Goal: Task Accomplishment & Management: Complete application form

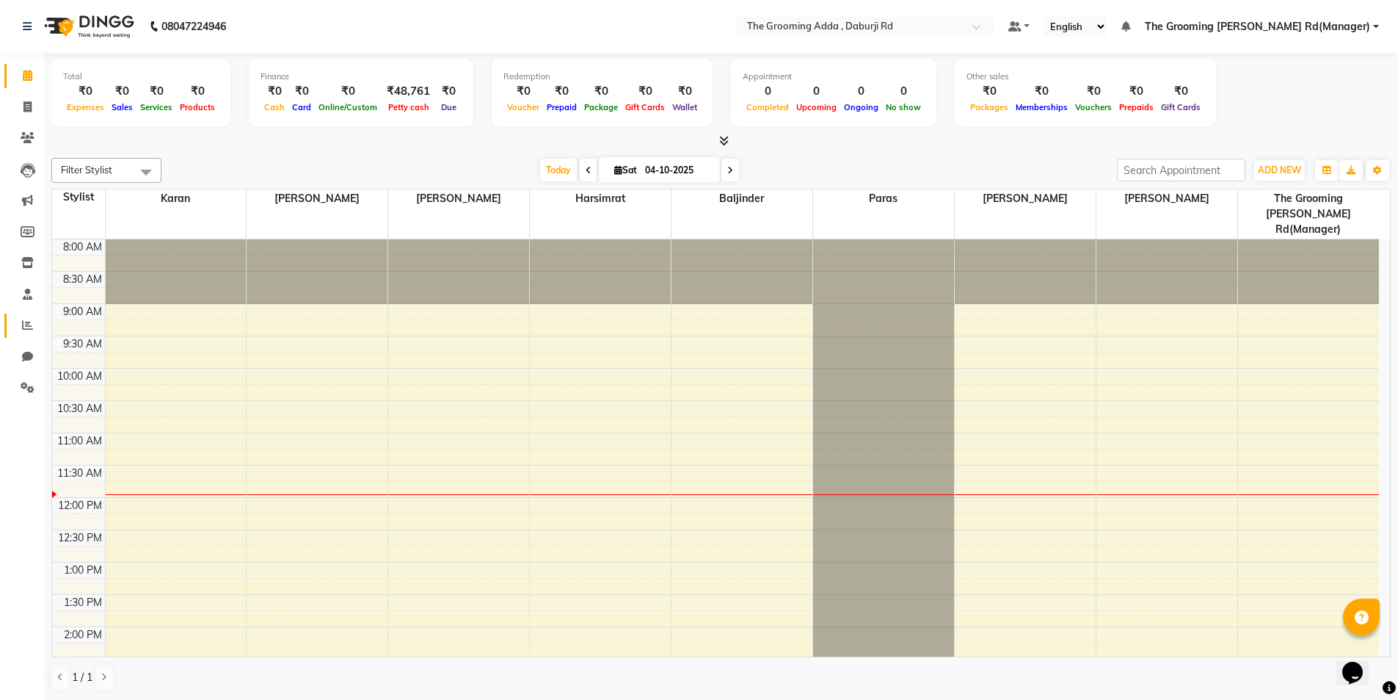
click at [24, 314] on link "Reports" at bounding box center [21, 325] width 35 height 24
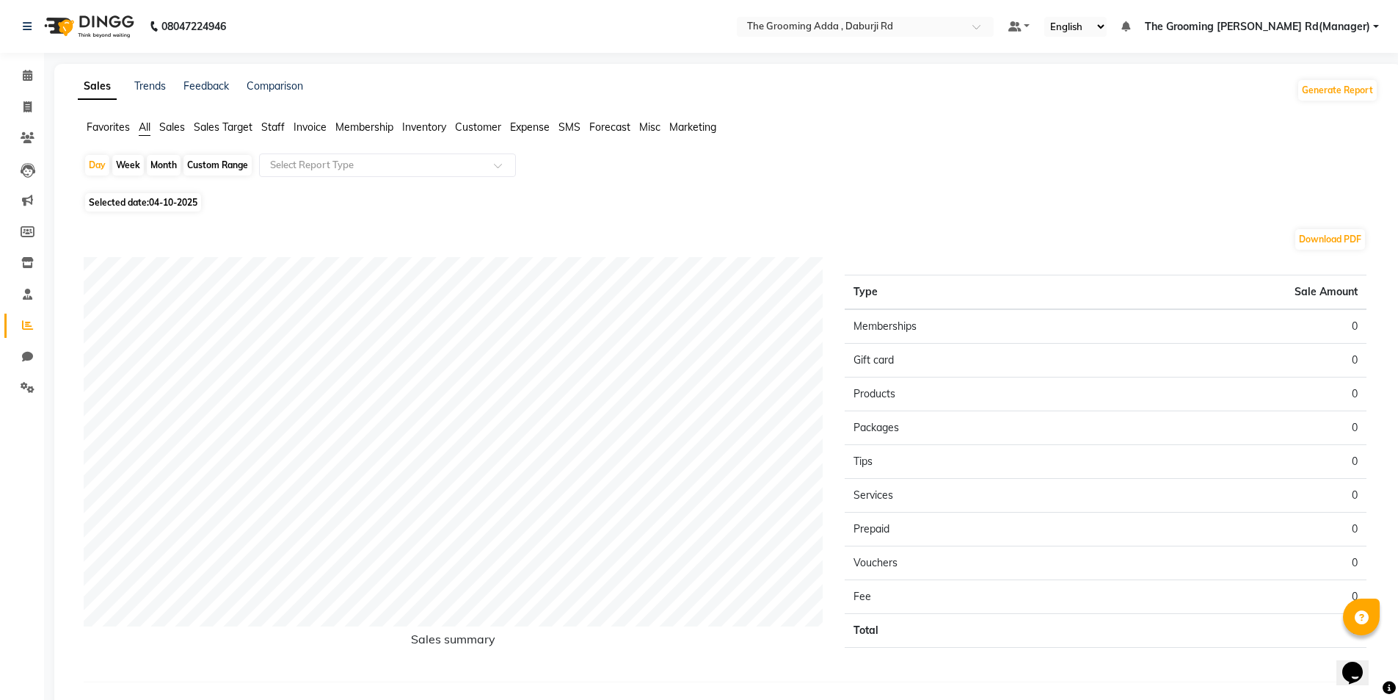
click at [176, 201] on span "04-10-2025" at bounding box center [173, 202] width 48 height 11
select select "10"
select select "2025"
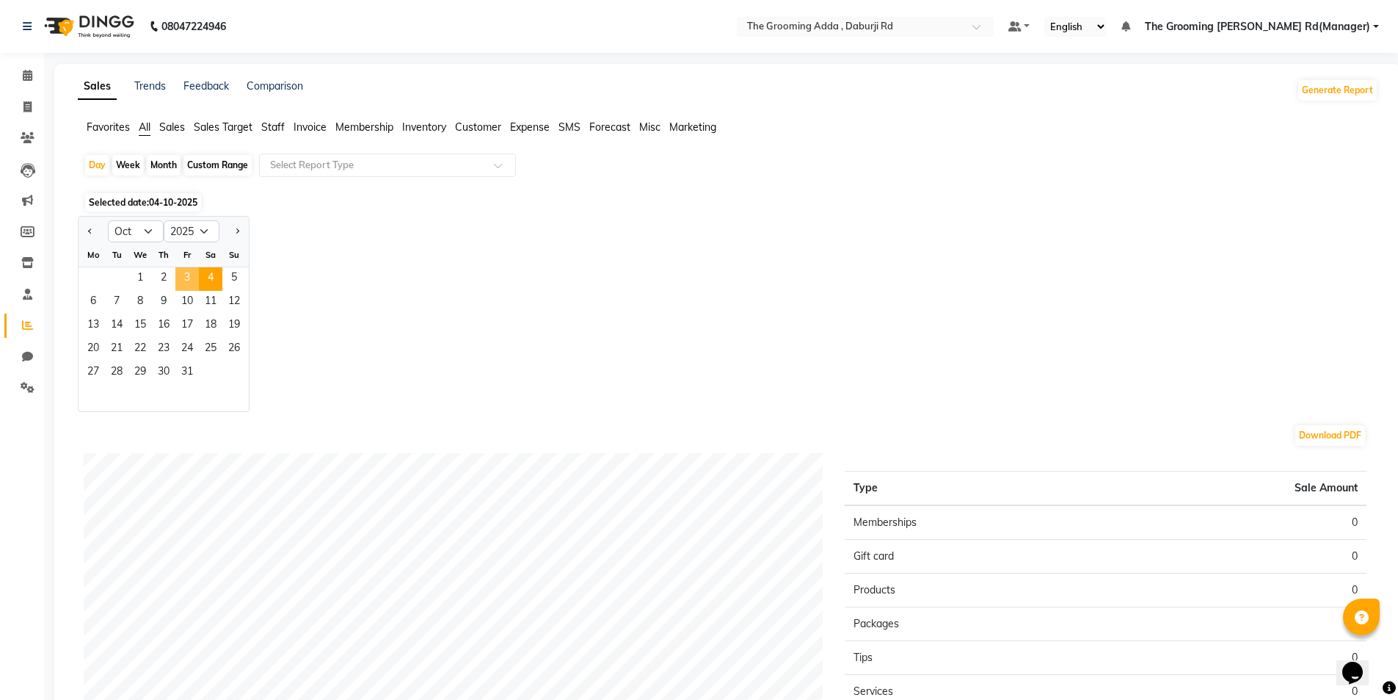
click at [183, 280] on span "3" at bounding box center [186, 278] width 23 height 23
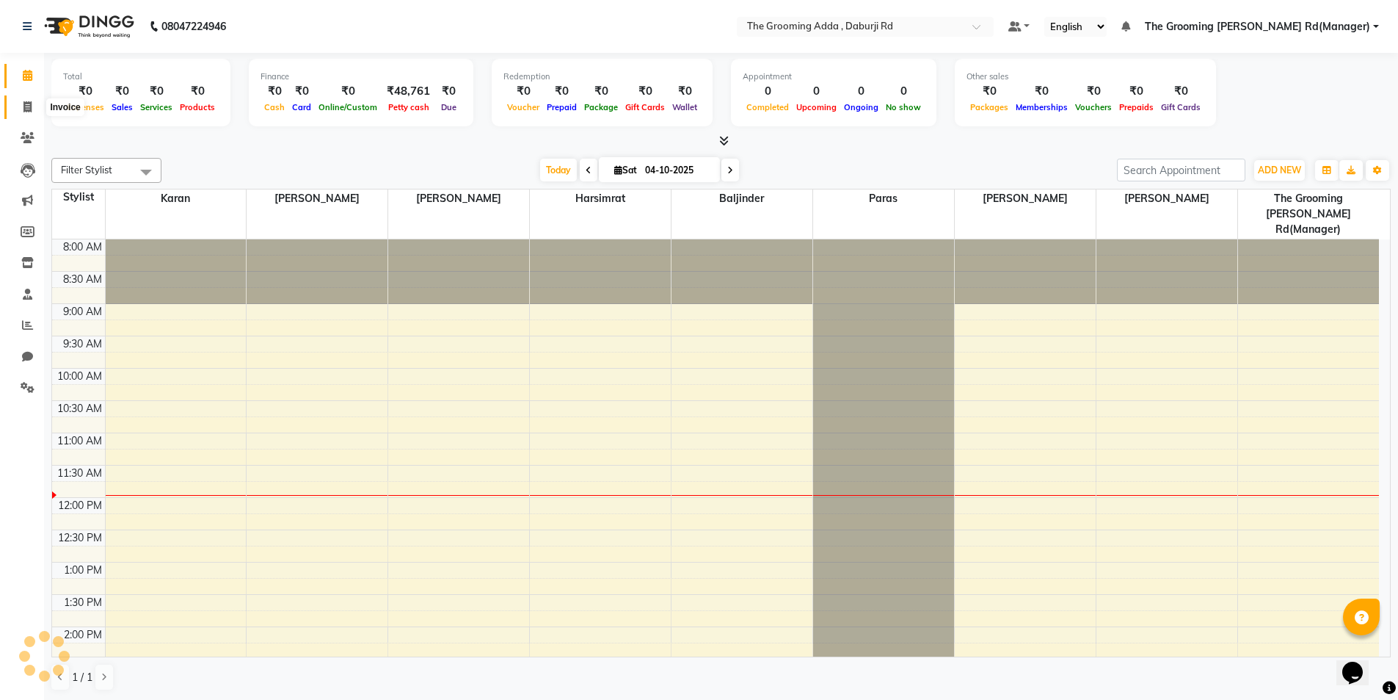
click at [26, 109] on icon at bounding box center [27, 106] width 8 height 11
select select "service"
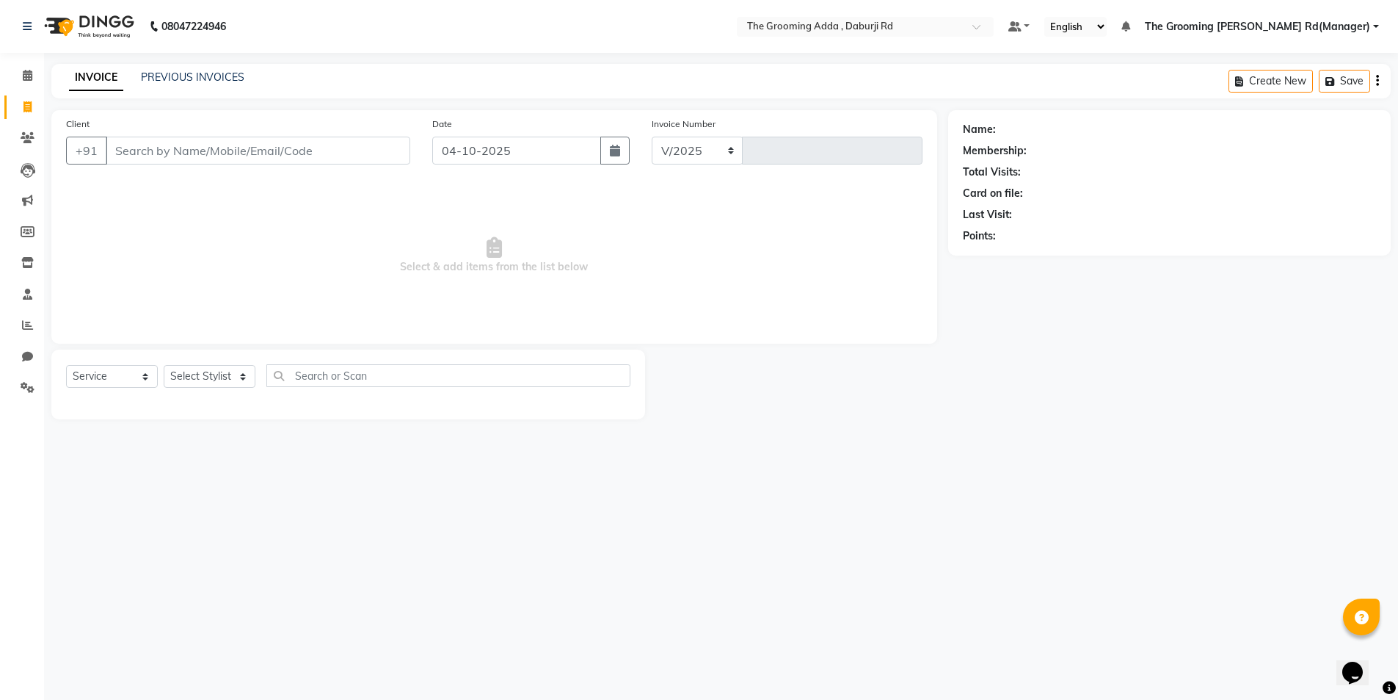
select select "8001"
type input "2487"
click at [160, 151] on input "Client" at bounding box center [260, 151] width 308 height 28
click at [218, 160] on input "[PERSON_NAME]" at bounding box center [222, 151] width 233 height 28
type input "r"
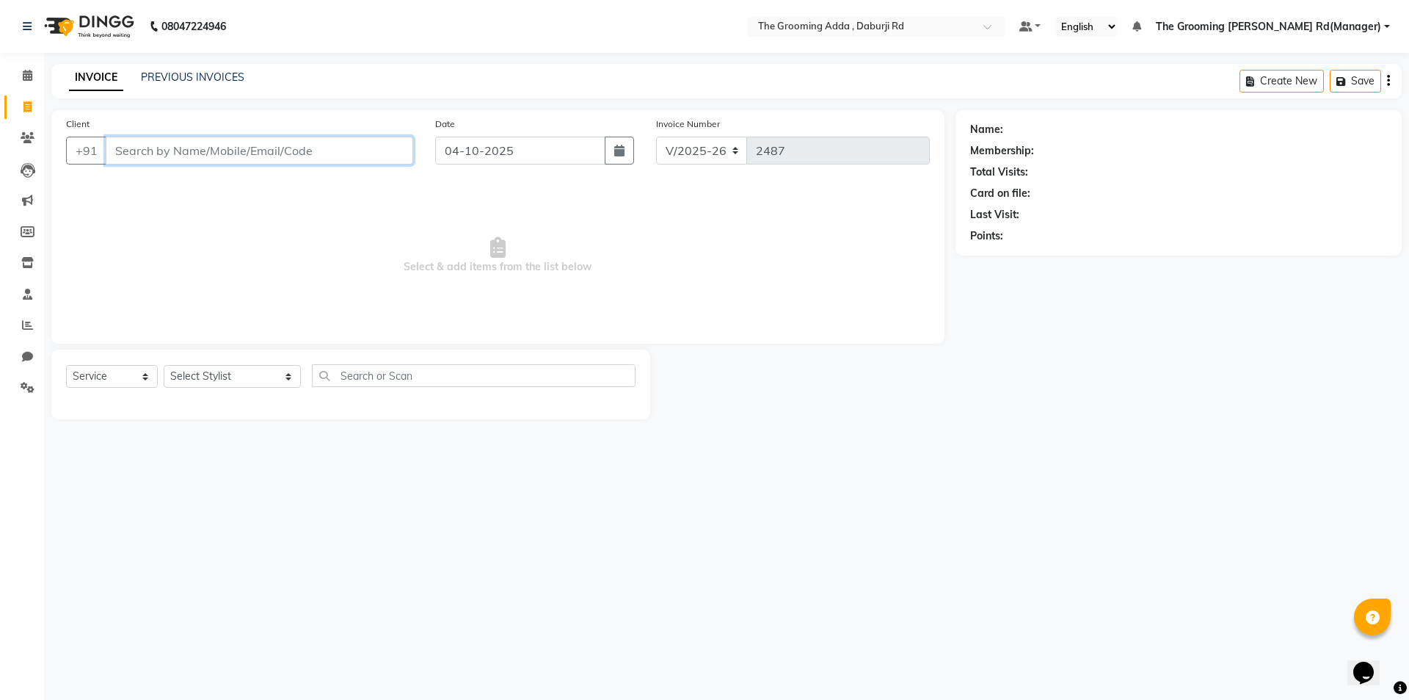
paste input "8557884189"
type input "8557884189"
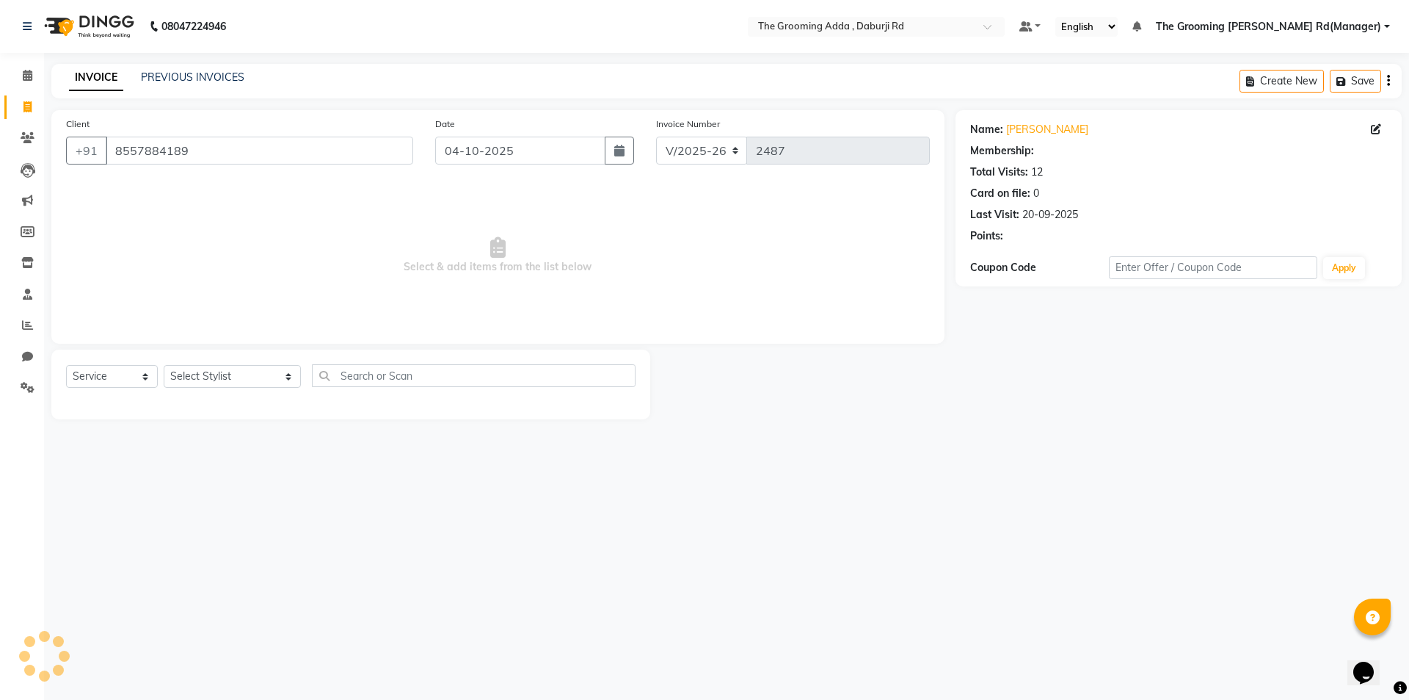
select select "1: Object"
click at [206, 386] on select "Select Stylist [PERSON_NAME] [PERSON_NAME] [PERSON_NAME] [PERSON_NAME] [PERSON_…" at bounding box center [232, 376] width 137 height 23
select select "79355"
click at [164, 365] on select "Select Stylist [PERSON_NAME] [PERSON_NAME] [PERSON_NAME] [PERSON_NAME] [PERSON_…" at bounding box center [232, 376] width 137 height 23
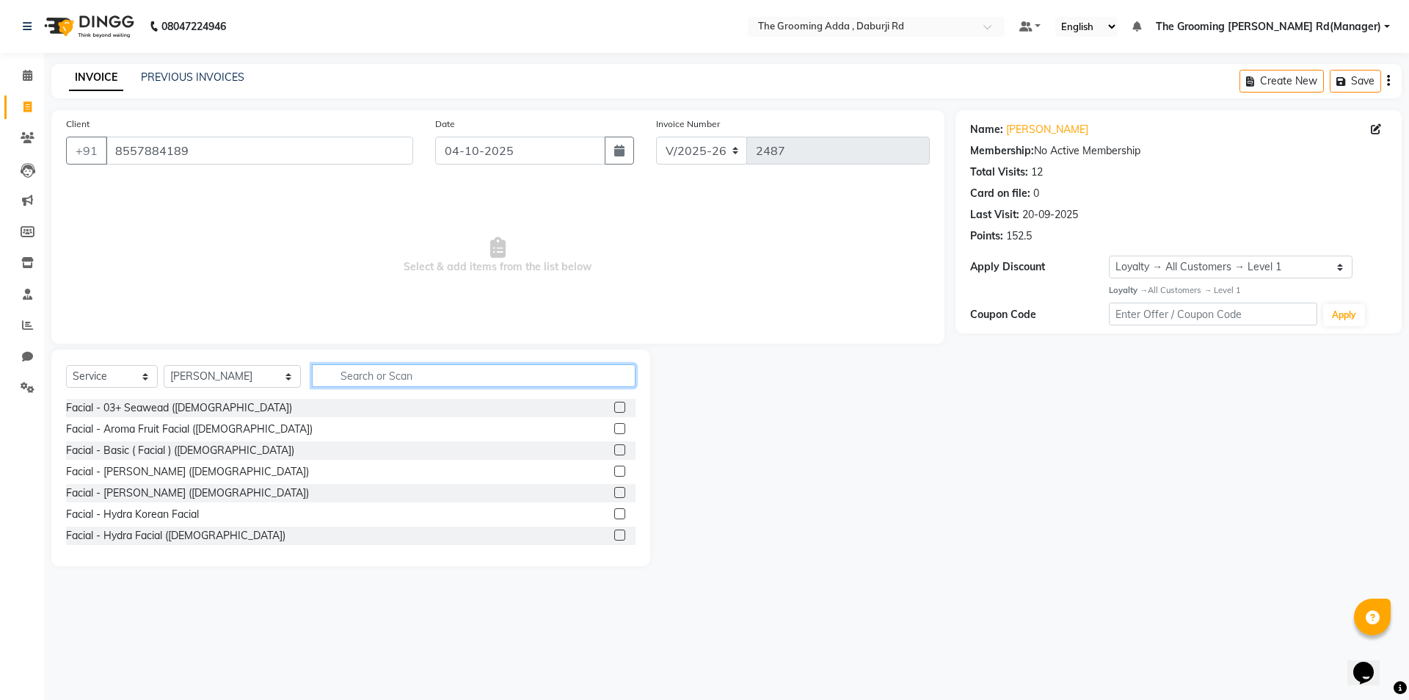
click at [355, 384] on input "text" at bounding box center [474, 375] width 324 height 23
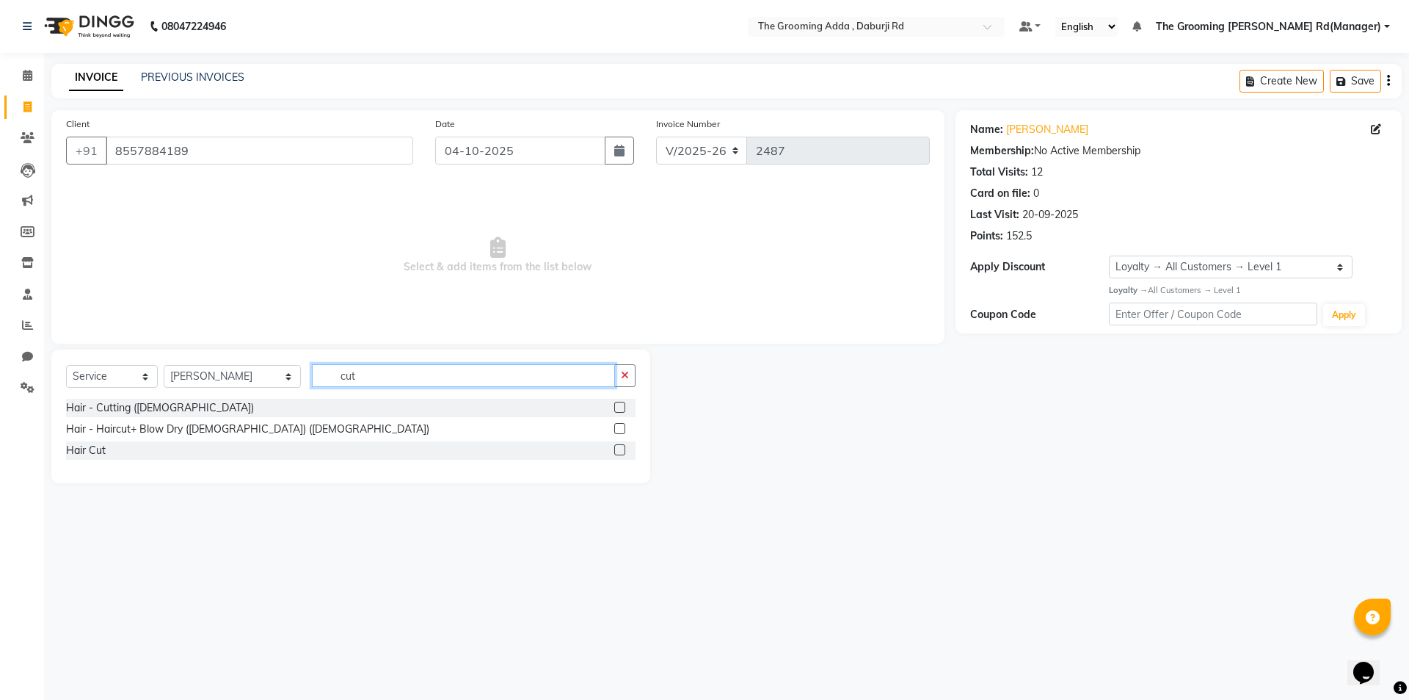
type input "cut"
click at [620, 449] on label at bounding box center [619, 449] width 11 height 11
click at [620, 449] on input "checkbox" at bounding box center [619, 451] width 10 height 10
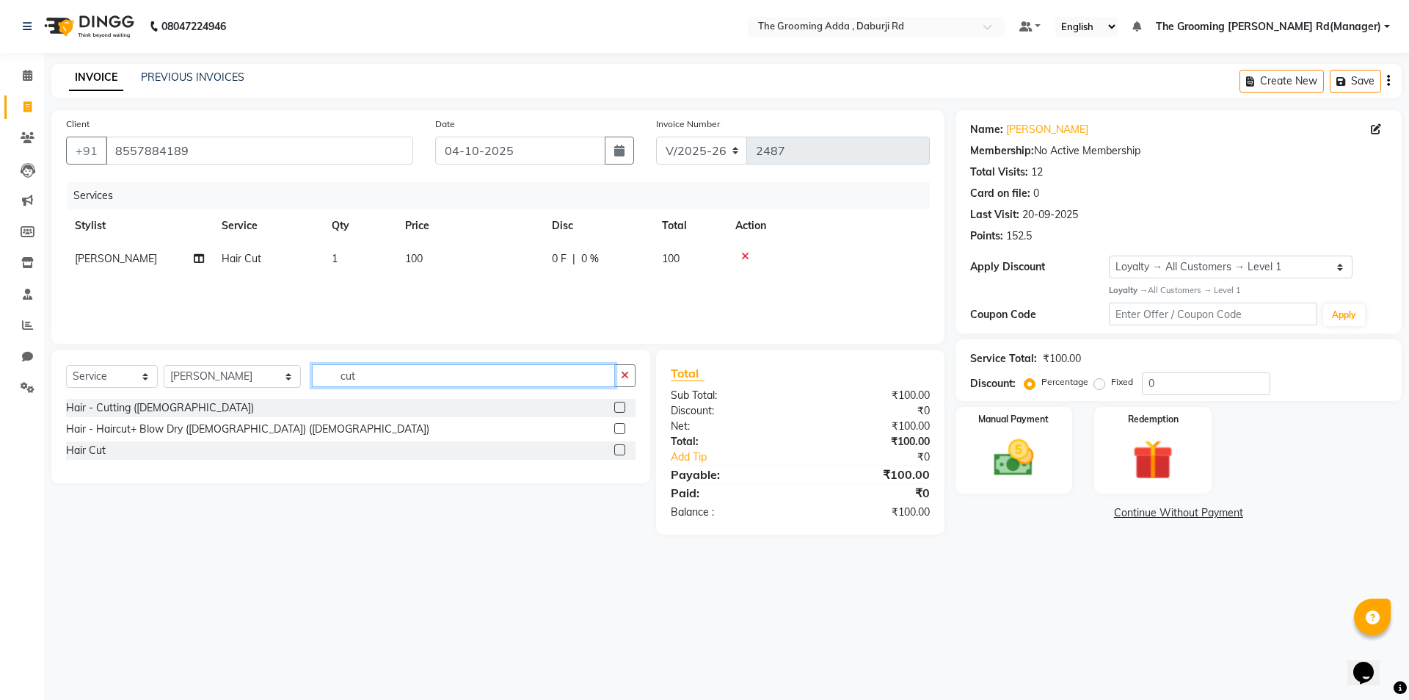
checkbox input "false"
drag, startPoint x: 395, startPoint y: 377, endPoint x: 261, endPoint y: 379, distance: 134.4
click at [261, 379] on div "Select Service Product Membership Package Voucher Prepaid Gift Card Select Styl…" at bounding box center [351, 381] width 570 height 35
type input "bea"
click at [625, 404] on label at bounding box center [619, 407] width 11 height 11
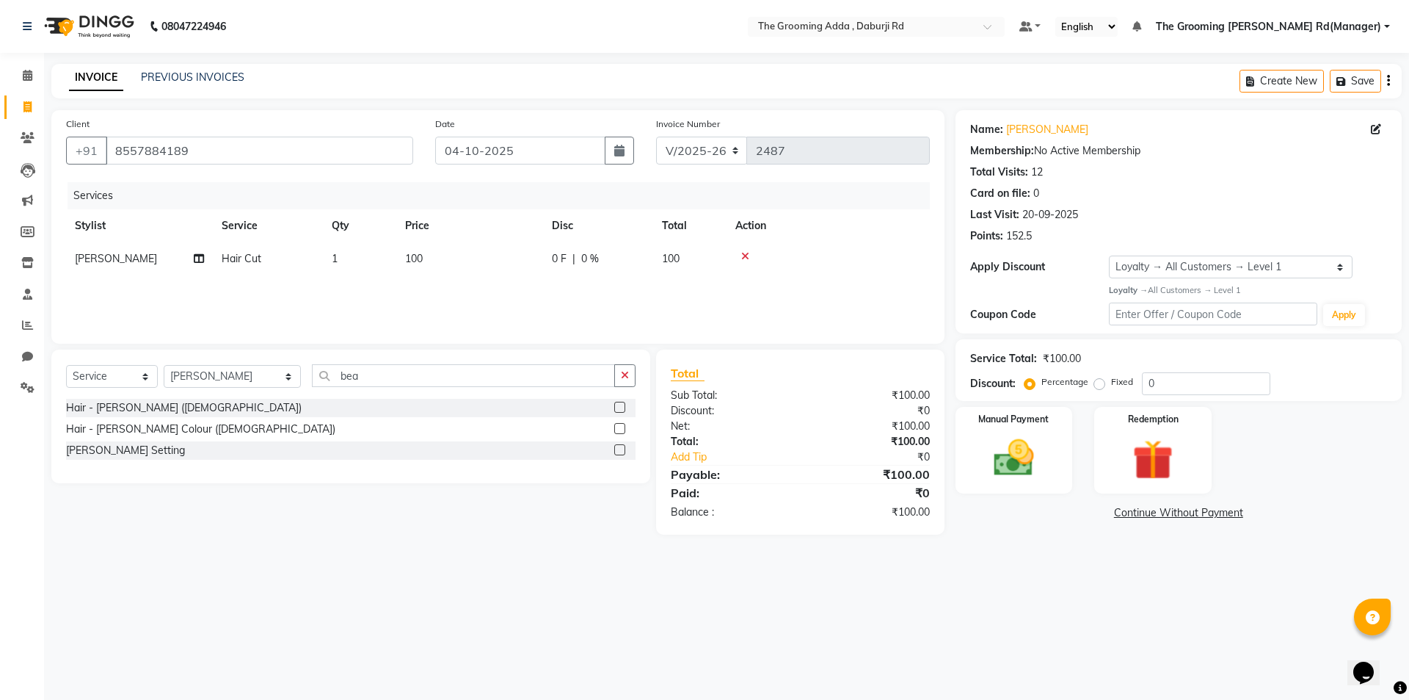
click at [624, 404] on input "checkbox" at bounding box center [619, 408] width 10 height 10
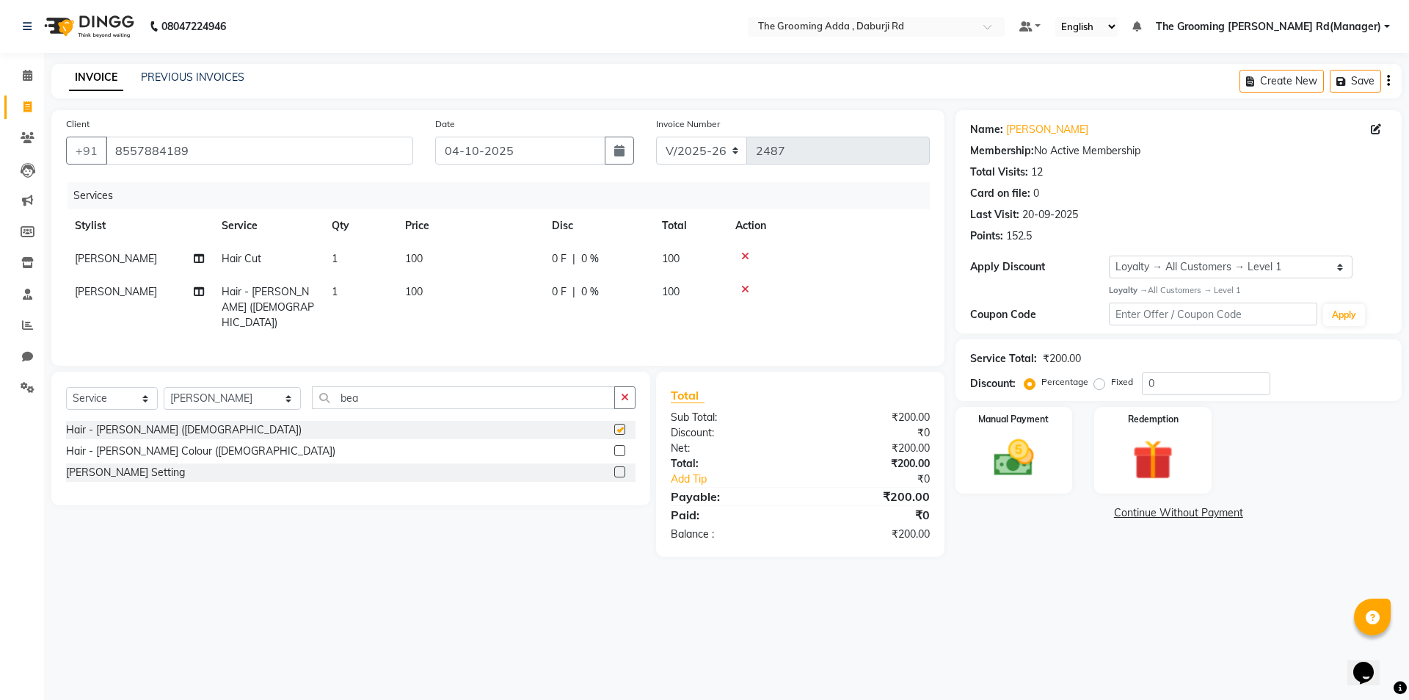
checkbox input "false"
click at [556, 158] on input "04-10-2025" at bounding box center [520, 151] width 171 height 28
select select "10"
select select "2025"
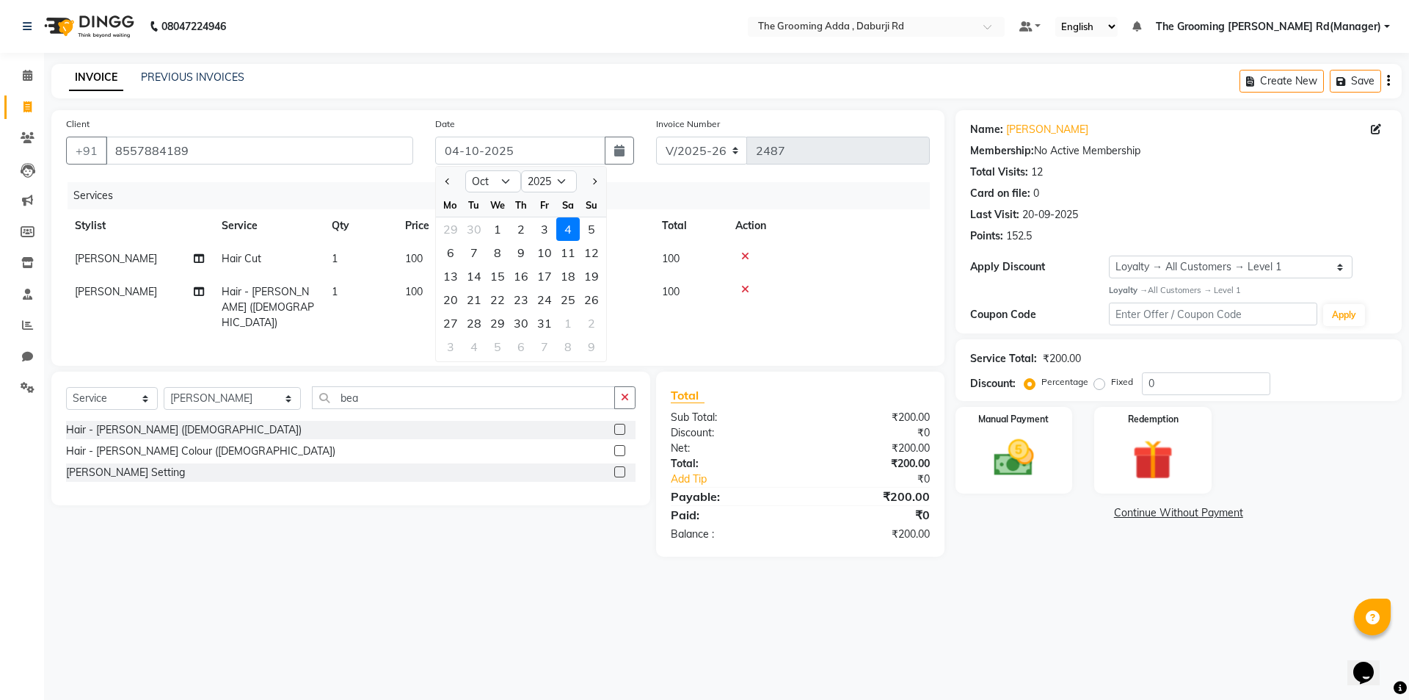
click at [544, 233] on div "3" at bounding box center [544, 228] width 23 height 23
type input "03-10-2025"
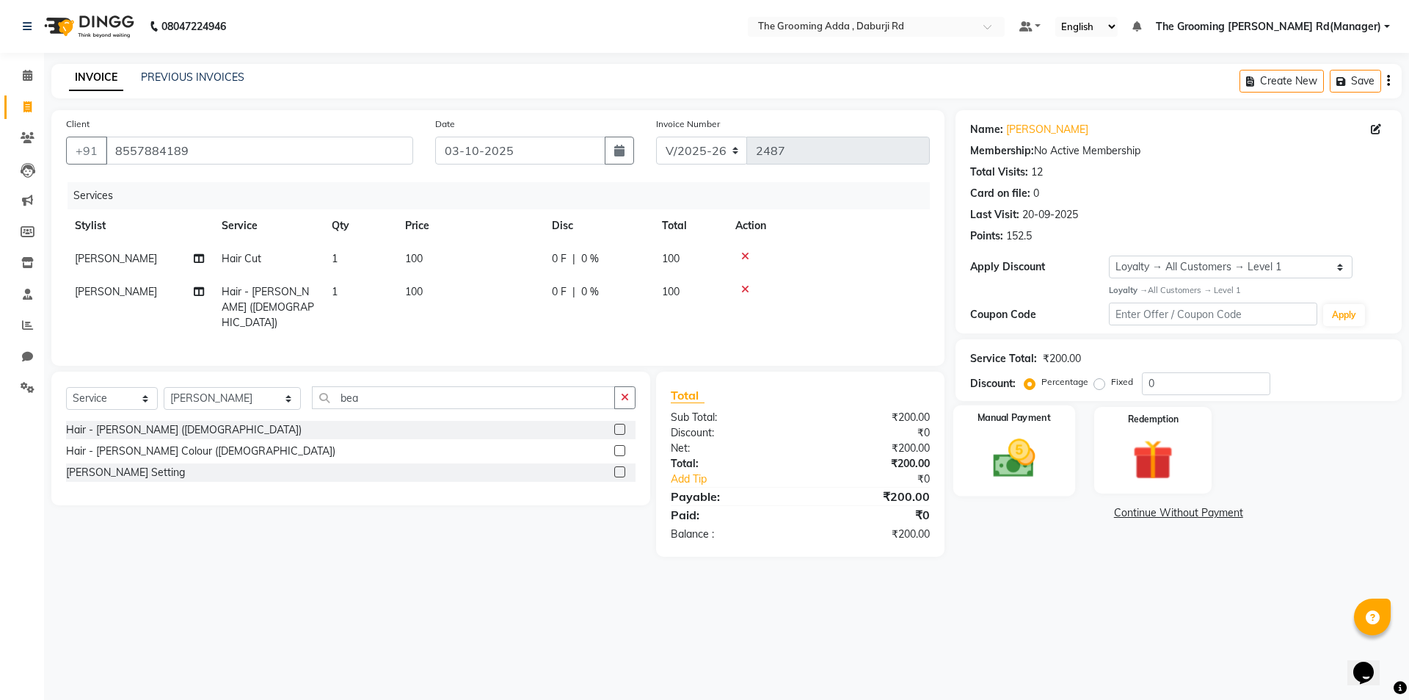
click at [1012, 442] on img at bounding box center [1014, 458] width 68 height 48
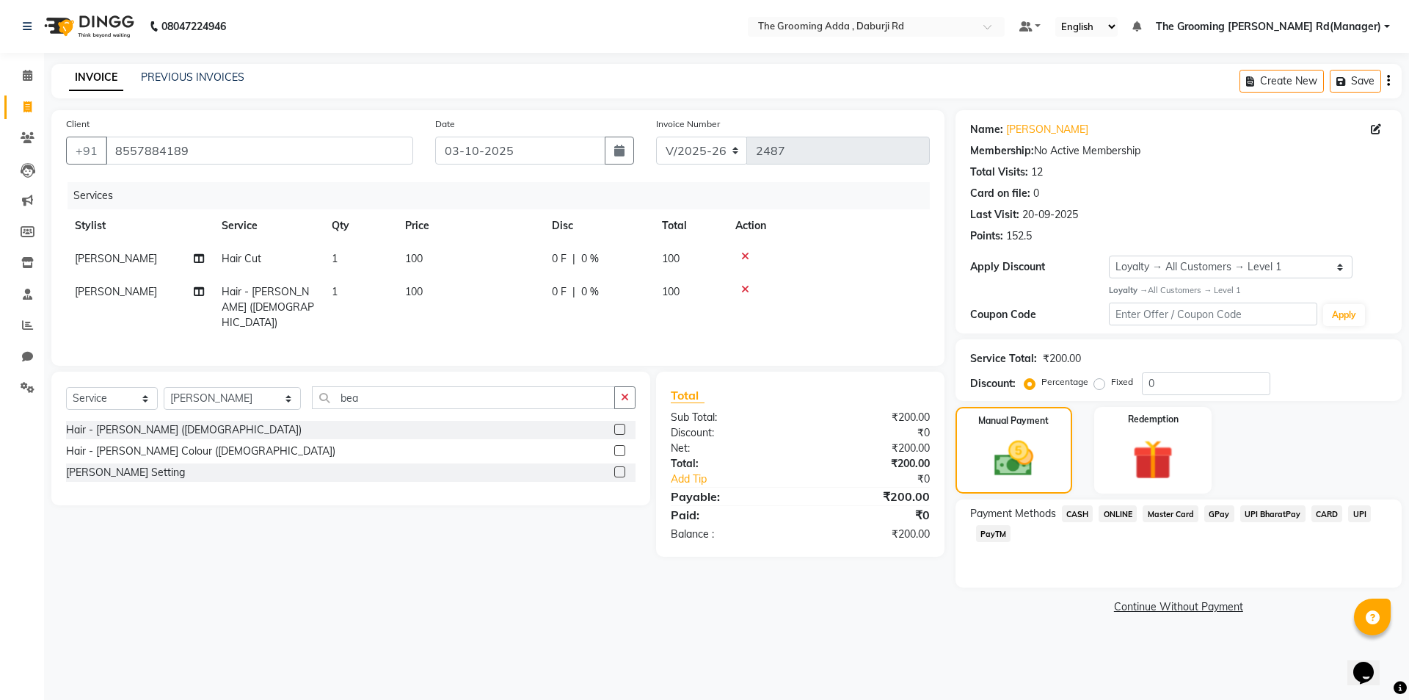
click at [1075, 508] on span "CASH" at bounding box center [1078, 513] width 32 height 17
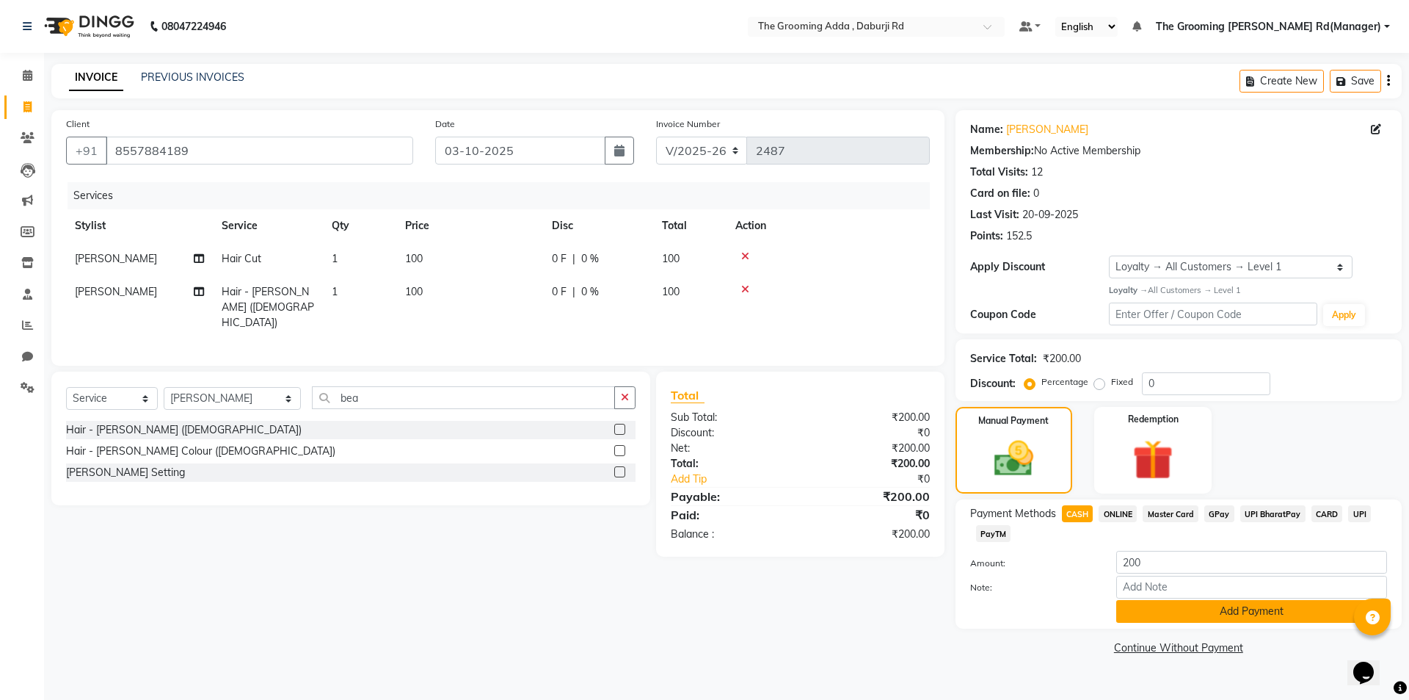
click at [1141, 615] on button "Add Payment" at bounding box center [1252, 611] width 271 height 23
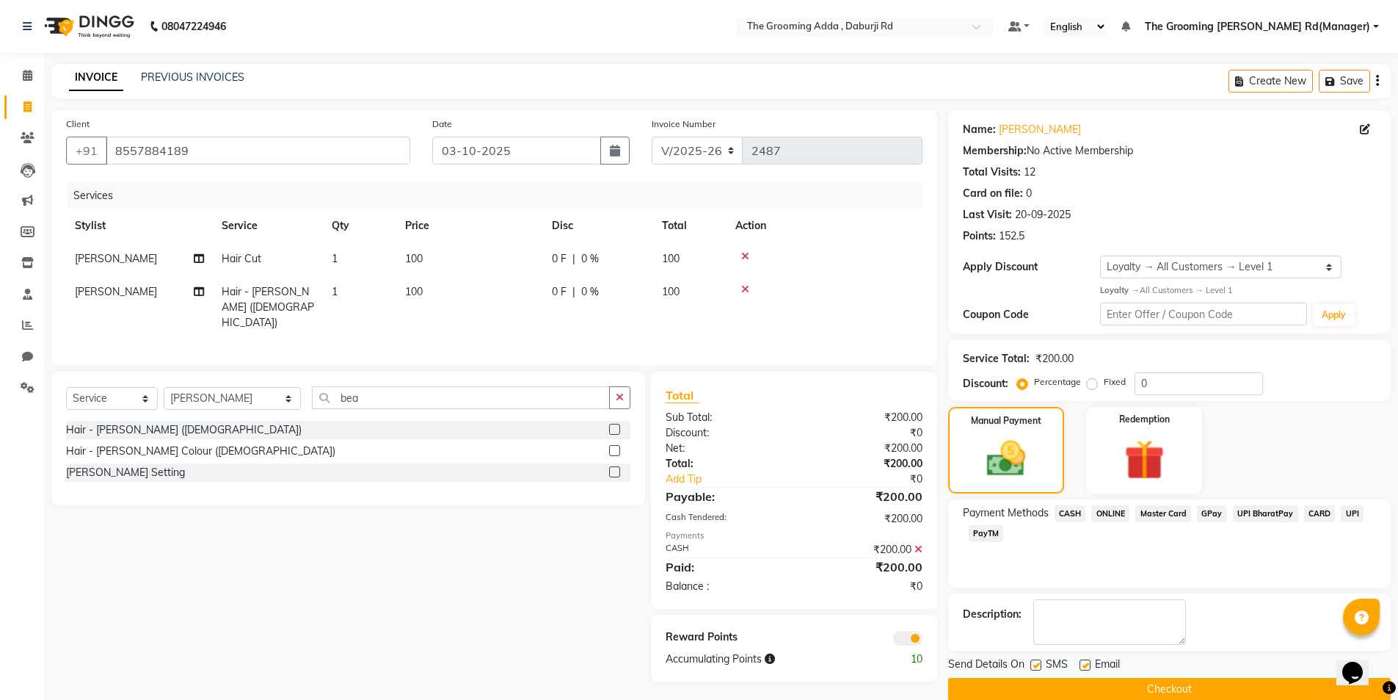
click at [1087, 664] on label at bounding box center [1085, 664] width 11 height 11
click at [1087, 664] on input "checkbox" at bounding box center [1085, 666] width 10 height 10
checkbox input "false"
click at [1035, 664] on label at bounding box center [1036, 664] width 11 height 11
click at [1035, 664] on input "checkbox" at bounding box center [1036, 666] width 10 height 10
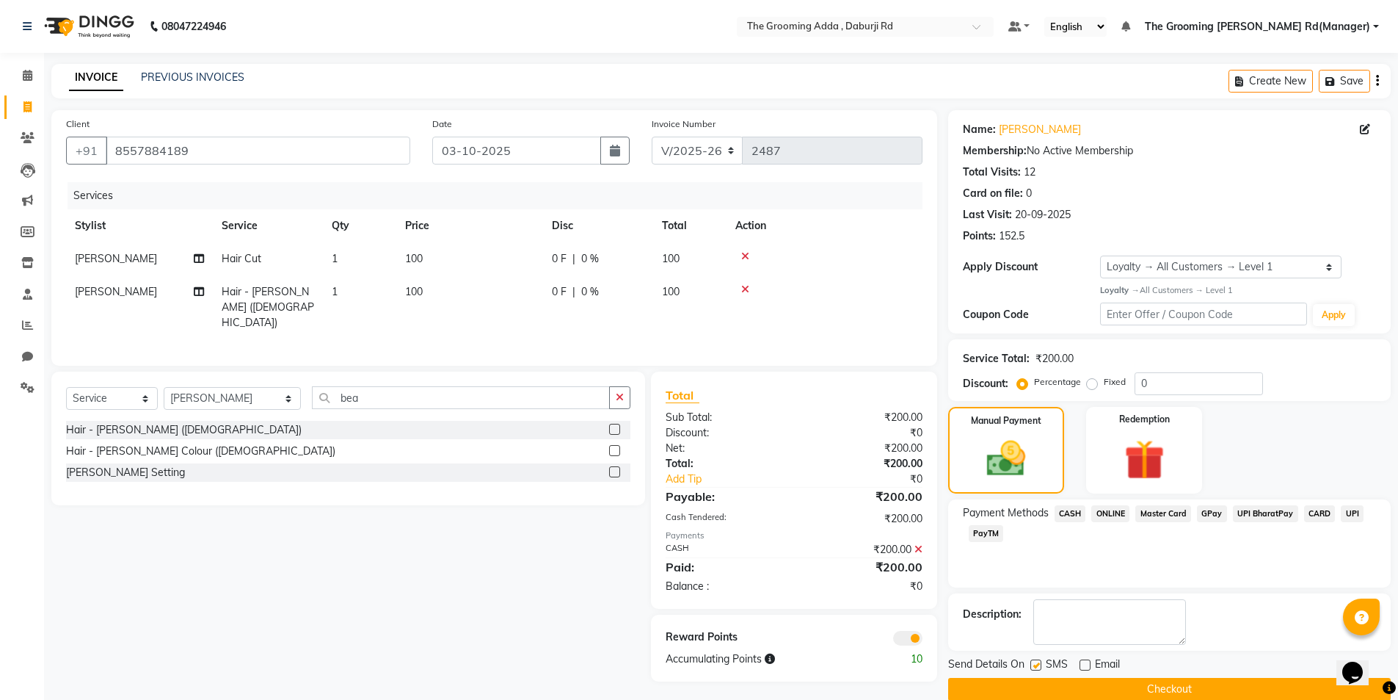
checkbox input "false"
click at [1036, 688] on button "Checkout" at bounding box center [1169, 689] width 443 height 23
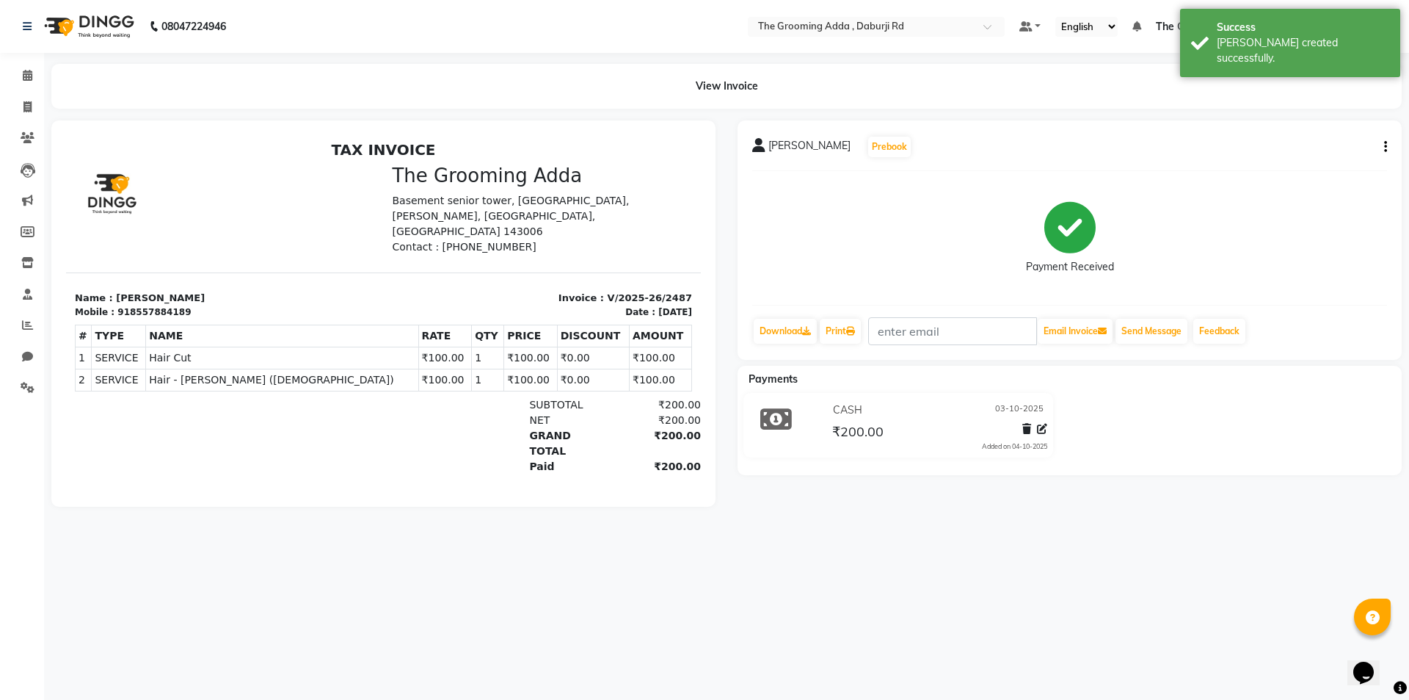
select select "service"
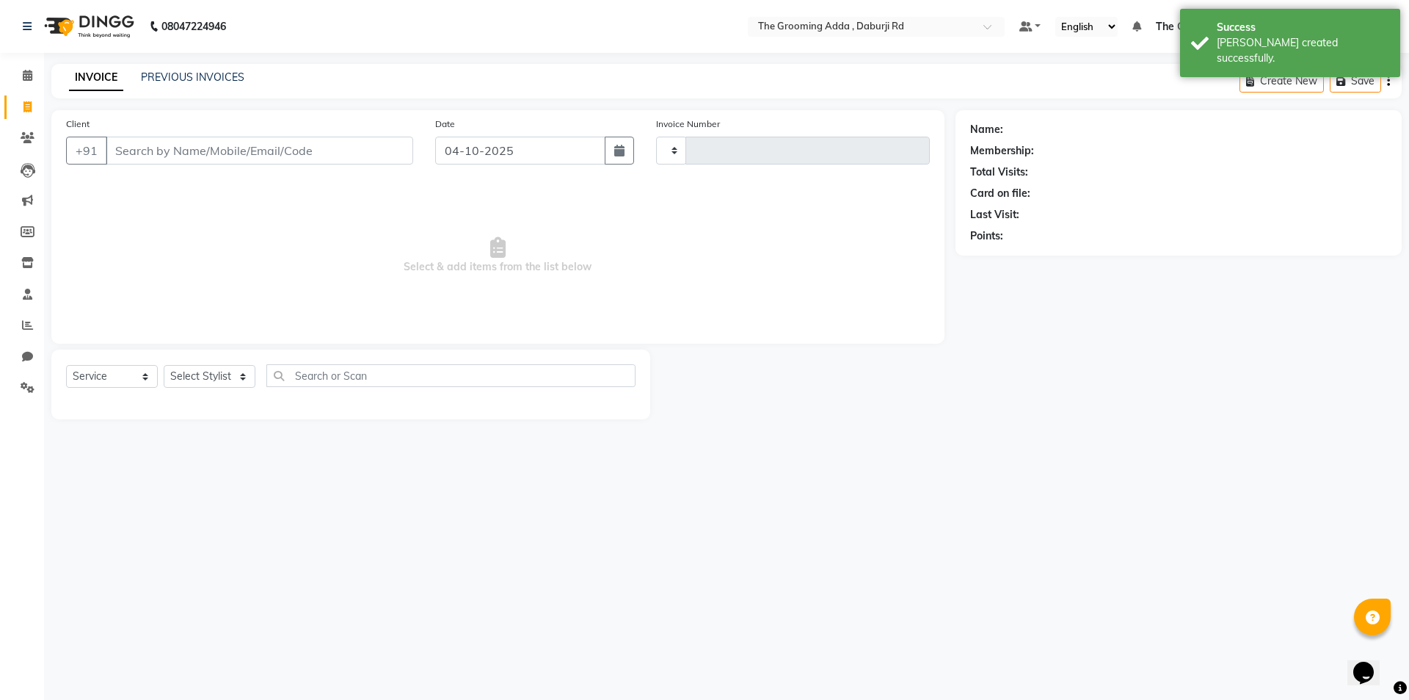
type input "2488"
select select "8001"
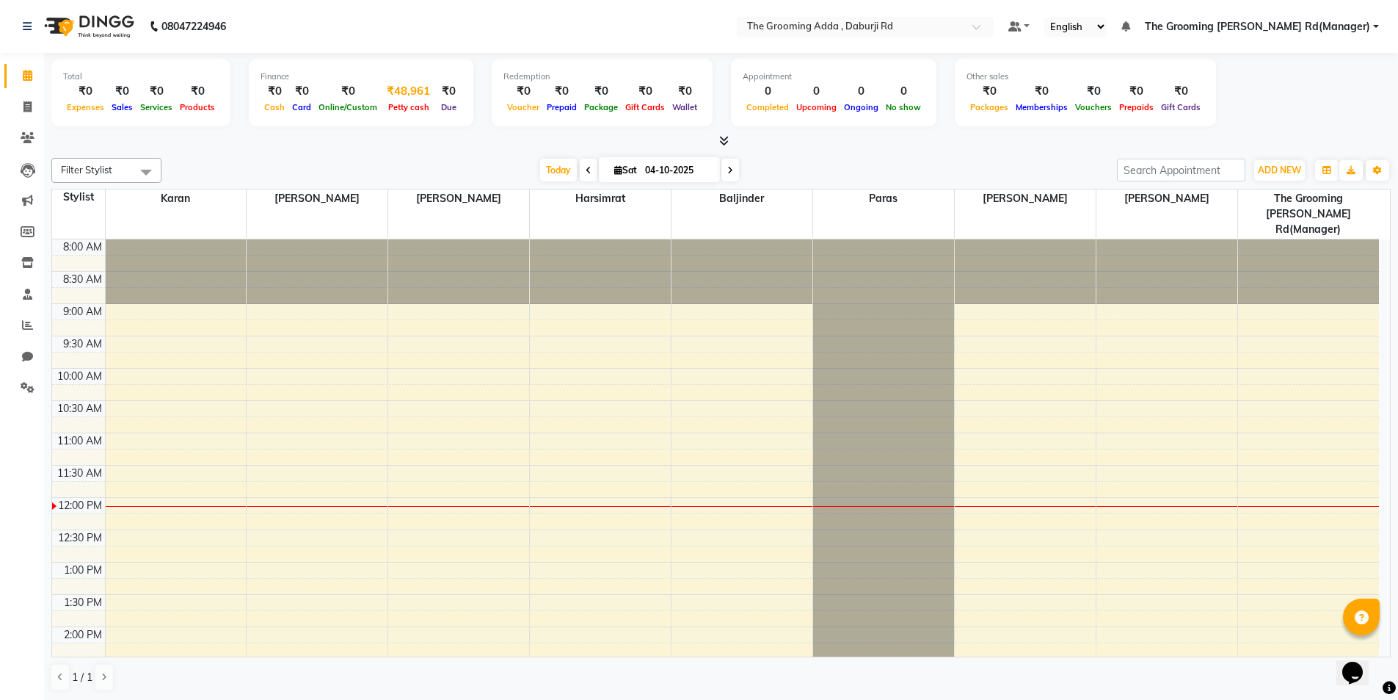
click at [399, 90] on div "₹48,961" at bounding box center [408, 91] width 55 height 17
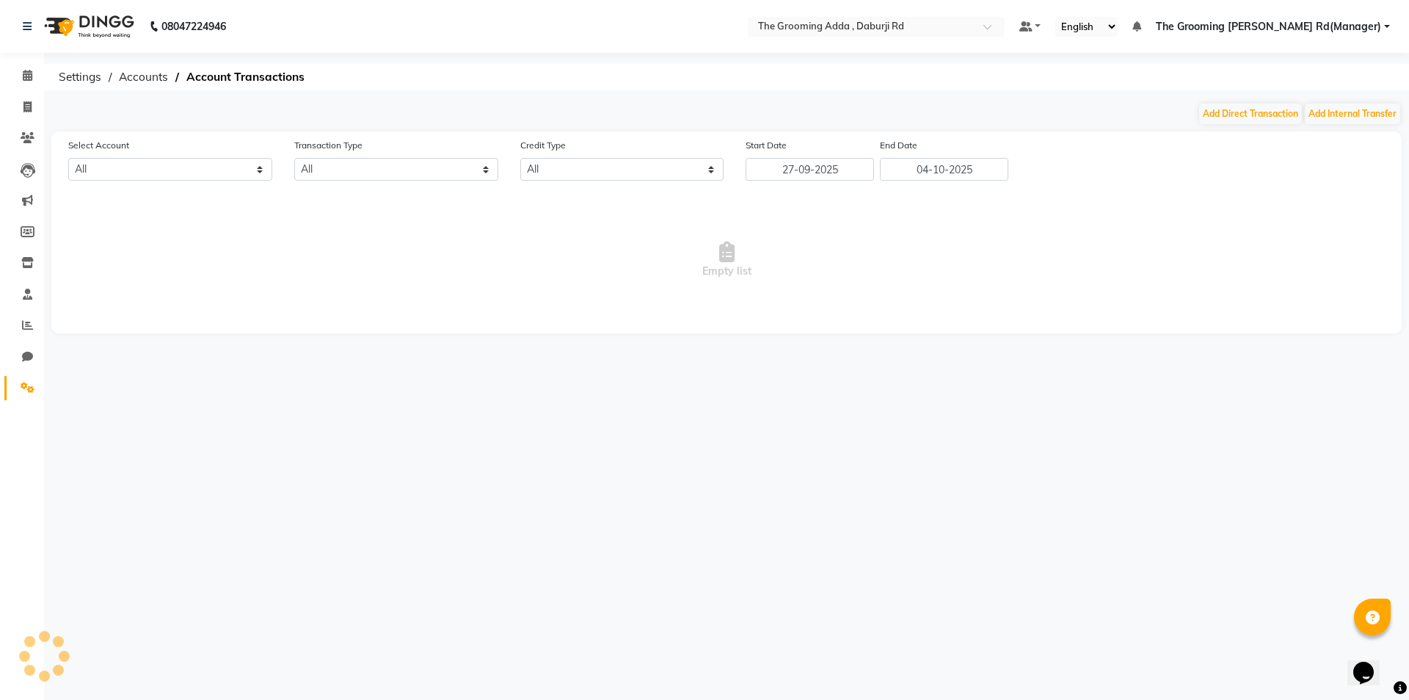
select select "7140"
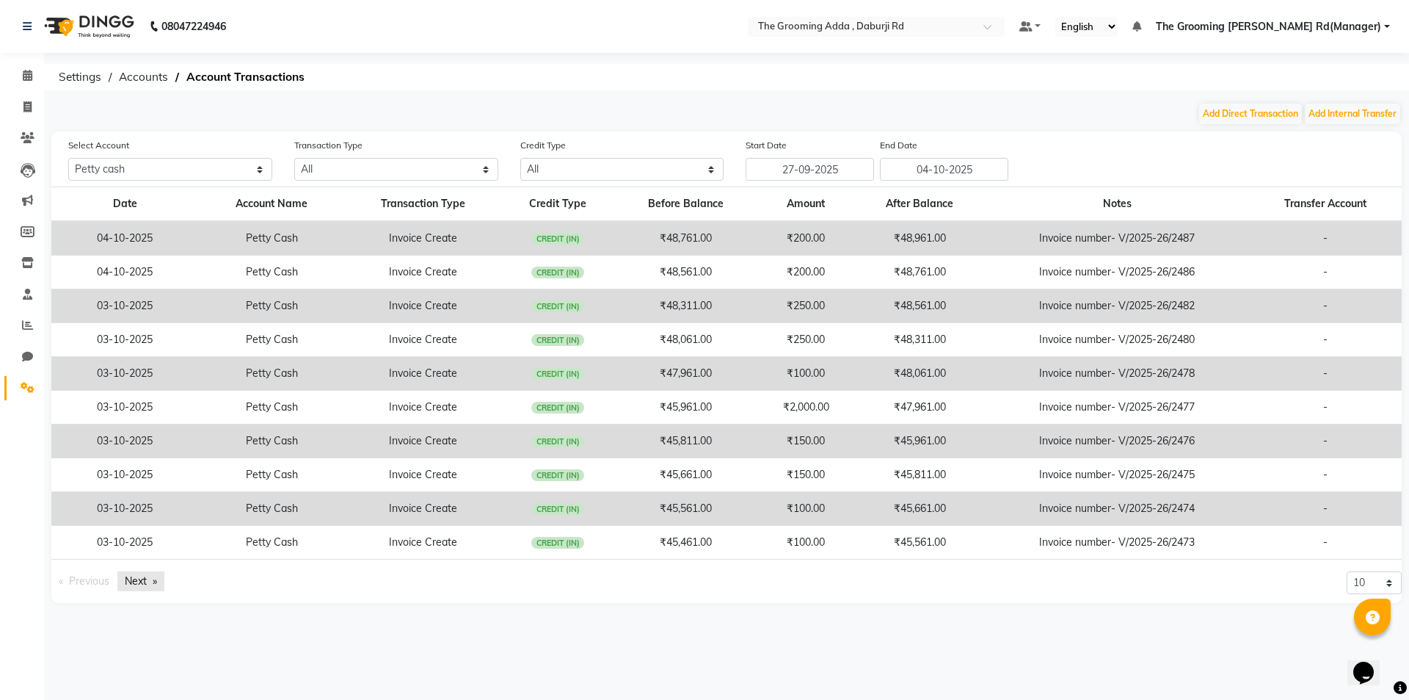
click at [141, 583] on link "Next page" at bounding box center [140, 581] width 47 height 20
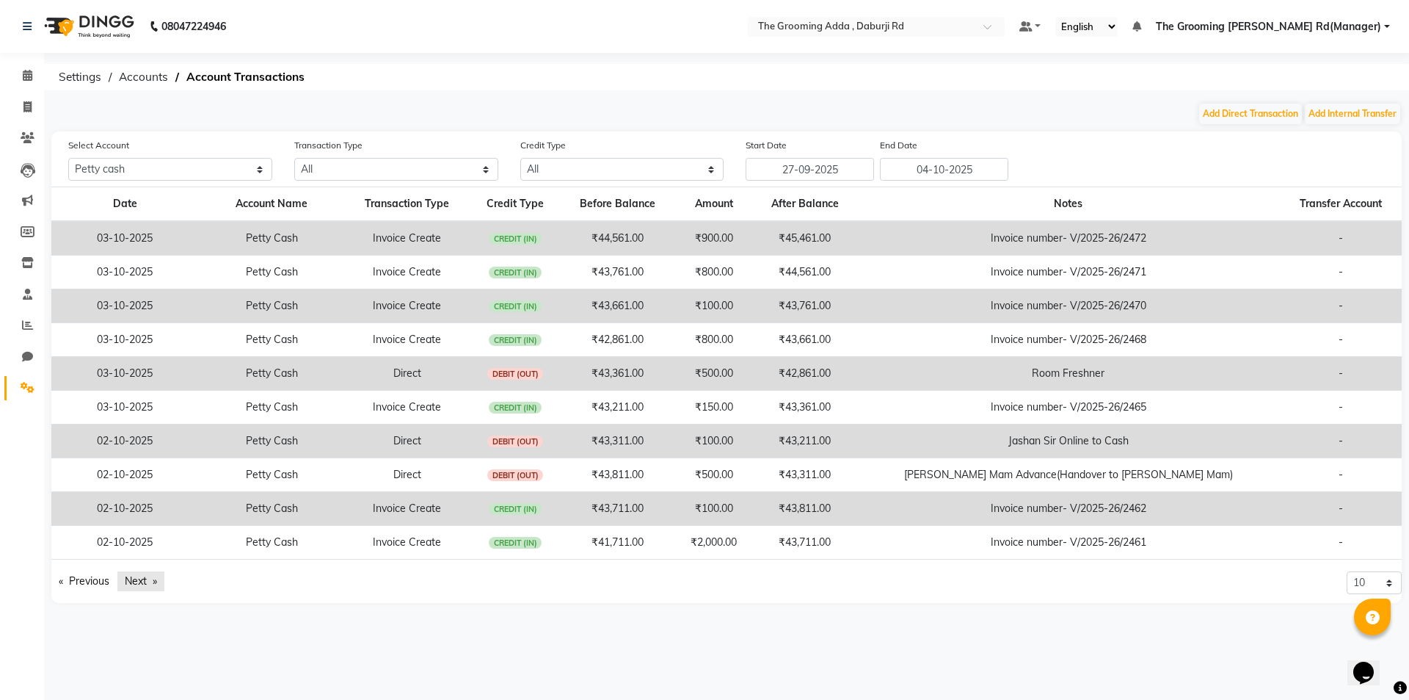
click at [148, 581] on link "Next page" at bounding box center [140, 581] width 47 height 20
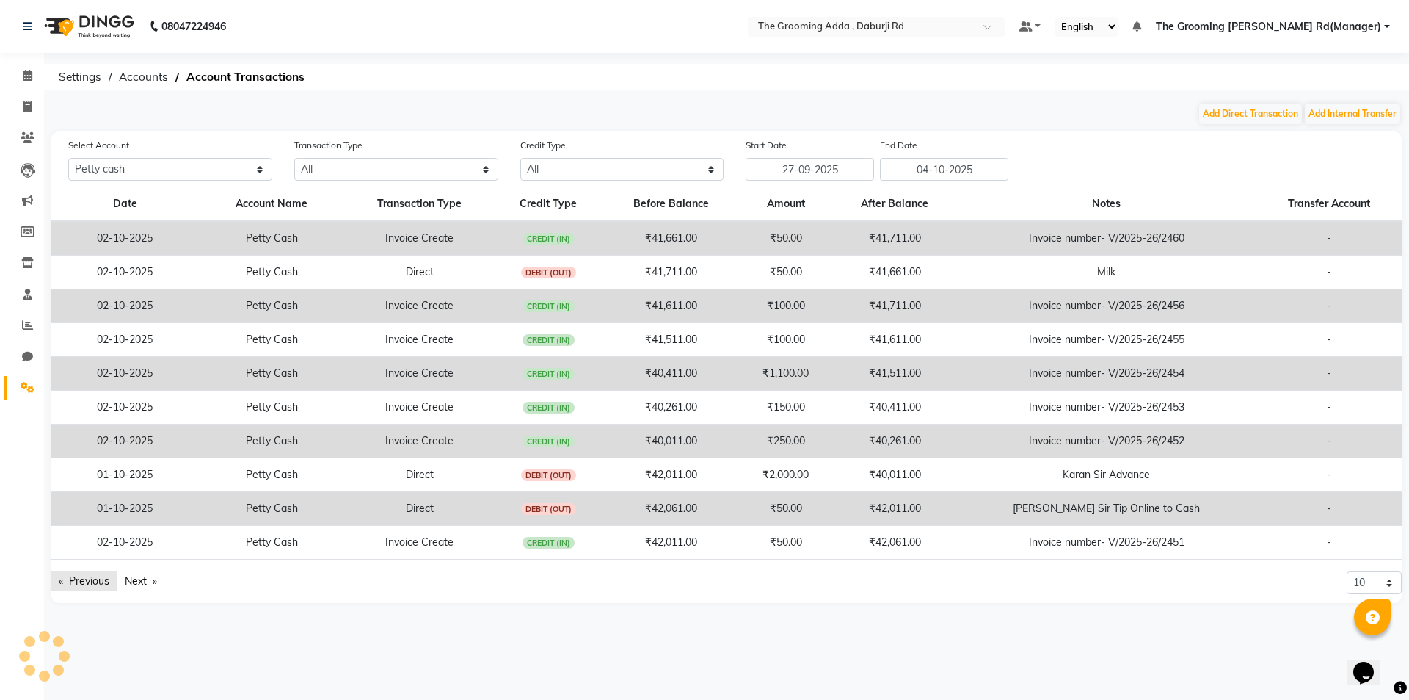
click at [83, 581] on link "Previous page" at bounding box center [83, 581] width 65 height 20
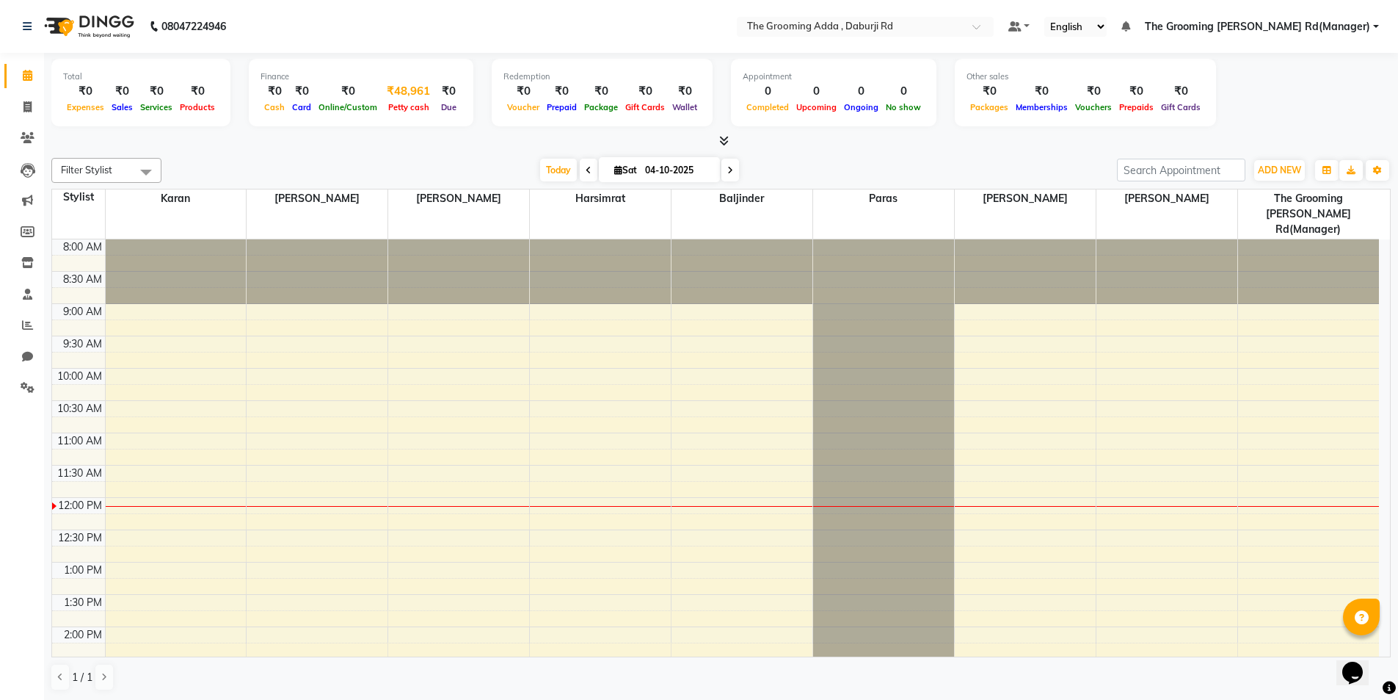
click at [395, 100] on div "Petty cash" at bounding box center [408, 106] width 55 height 15
click at [404, 91] on div "₹48,961" at bounding box center [408, 91] width 55 height 17
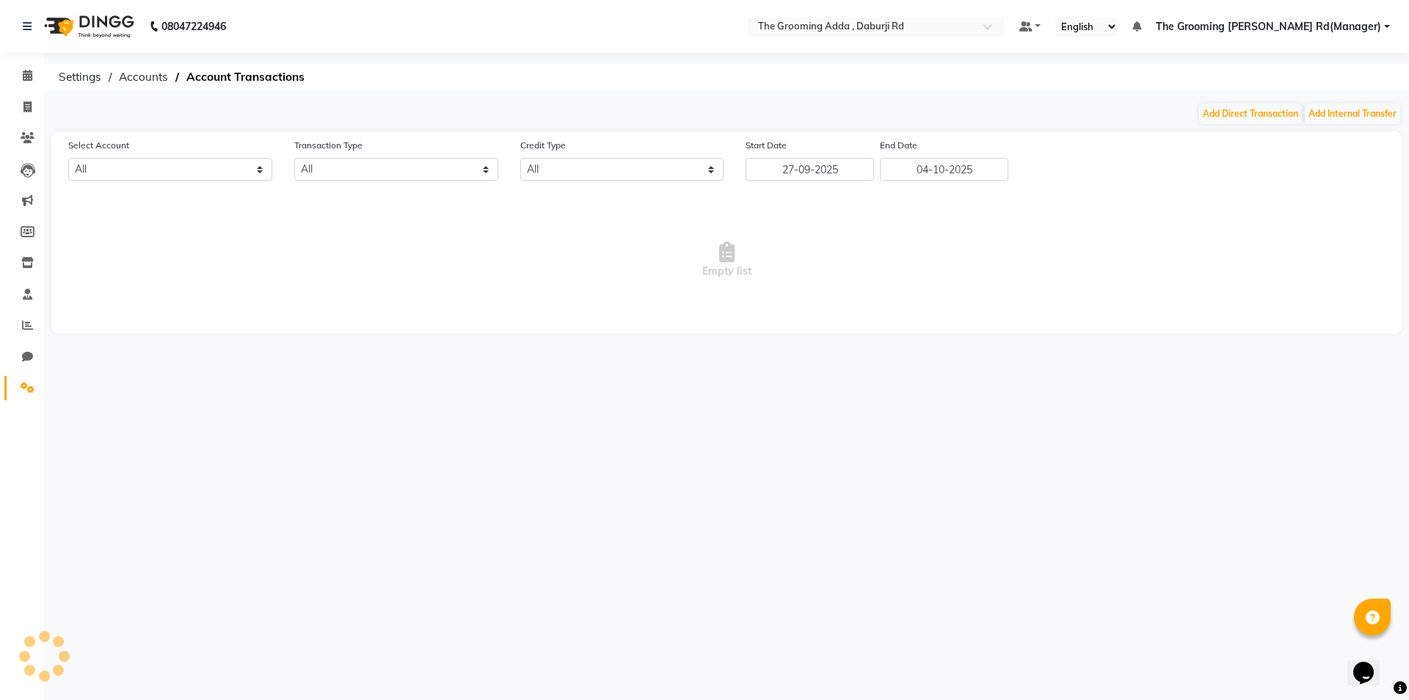
select select "7140"
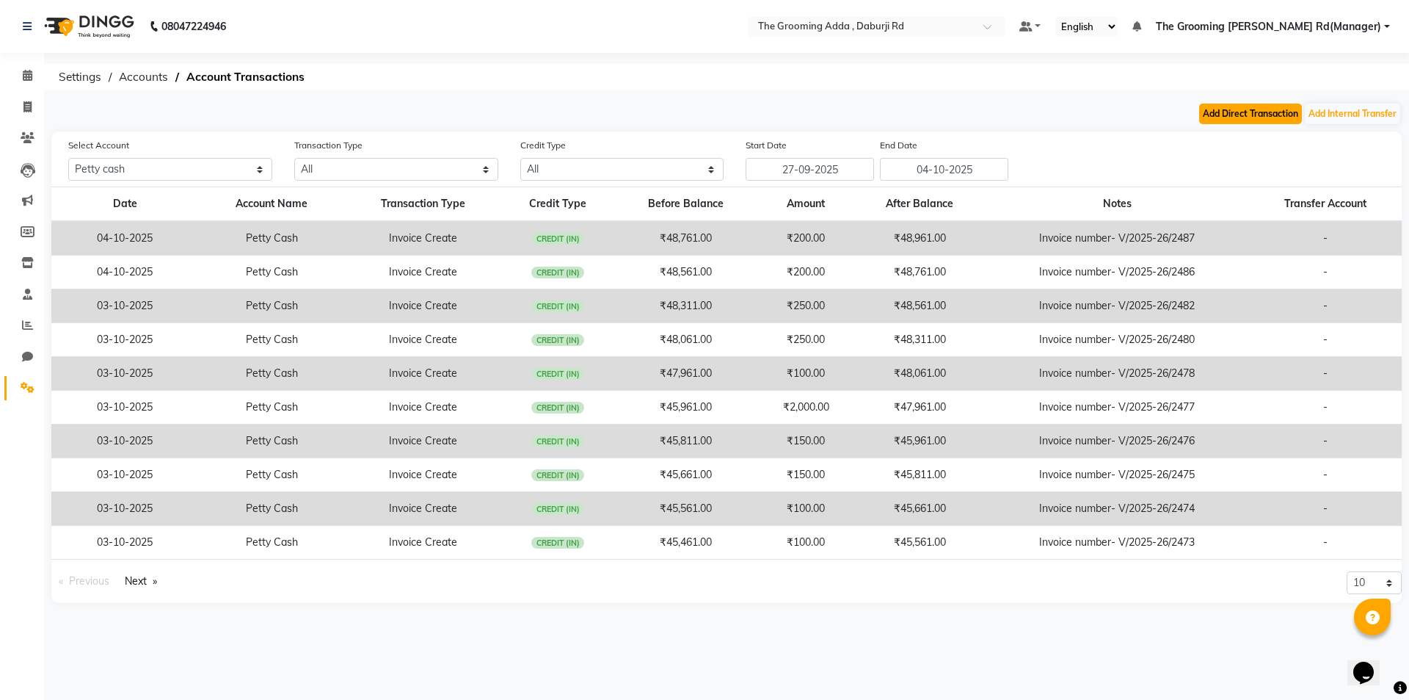
click at [1244, 114] on button "Add Direct Transaction" at bounding box center [1251, 114] width 103 height 21
select select "direct"
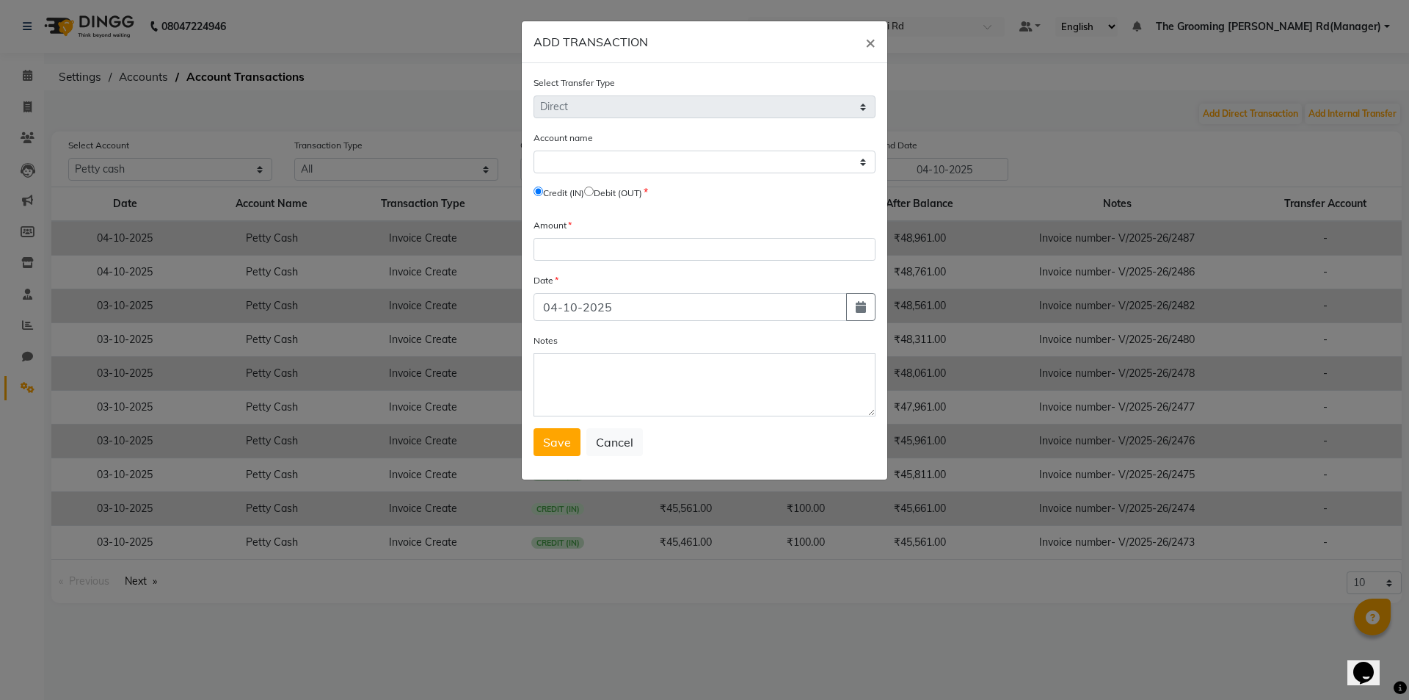
select select "7140"
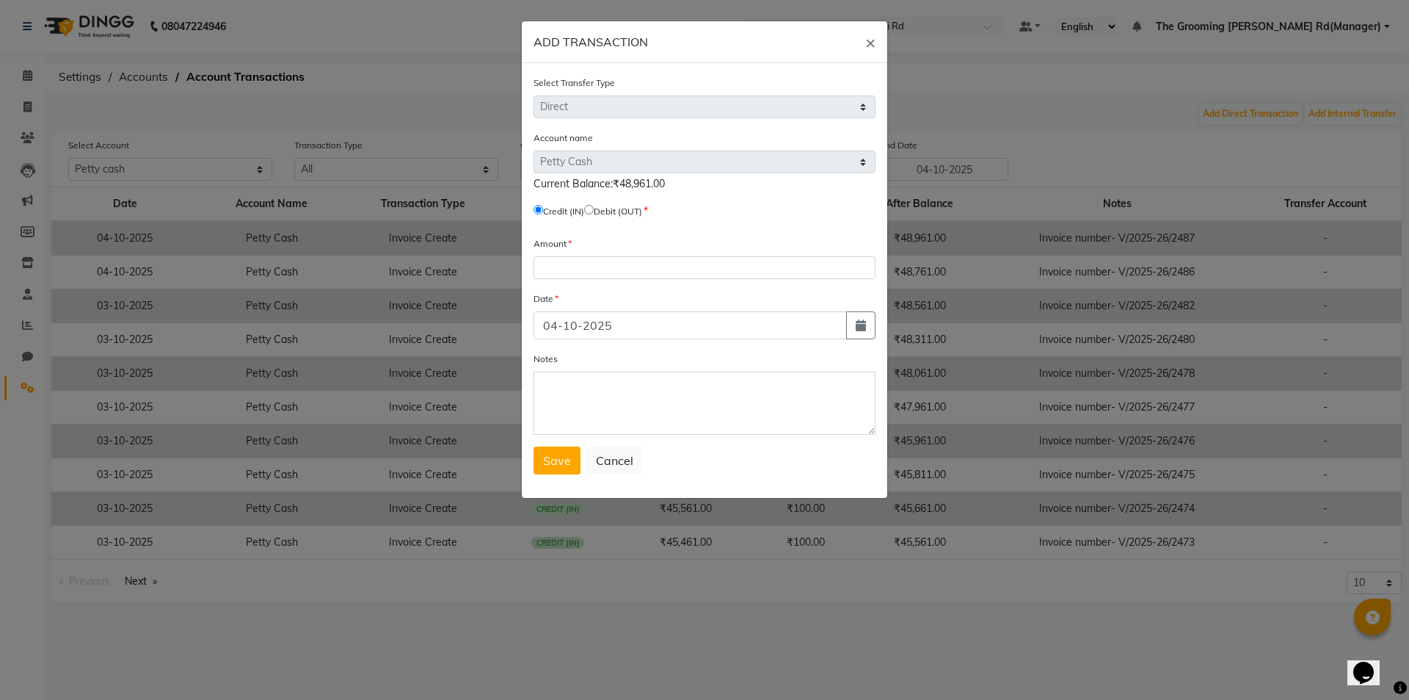
click at [594, 206] on input "radio" at bounding box center [589, 210] width 10 height 10
radio input "true"
click at [602, 272] on input "number" at bounding box center [705, 267] width 342 height 23
type input "150"
click at [862, 326] on icon "button" at bounding box center [861, 325] width 10 height 12
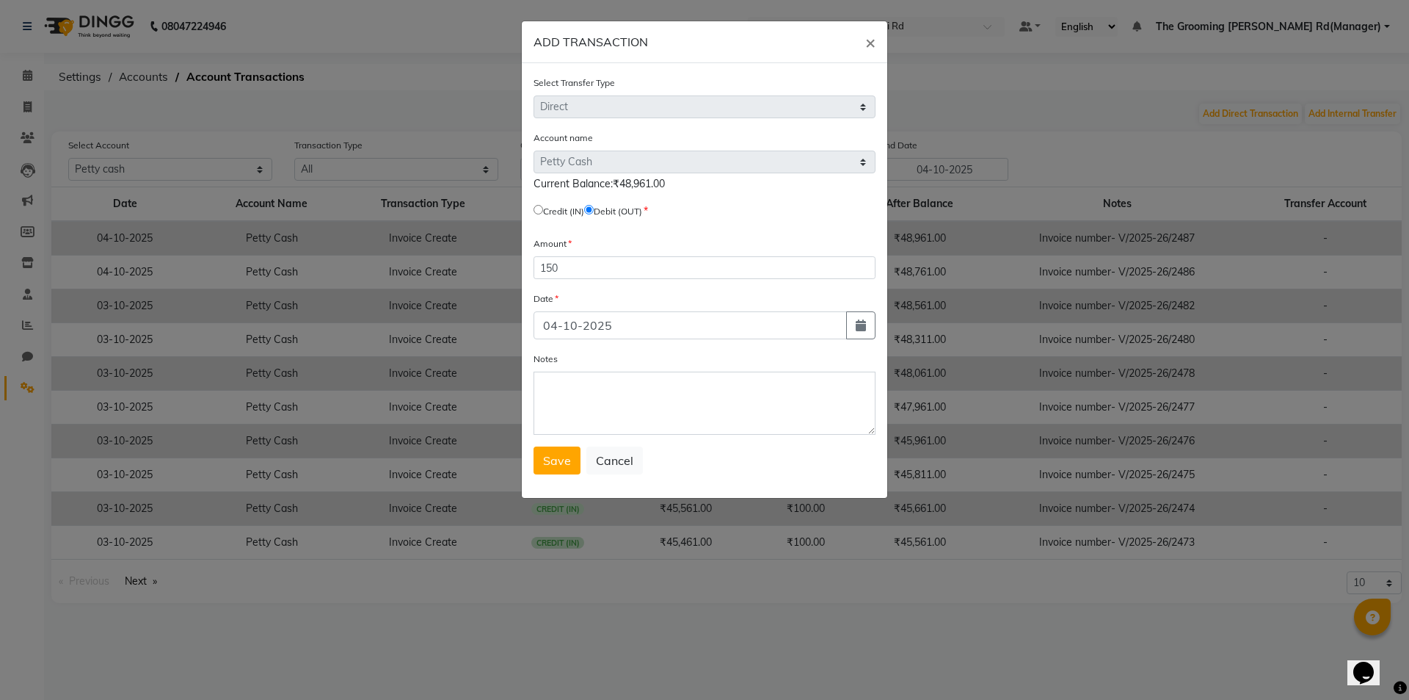
select select "10"
select select "2025"
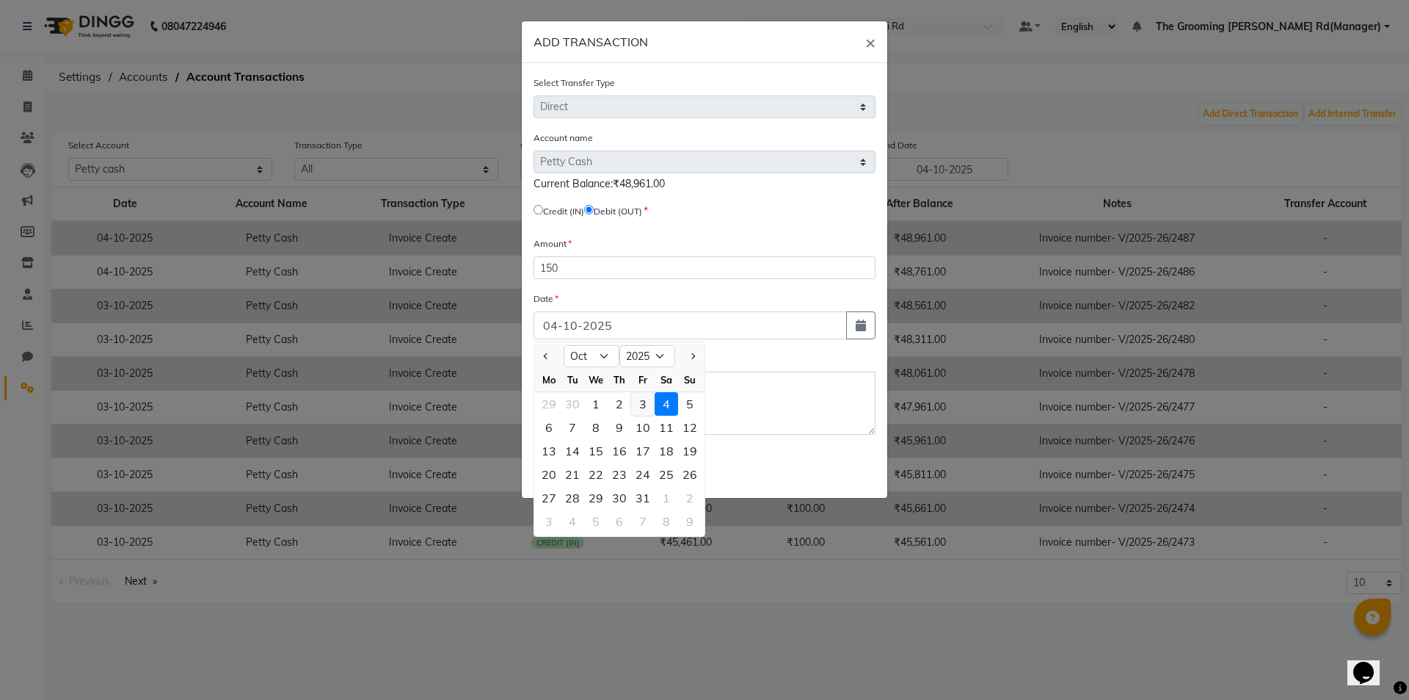
click at [643, 410] on div "3" at bounding box center [642, 403] width 23 height 23
type input "03-10-2025"
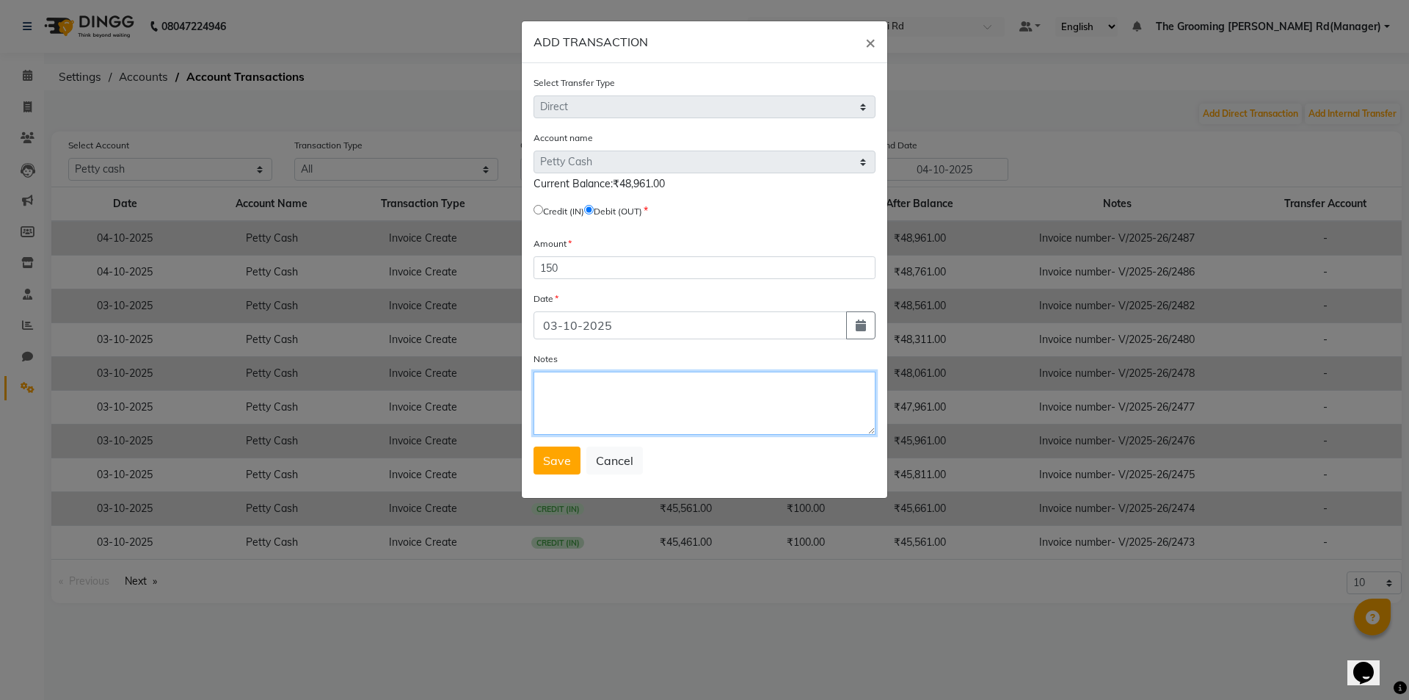
click at [647, 434] on textarea "Notes" at bounding box center [705, 402] width 342 height 63
type textarea "Joban Sir Tip Online to Cash"
click at [571, 471] on button "Save" at bounding box center [557, 460] width 47 height 28
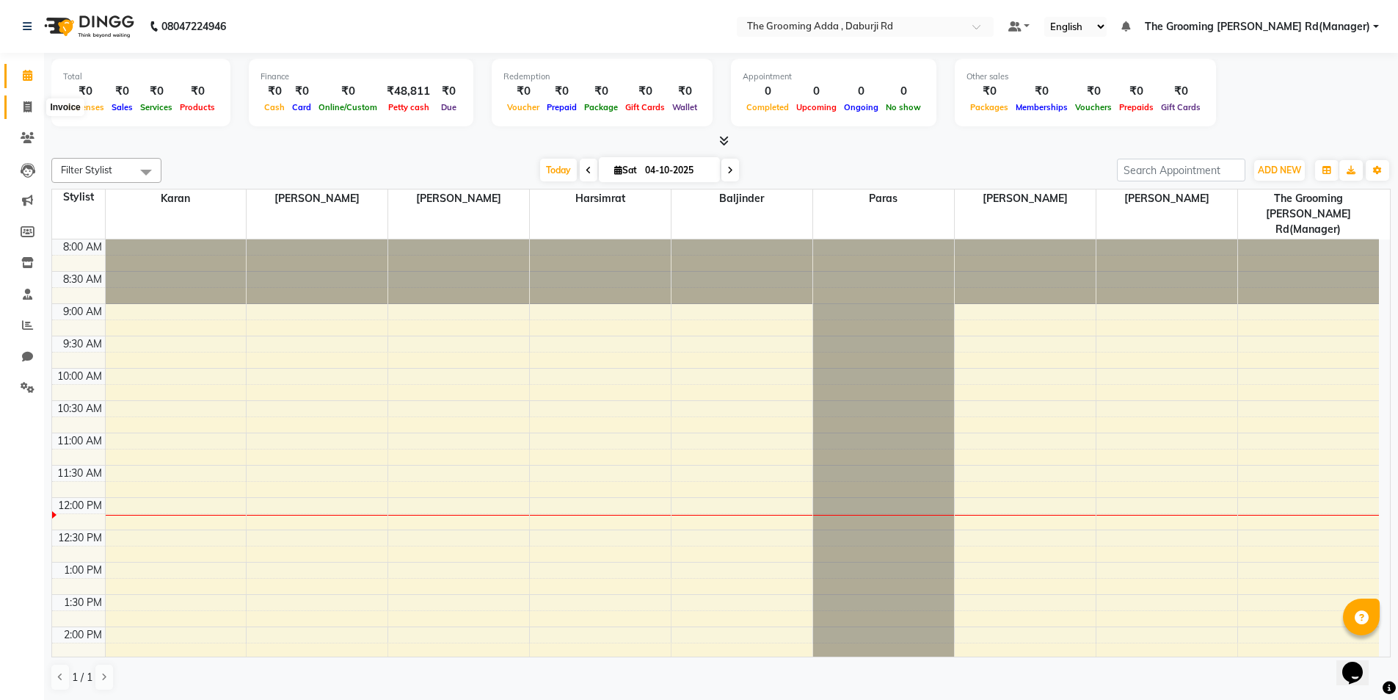
click at [24, 106] on icon at bounding box center [27, 106] width 8 height 11
select select "service"
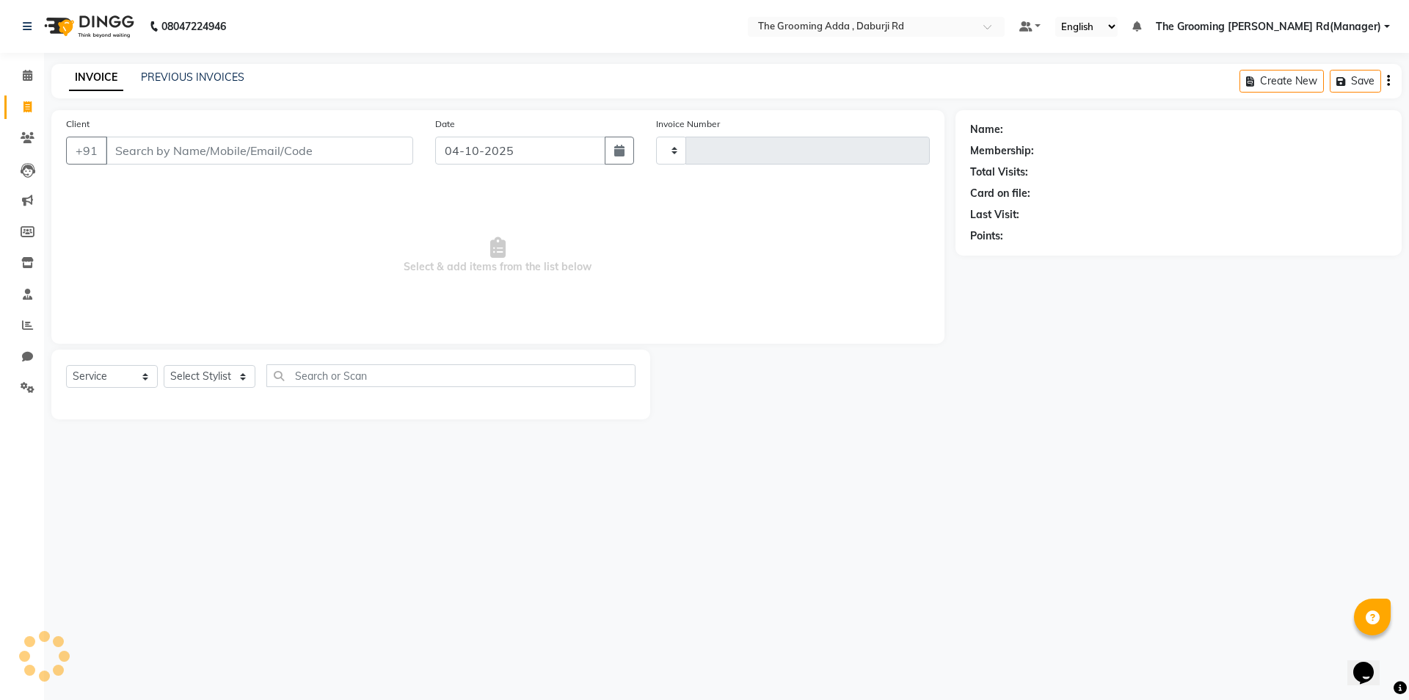
click at [143, 163] on input "Client" at bounding box center [260, 151] width 308 height 28
type input "2488"
select select "8001"
type input "9808000002"
select select "1: Object"
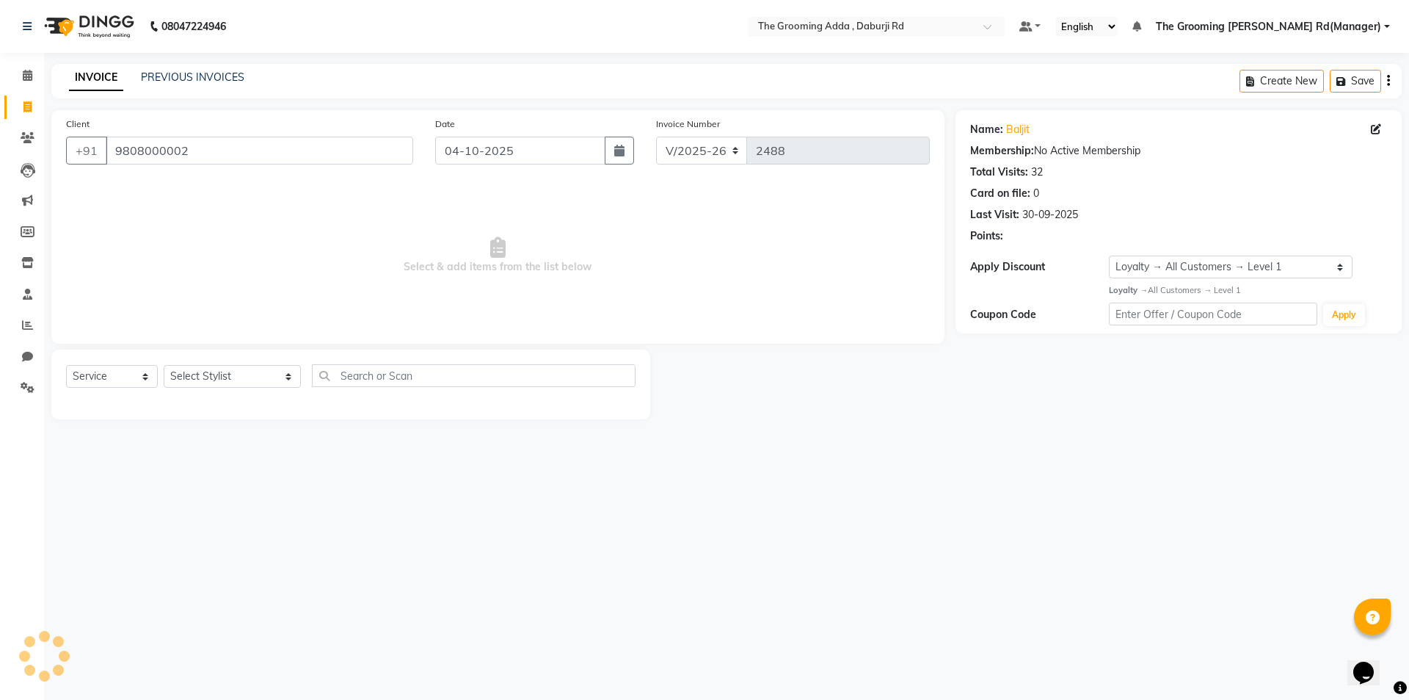
click at [236, 390] on div "Select Service Product Membership Package Voucher Prepaid Gift Card Select Styl…" at bounding box center [351, 381] width 570 height 35
click at [247, 371] on select "Select Stylist [PERSON_NAME] [PERSON_NAME] [PERSON_NAME] [PERSON_NAME] [PERSON_…" at bounding box center [232, 376] width 137 height 23
select select "79351"
click at [164, 365] on select "Select Stylist [PERSON_NAME] [PERSON_NAME] [PERSON_NAME] [PERSON_NAME] [PERSON_…" at bounding box center [232, 376] width 137 height 23
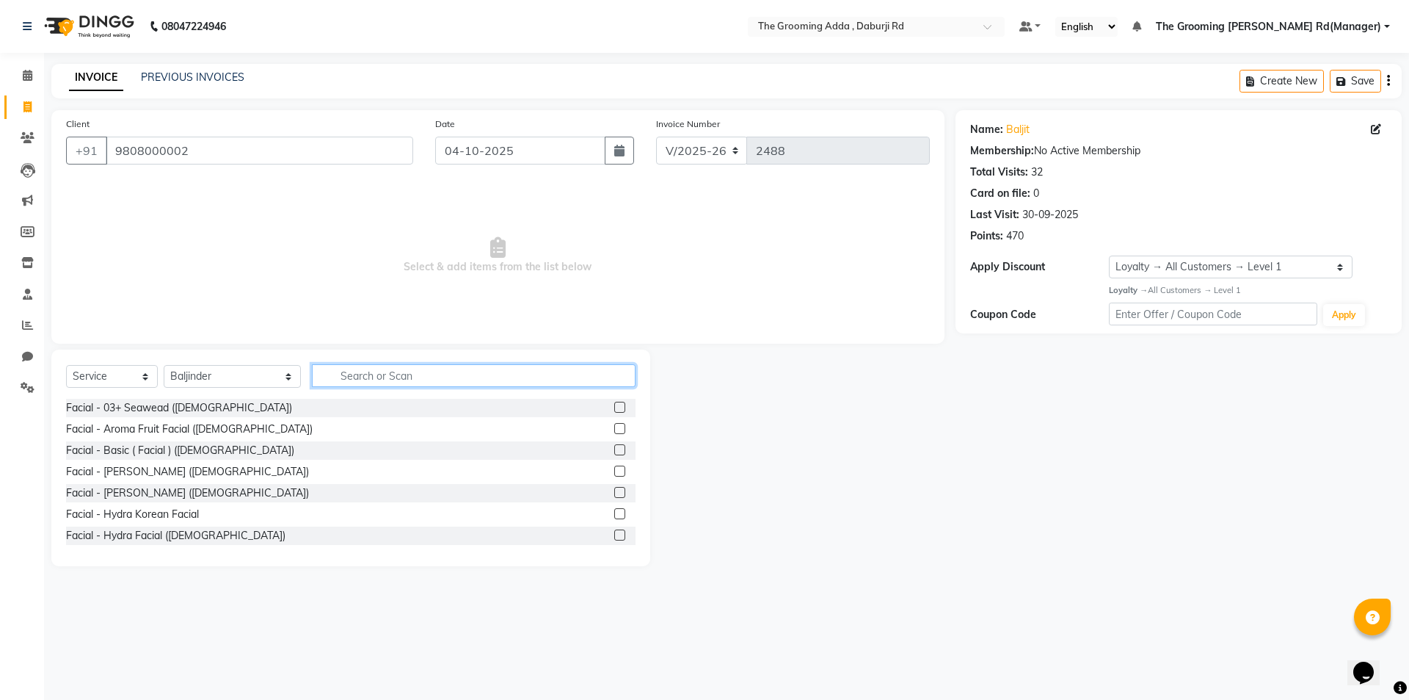
click at [333, 380] on input "text" at bounding box center [474, 375] width 324 height 23
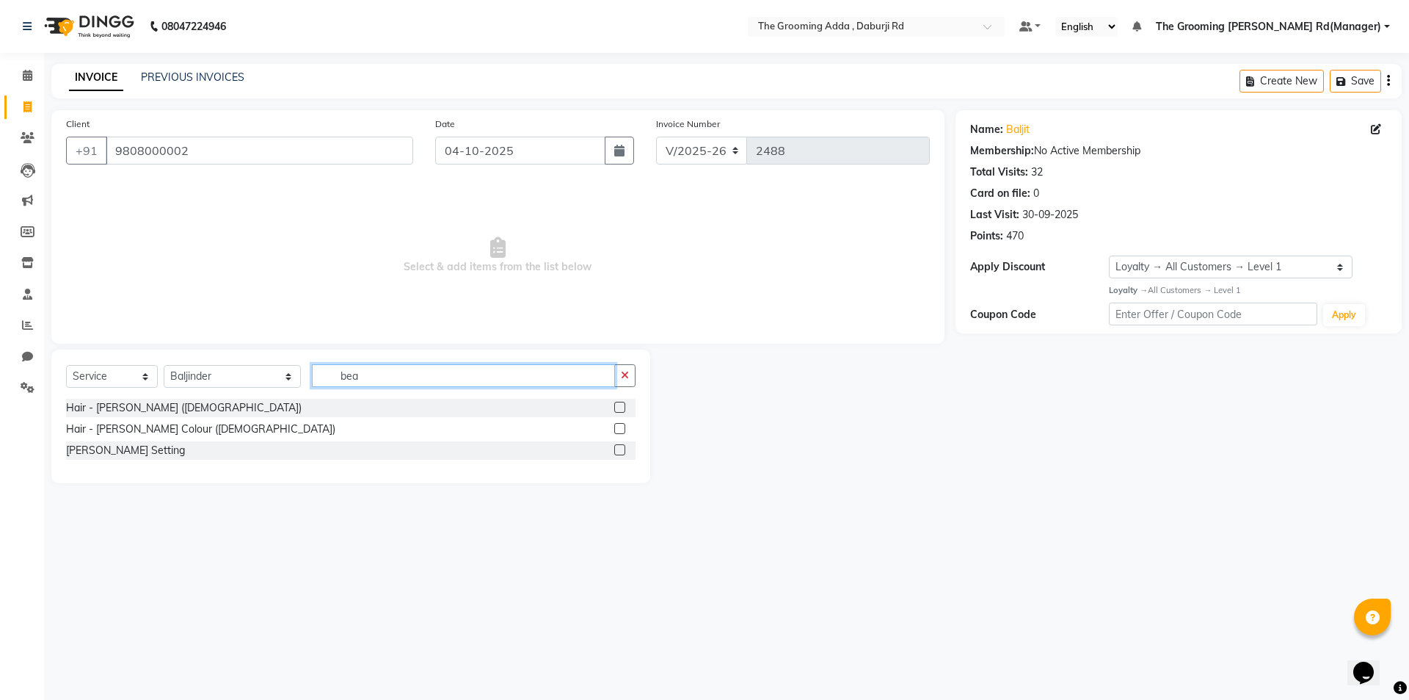
type input "bea"
click at [620, 405] on label at bounding box center [619, 407] width 11 height 11
click at [620, 405] on input "checkbox" at bounding box center [619, 408] width 10 height 10
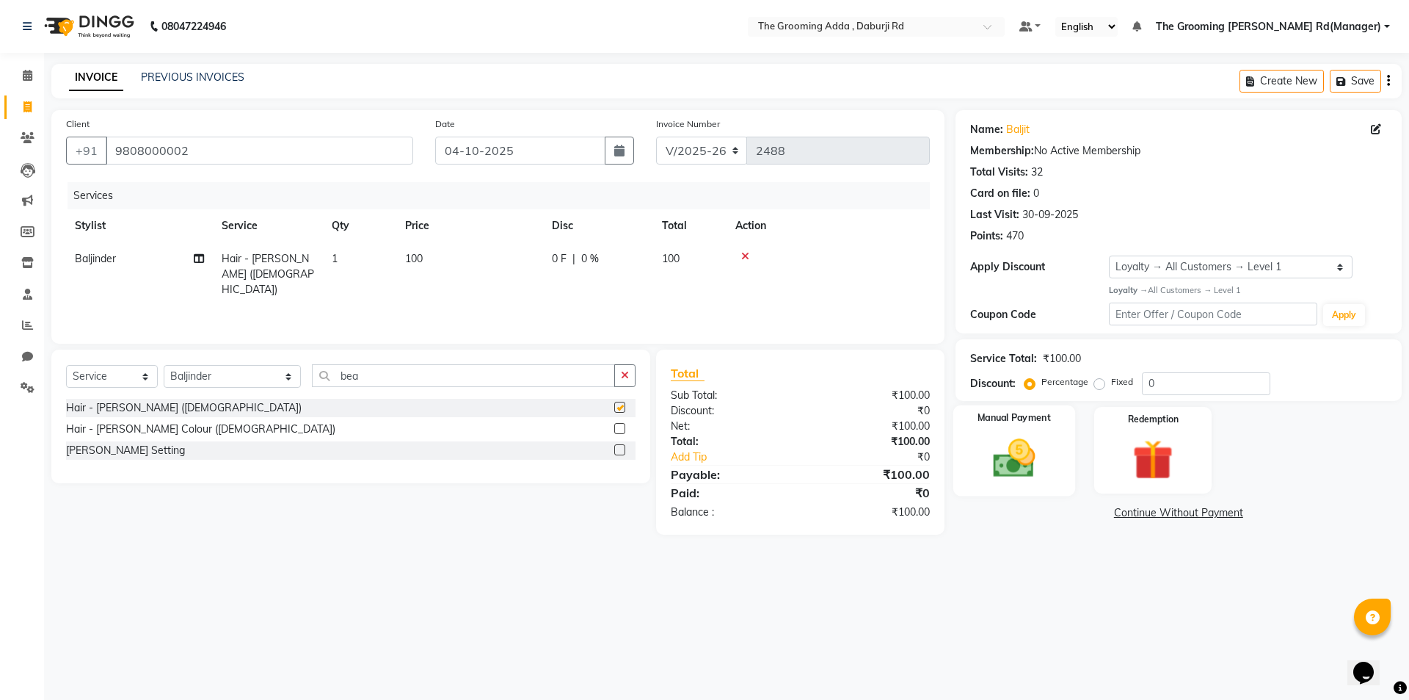
checkbox input "false"
click at [1028, 460] on img at bounding box center [1014, 458] width 68 height 48
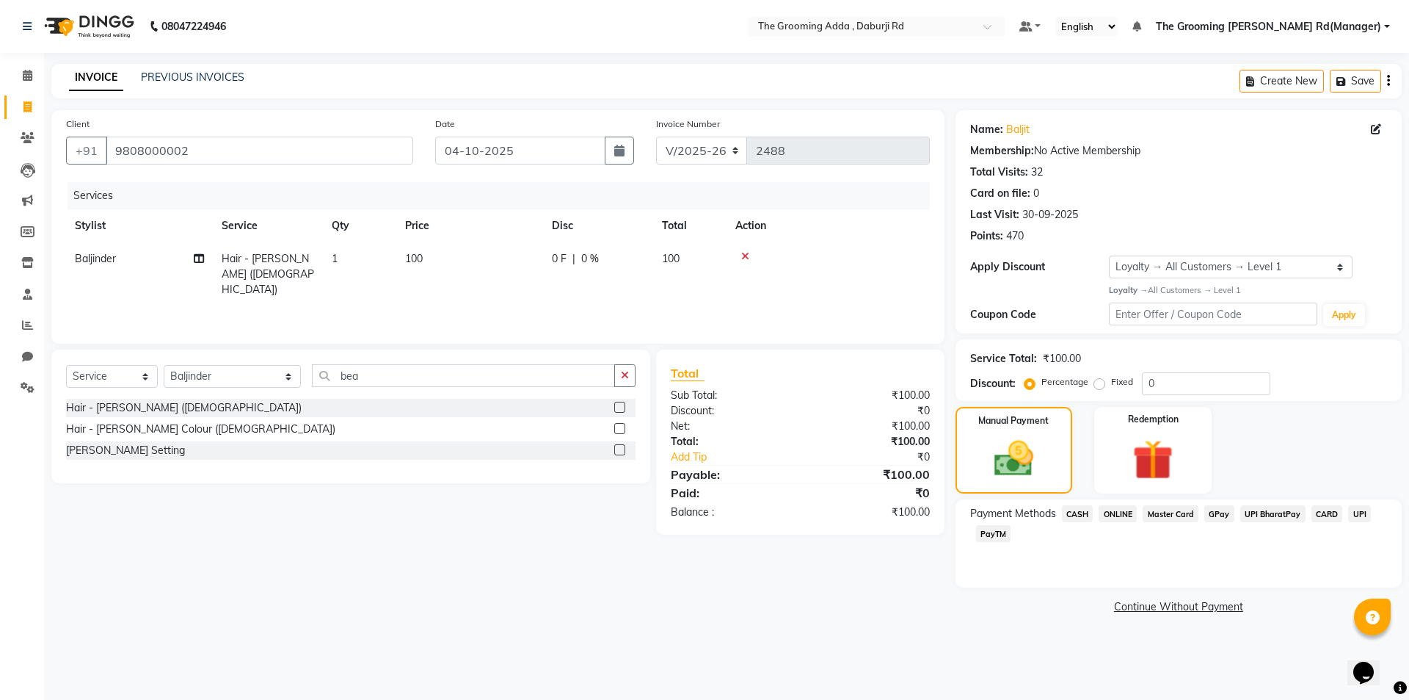
click at [1122, 515] on span "ONLINE" at bounding box center [1118, 513] width 38 height 17
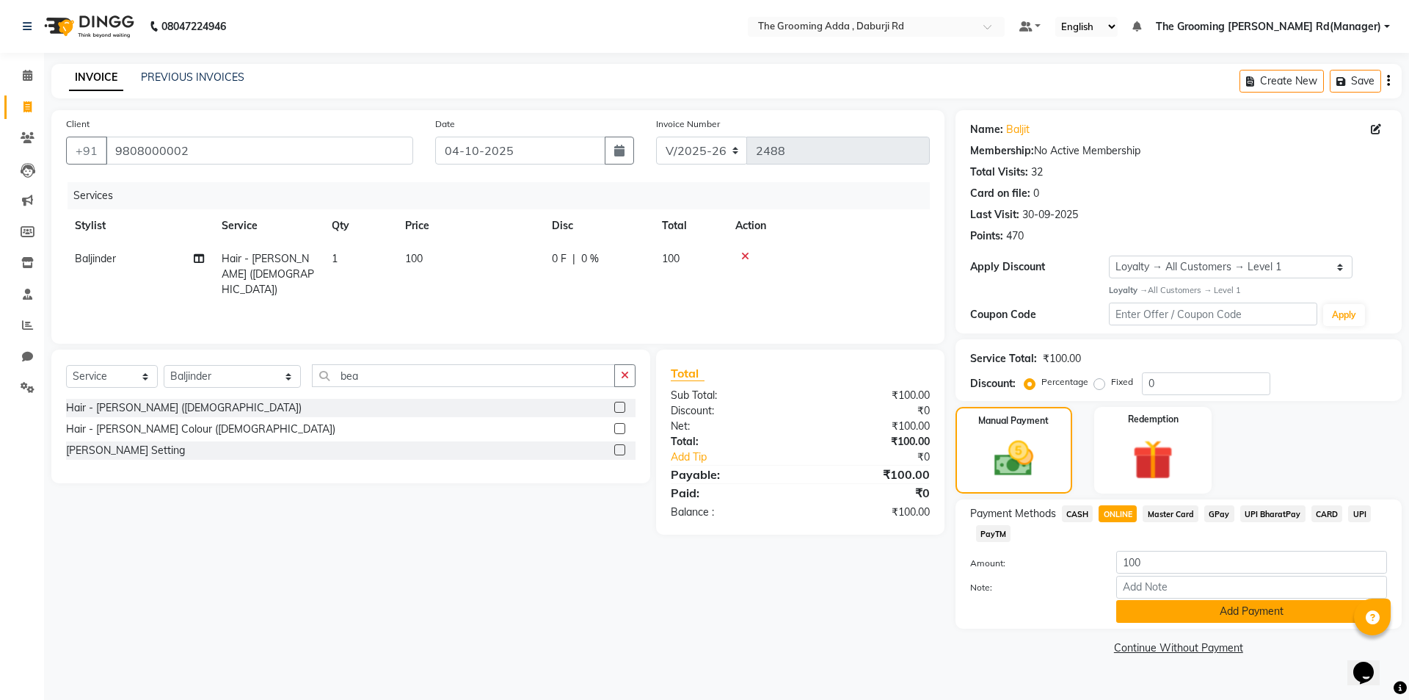
click at [1158, 602] on button "Add Payment" at bounding box center [1252, 611] width 271 height 23
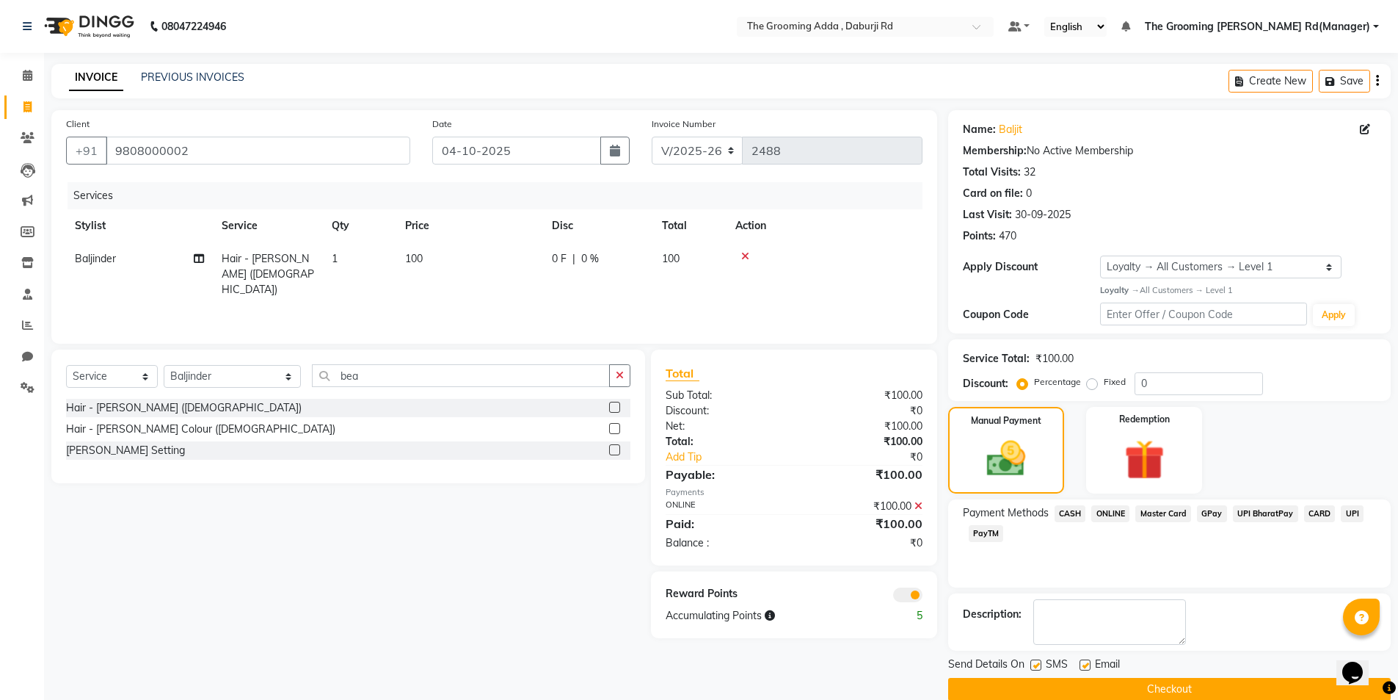
click at [1084, 660] on label at bounding box center [1085, 664] width 11 height 11
click at [1084, 661] on input "checkbox" at bounding box center [1085, 666] width 10 height 10
checkbox input "false"
click at [1040, 665] on label at bounding box center [1036, 664] width 11 height 11
click at [1040, 665] on input "checkbox" at bounding box center [1036, 666] width 10 height 10
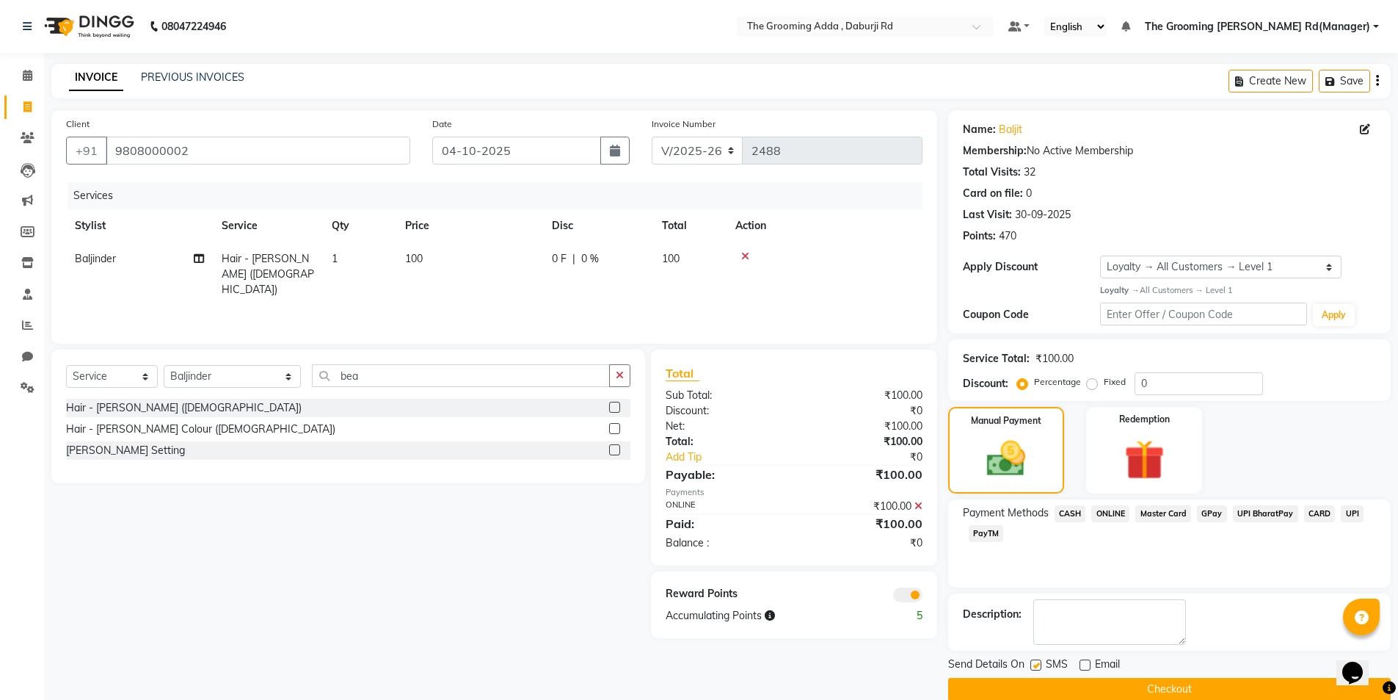
checkbox input "false"
click at [1026, 683] on button "Checkout" at bounding box center [1169, 689] width 443 height 23
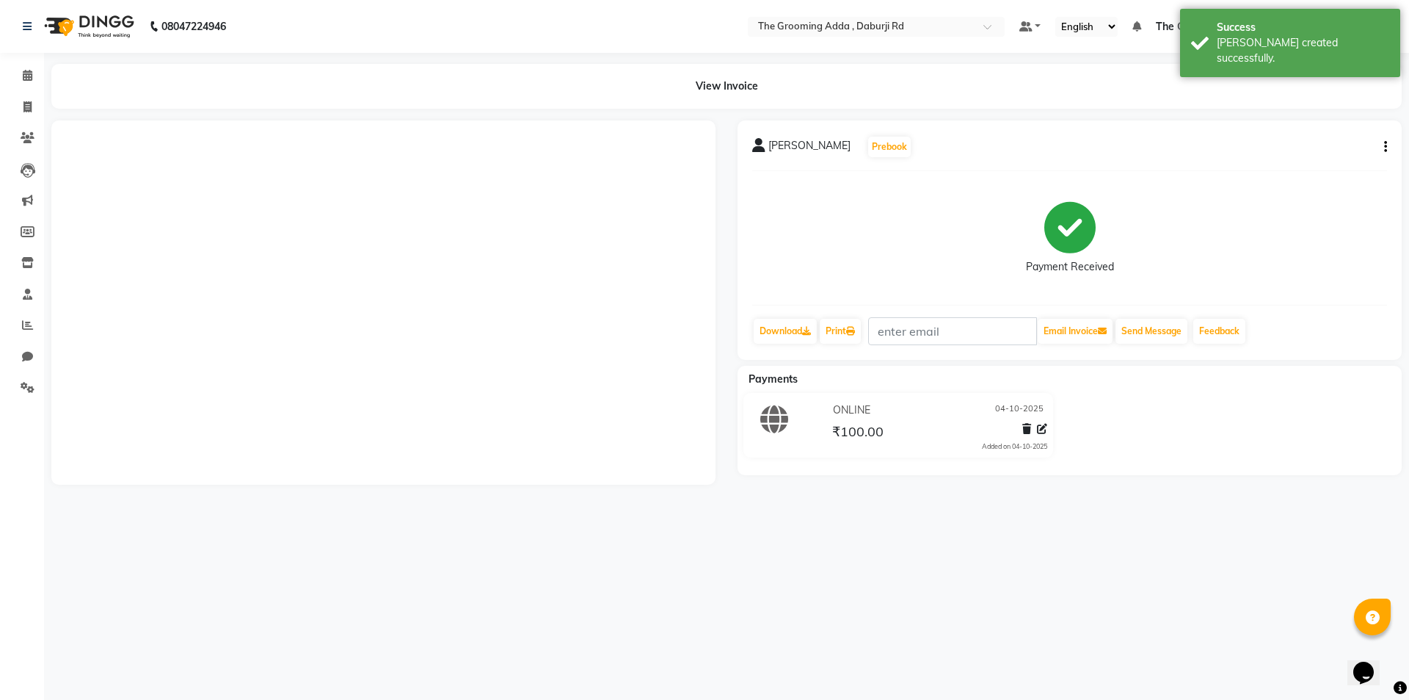
select select "service"
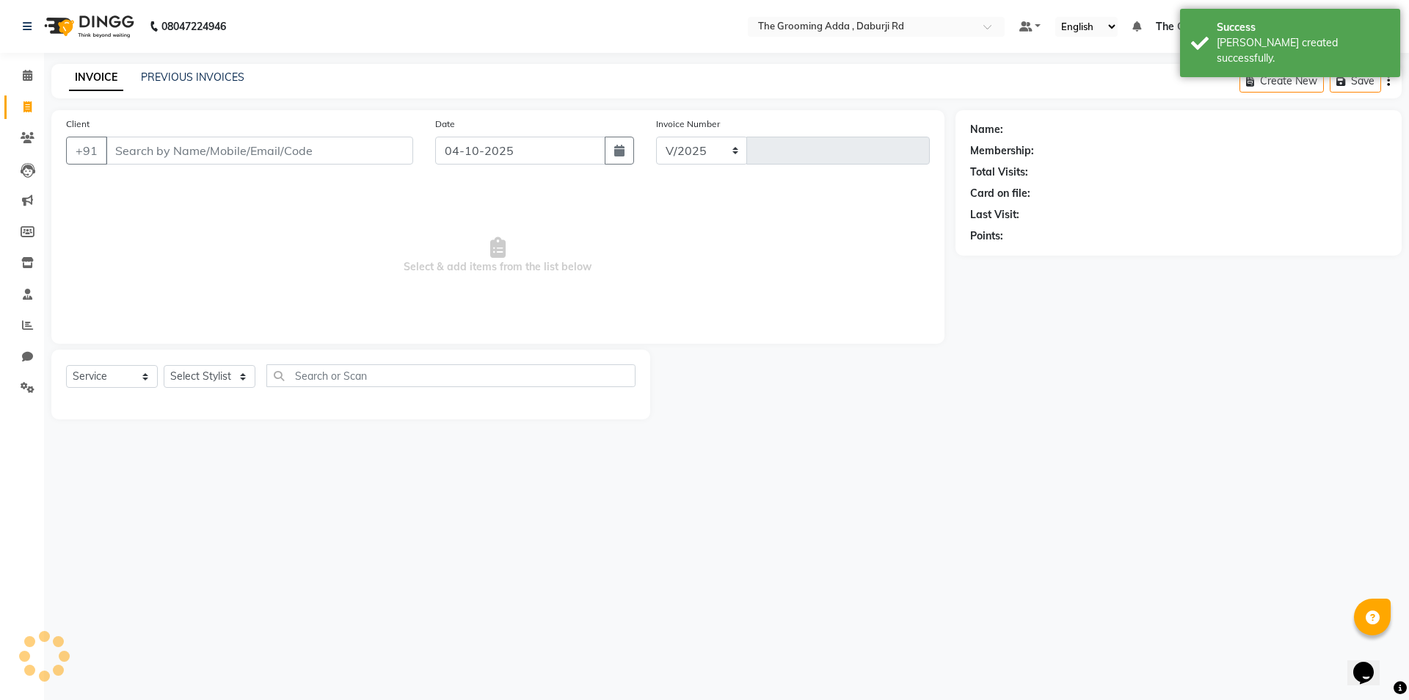
select select "8001"
type input "2489"
click at [181, 130] on div "Client +91" at bounding box center [239, 146] width 369 height 60
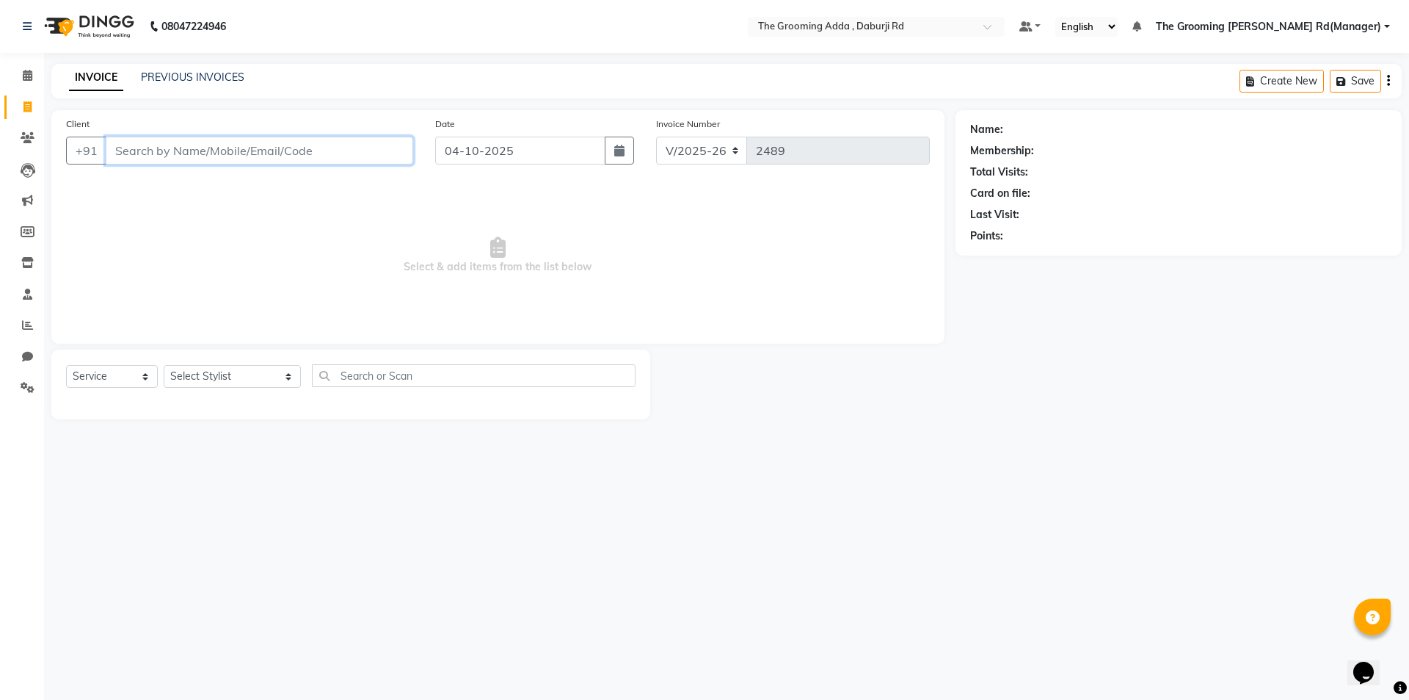
click at [173, 148] on input "Client" at bounding box center [260, 151] width 308 height 28
paste input "9855324949"
type input "9855324949"
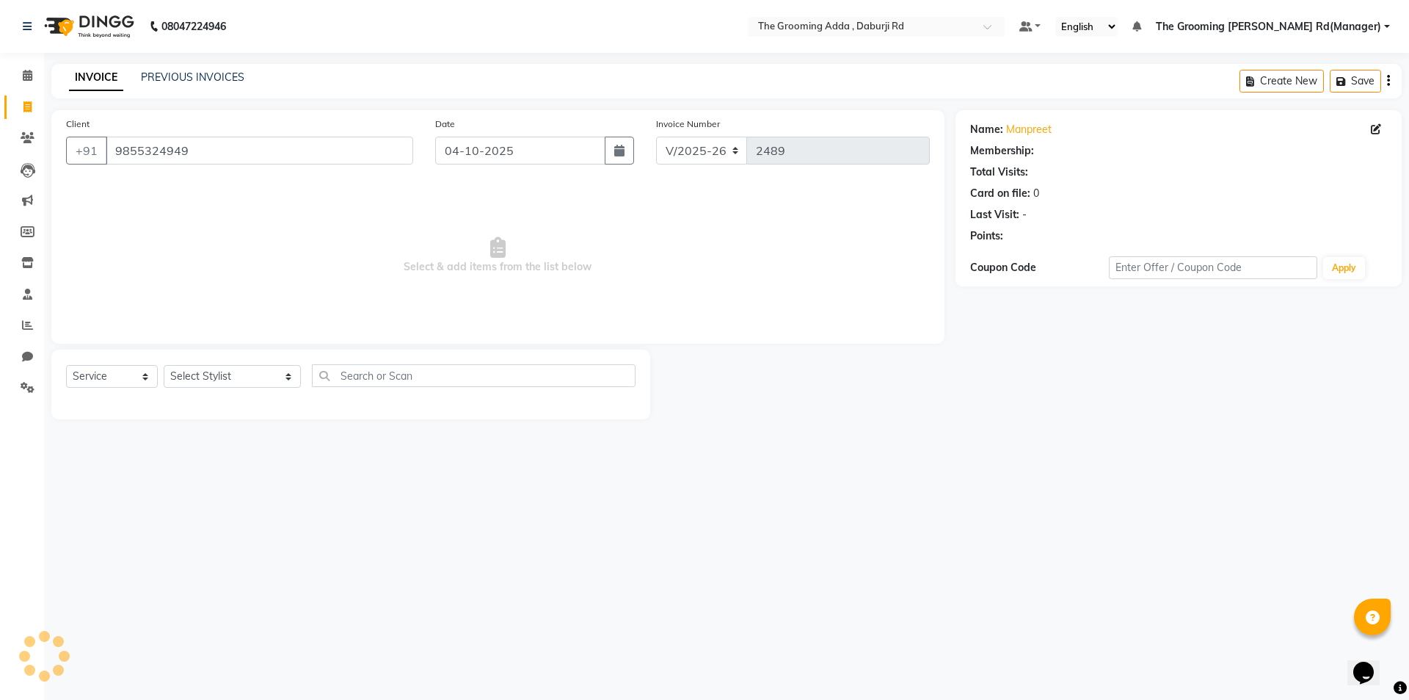
select select "1: Object"
click at [187, 380] on select "Select Stylist [PERSON_NAME] [PERSON_NAME] [PERSON_NAME] [PERSON_NAME] [PERSON_…" at bounding box center [232, 376] width 137 height 23
click at [181, 386] on select "Select Stylist [PERSON_NAME] [PERSON_NAME] [PERSON_NAME] [PERSON_NAME] [PERSON_…" at bounding box center [232, 376] width 137 height 23
select select "79344"
click at [164, 365] on select "Select Stylist [PERSON_NAME] [PERSON_NAME] [PERSON_NAME] [PERSON_NAME] [PERSON_…" at bounding box center [232, 376] width 137 height 23
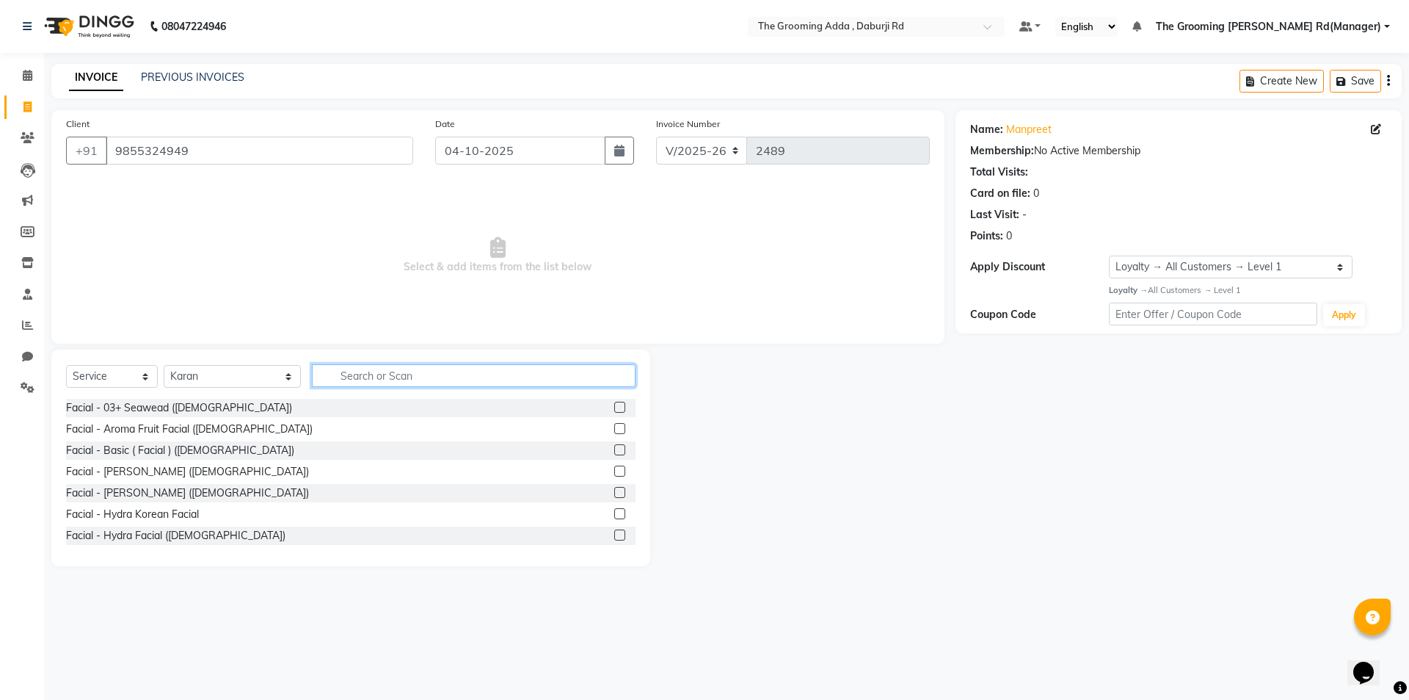
click at [373, 366] on input "text" at bounding box center [474, 375] width 324 height 23
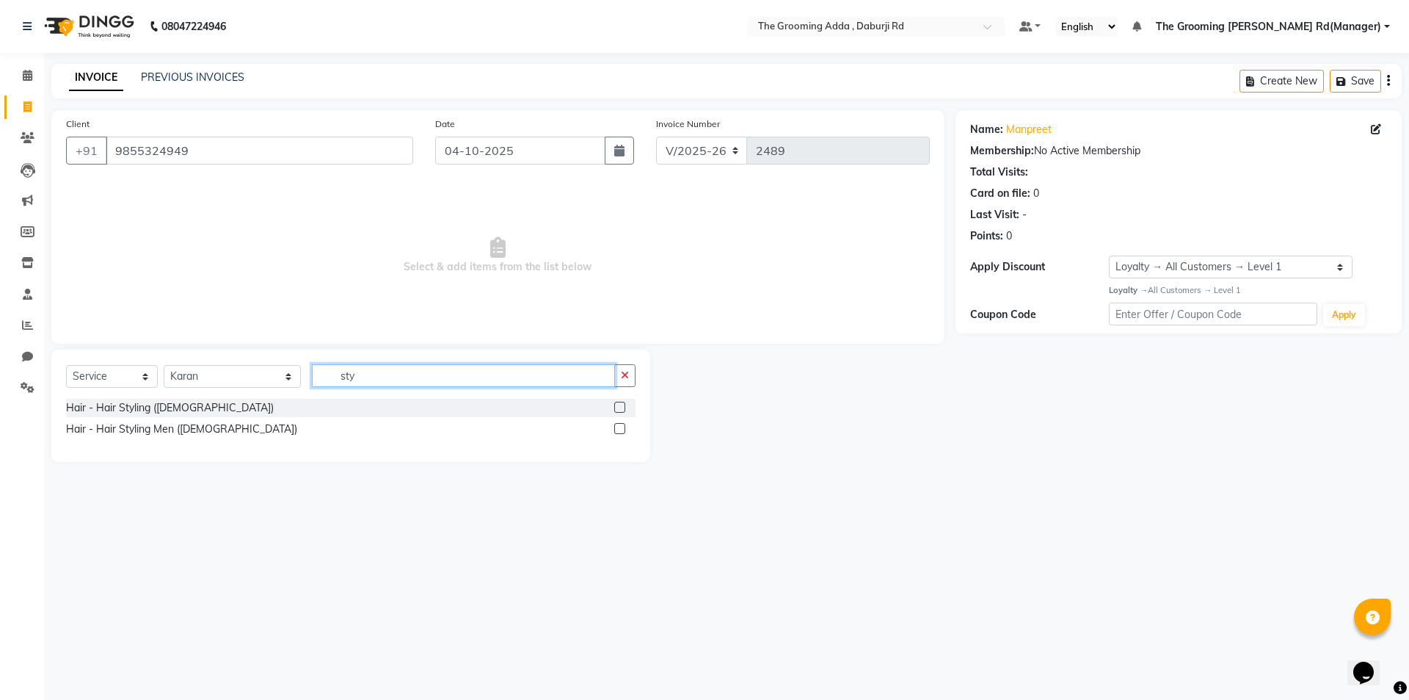
type input "sty"
click at [620, 404] on label at bounding box center [619, 407] width 11 height 11
click at [620, 404] on input "checkbox" at bounding box center [619, 408] width 10 height 10
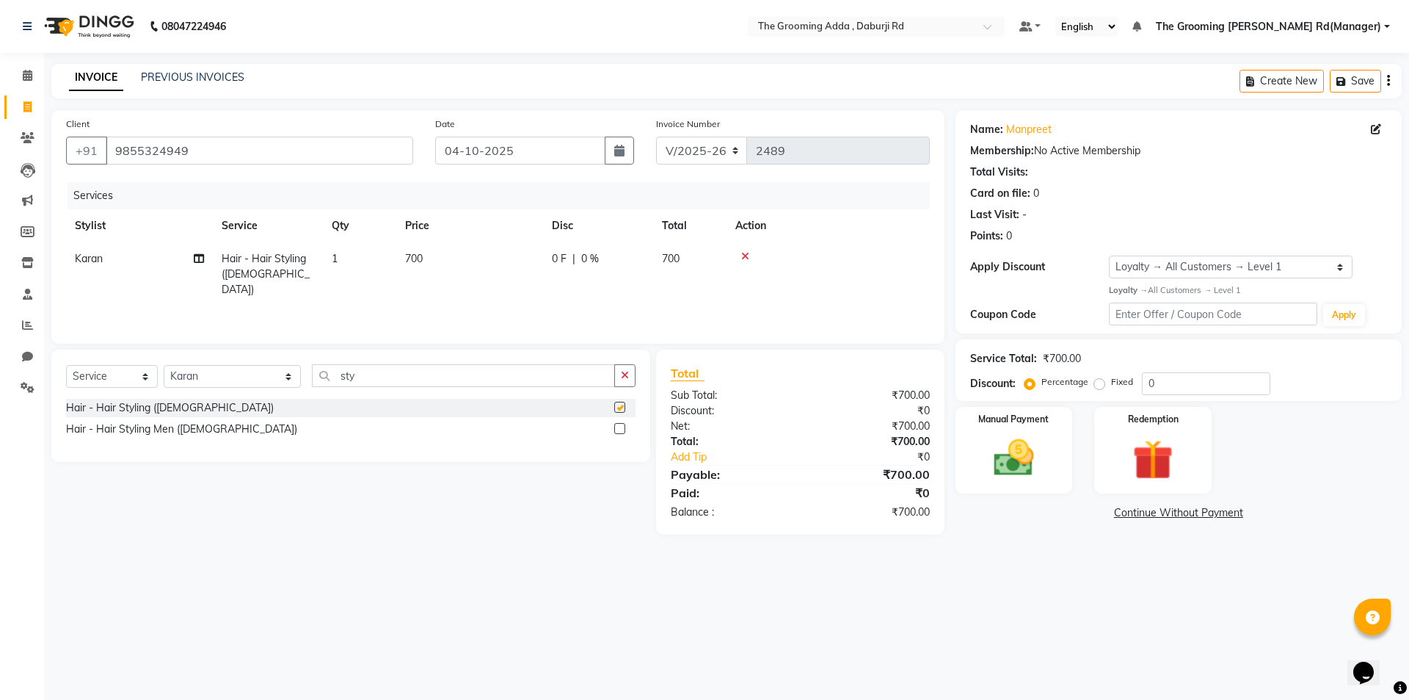
checkbox input "false"
click at [442, 261] on td "700" at bounding box center [469, 274] width 147 height 64
select select "79344"
drag, startPoint x: 509, startPoint y: 264, endPoint x: 448, endPoint y: 264, distance: 60.9
click at [448, 264] on tr "[PERSON_NAME] [PERSON_NAME] [PERSON_NAME] [PERSON_NAME] [PERSON_NAME] [PERSON_N…" at bounding box center [498, 273] width 864 height 62
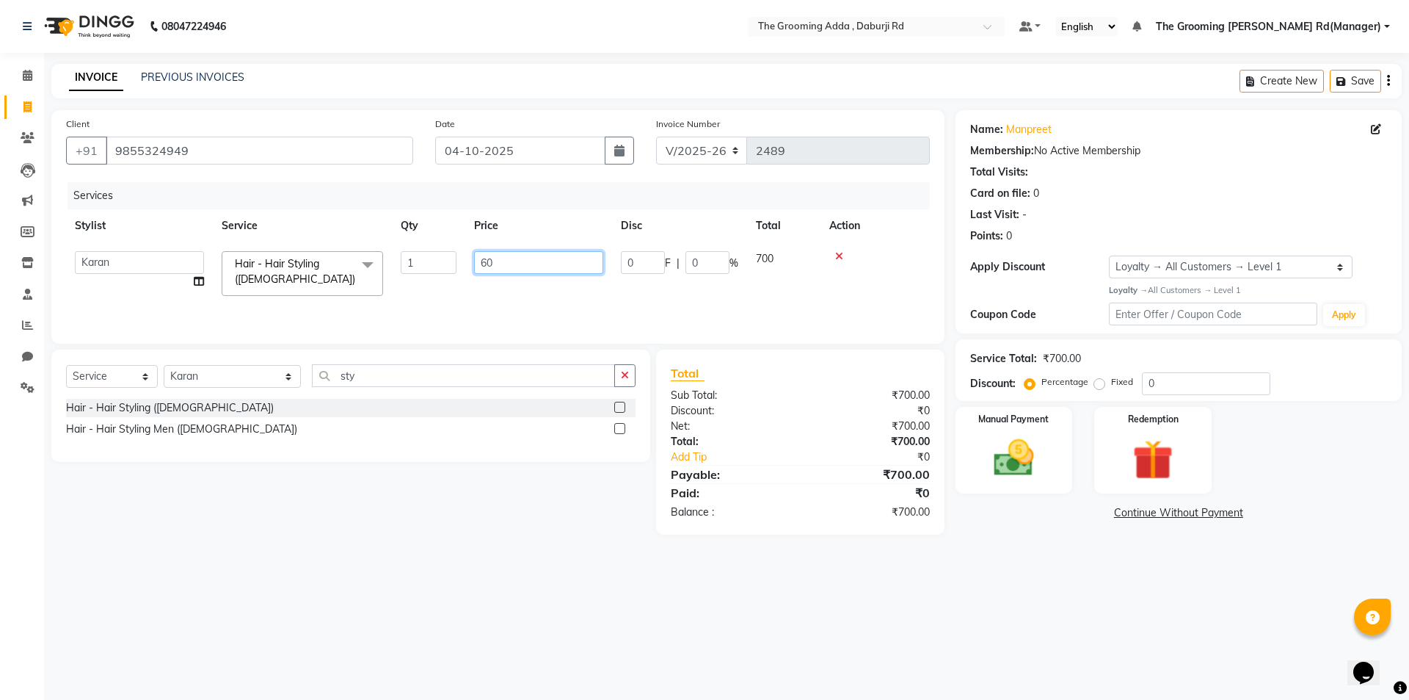
type input "600"
click at [1119, 584] on div "08047224946 Select Location × The Grooming Adda , Daburji Rd Default Panel My P…" at bounding box center [704, 350] width 1409 height 700
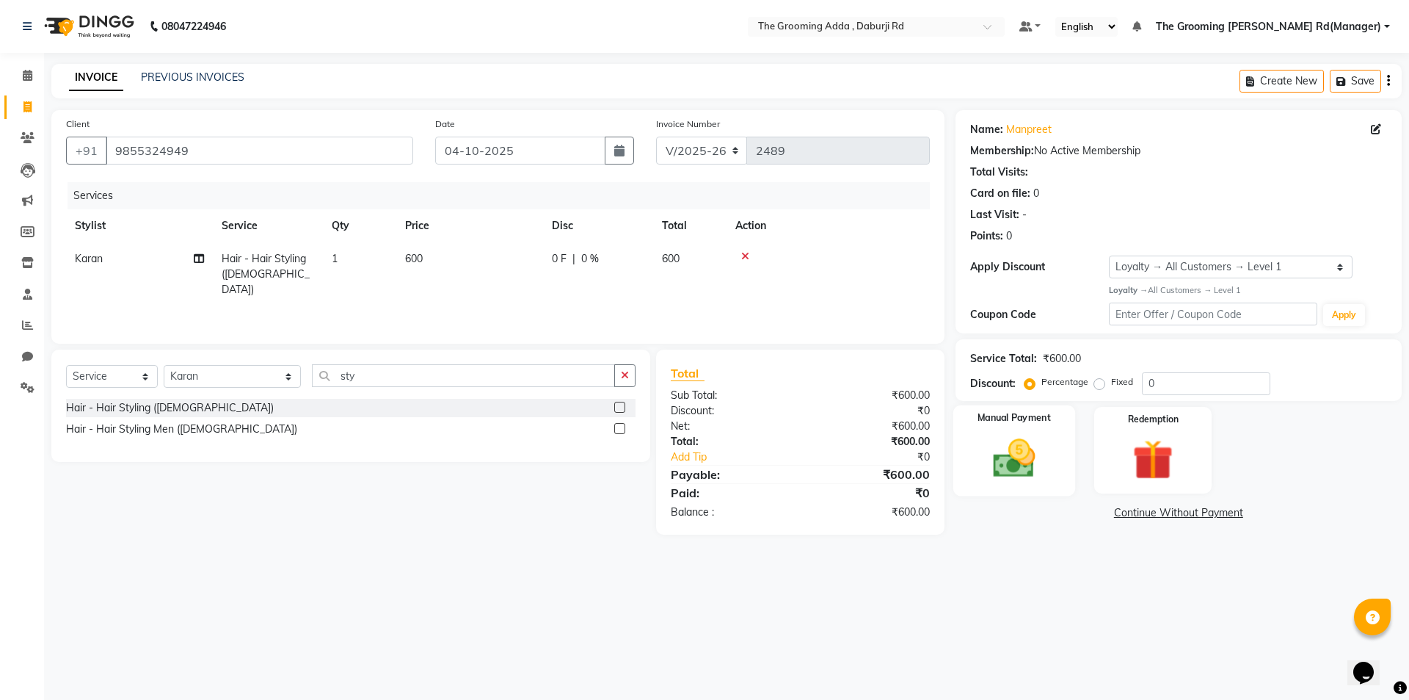
click at [1012, 424] on label "Manual Payment" at bounding box center [1014, 418] width 73 height 14
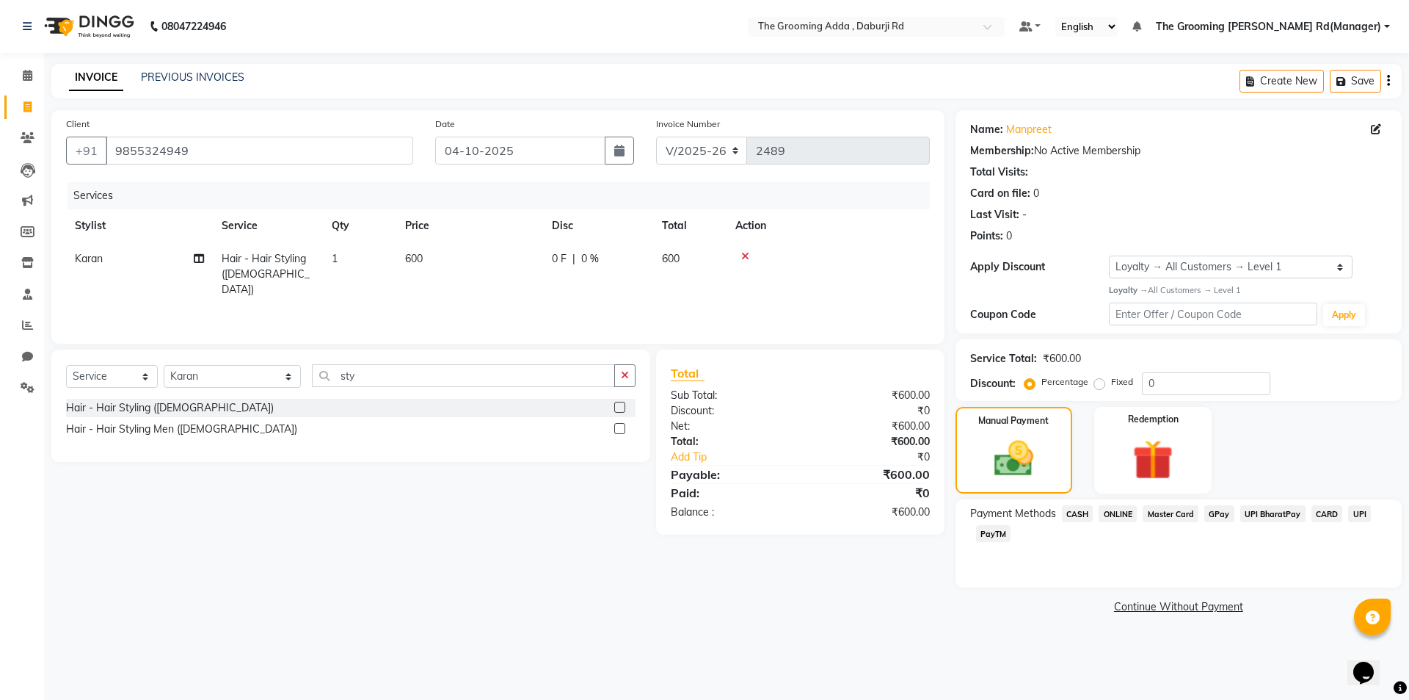
click at [1078, 509] on span "CASH" at bounding box center [1078, 513] width 32 height 17
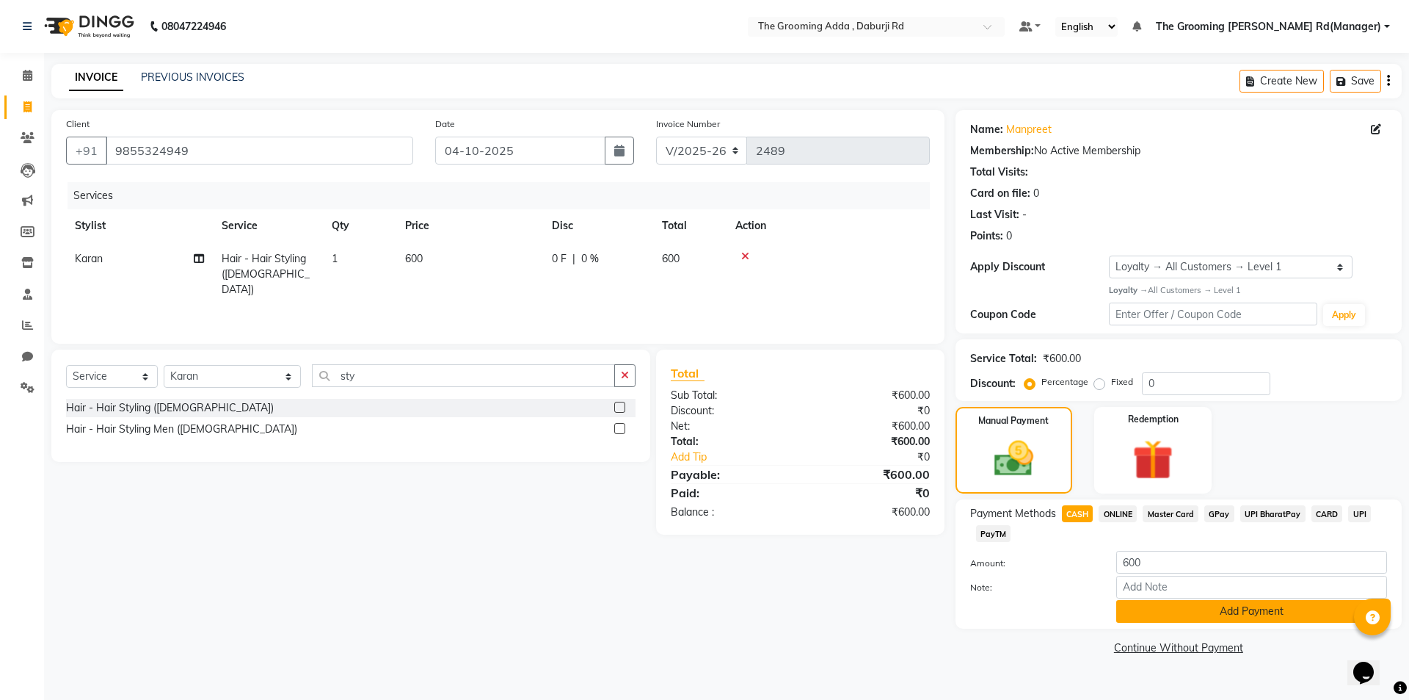
click at [1142, 615] on button "Add Payment" at bounding box center [1252, 611] width 271 height 23
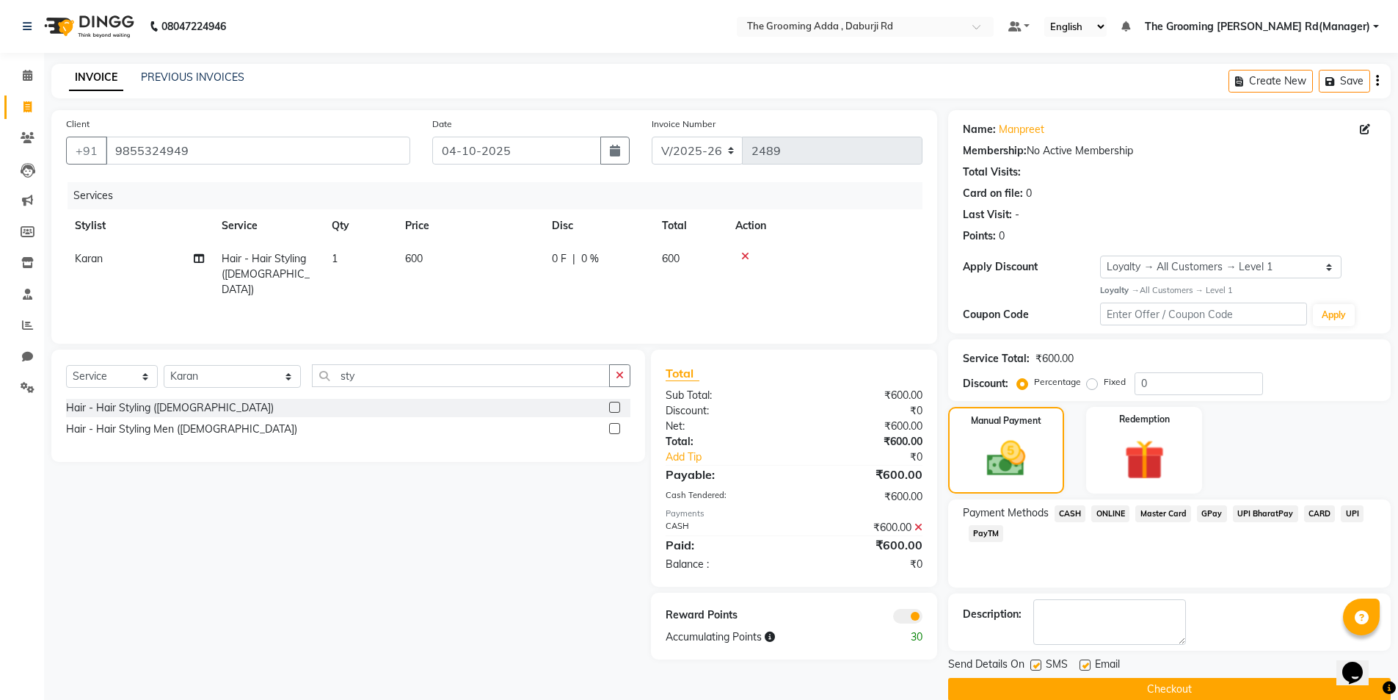
click at [1091, 667] on div "Email" at bounding box center [1106, 665] width 52 height 18
click at [1032, 663] on label at bounding box center [1036, 664] width 11 height 11
click at [1032, 663] on input "checkbox" at bounding box center [1036, 666] width 10 height 10
checkbox input "false"
drag, startPoint x: 1087, startPoint y: 668, endPoint x: 1086, endPoint y: 661, distance: 7.4
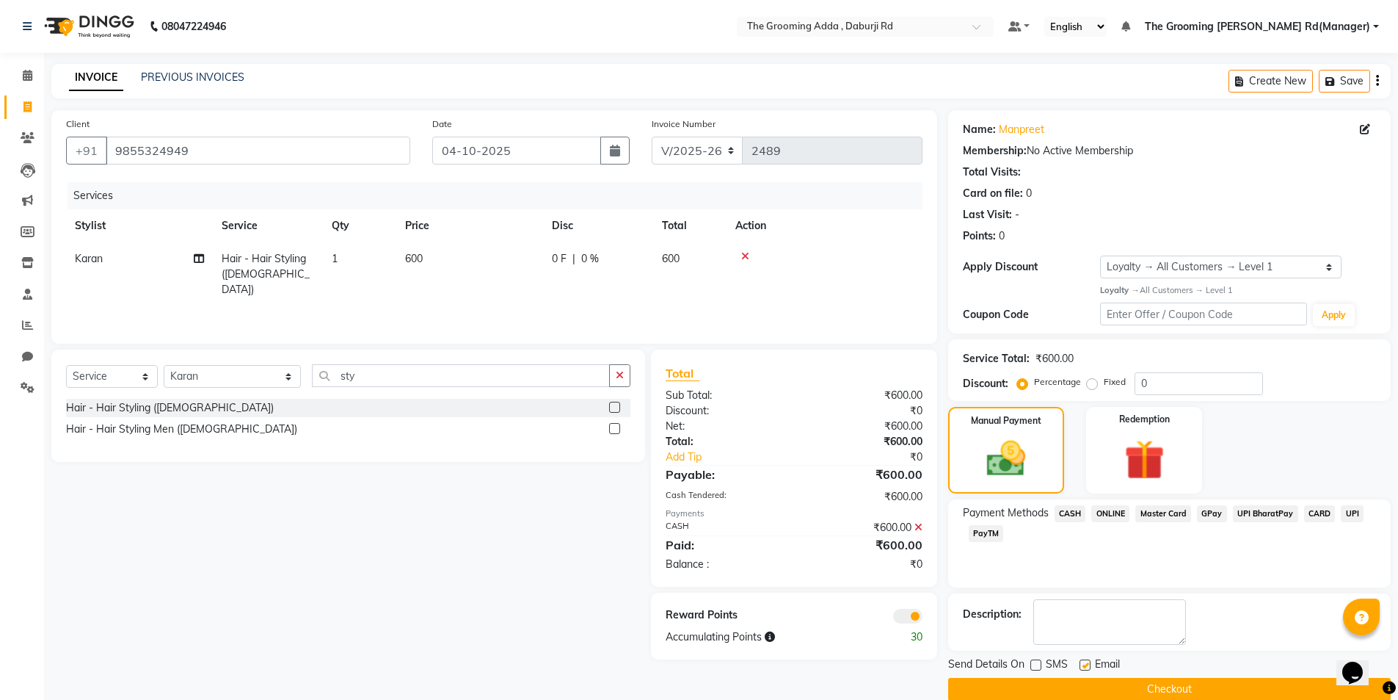
click at [1086, 661] on label at bounding box center [1085, 664] width 11 height 11
click at [1086, 661] on input "checkbox" at bounding box center [1085, 666] width 10 height 10
checkbox input "false"
click at [1077, 687] on button "Checkout" at bounding box center [1169, 689] width 443 height 23
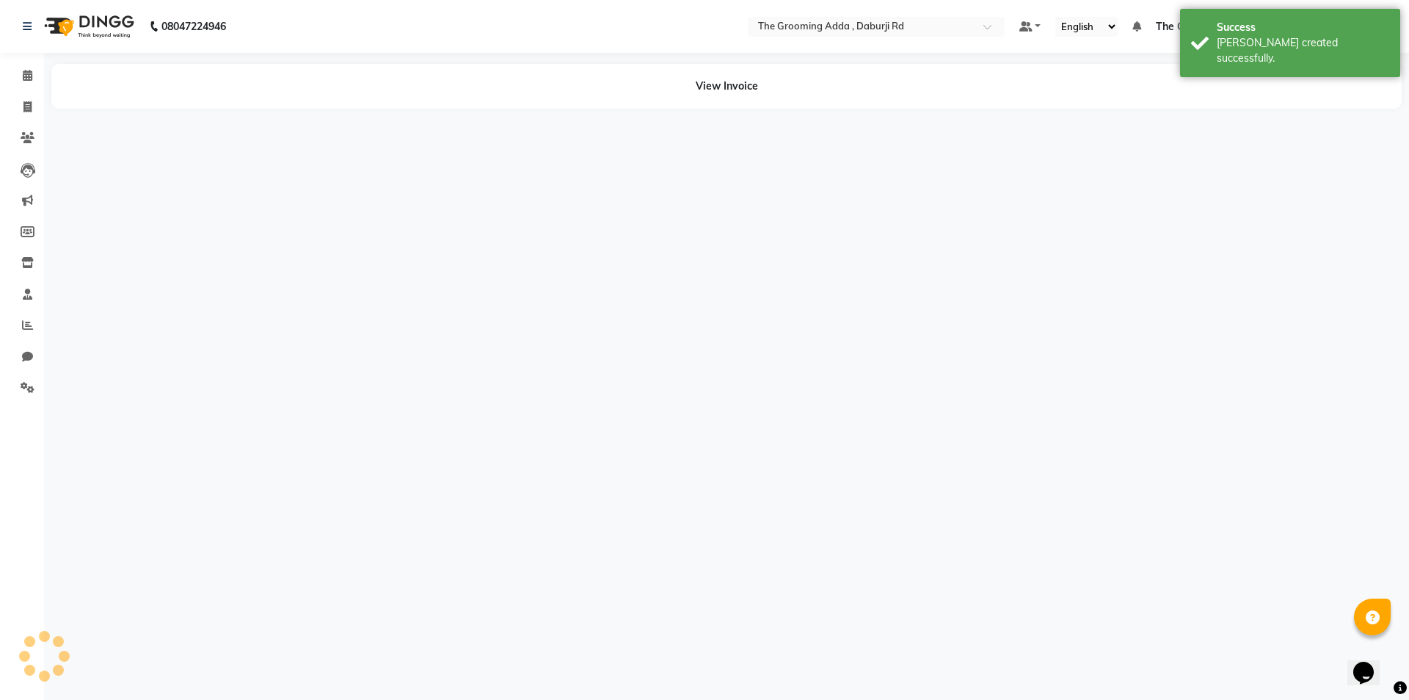
select select "service"
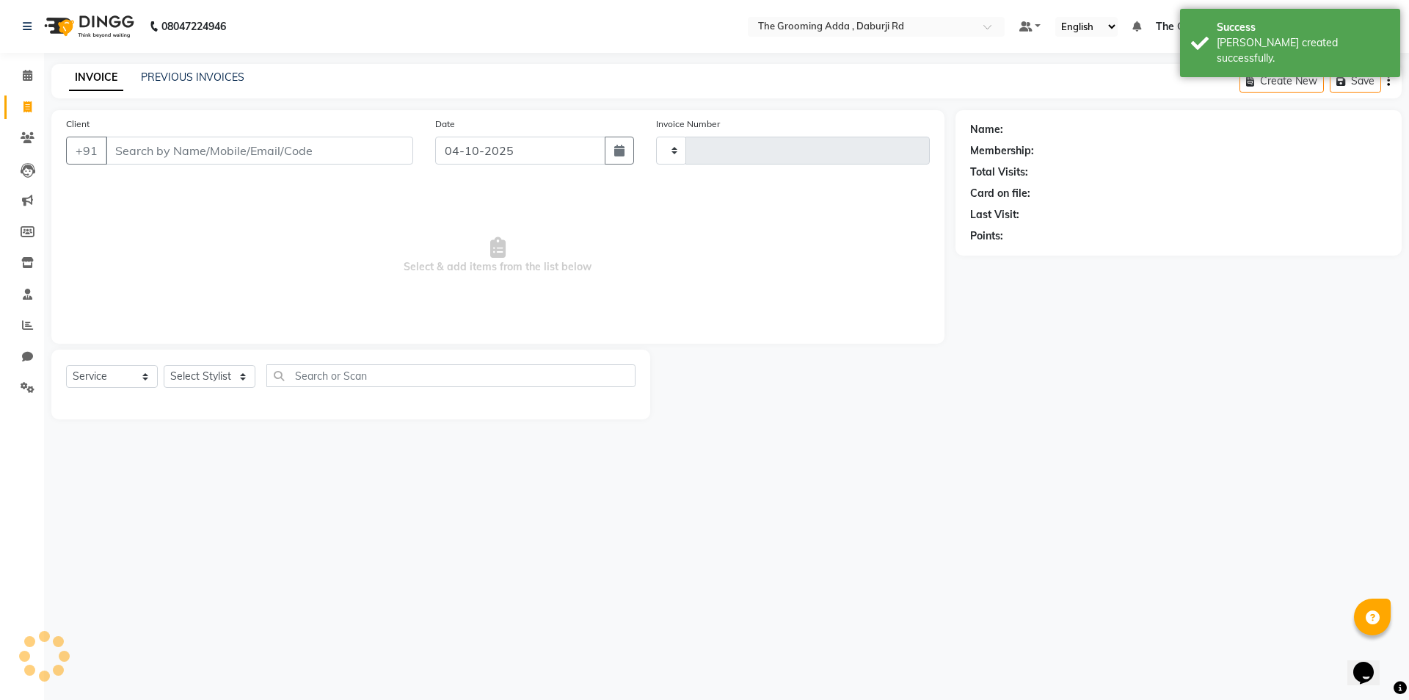
type input "2490"
select select "8001"
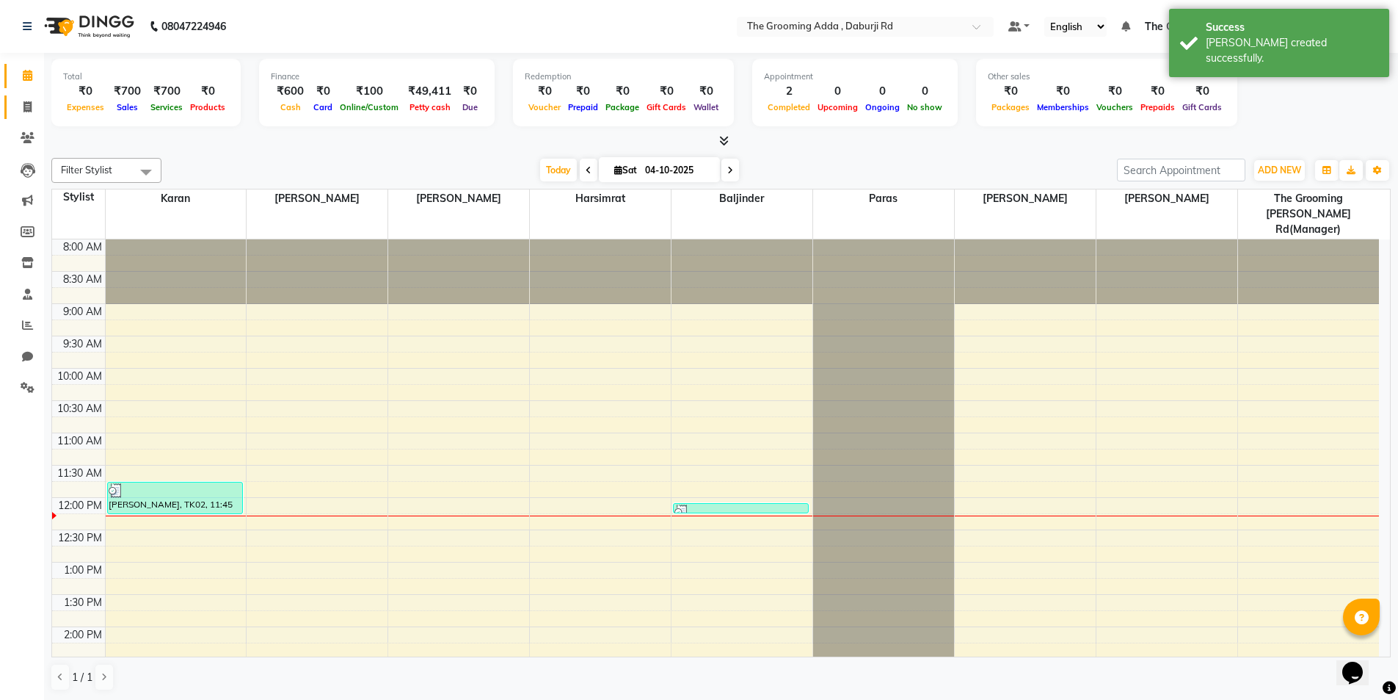
click at [14, 106] on link "Invoice" at bounding box center [21, 107] width 35 height 24
select select "service"
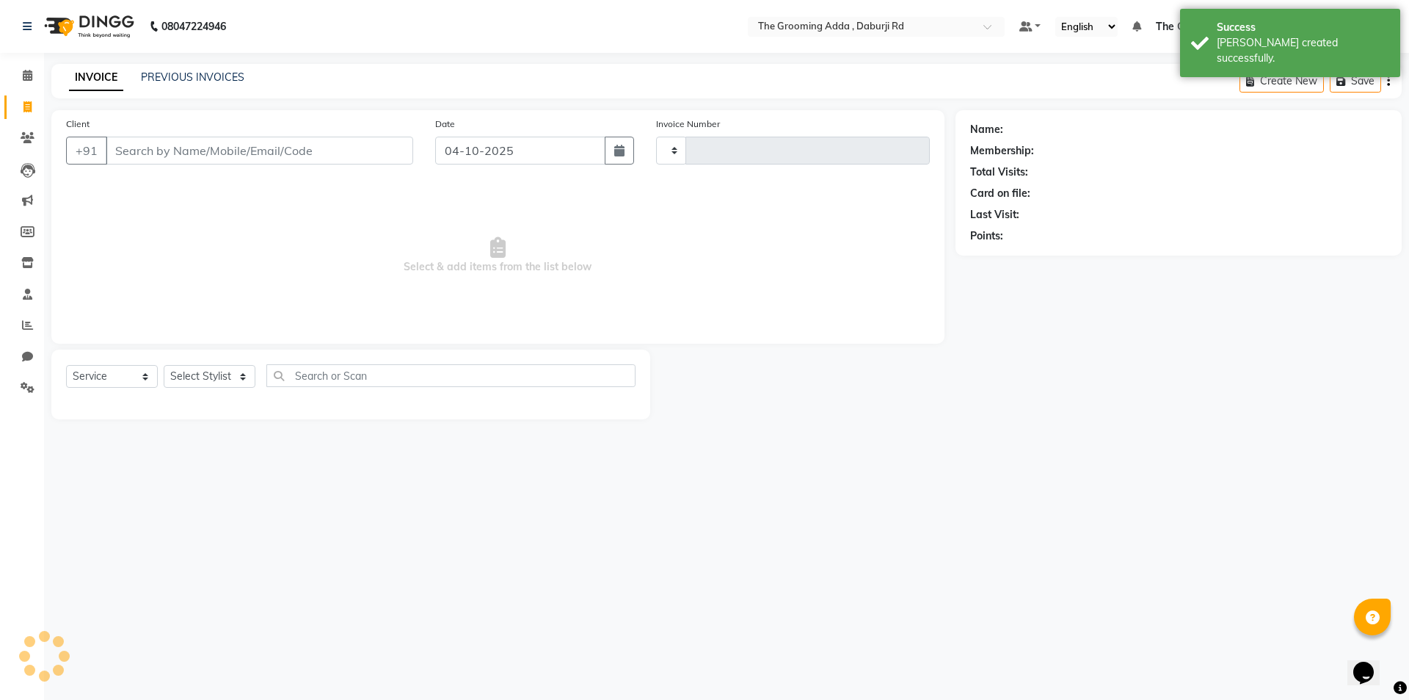
type input "2490"
select select "8001"
click at [127, 156] on input "Client" at bounding box center [260, 151] width 308 height 28
type input "7888300318"
click at [204, 375] on select "Select Stylist [PERSON_NAME] [PERSON_NAME] [PERSON_NAME] [PERSON_NAME] [PERSON_…" at bounding box center [232, 376] width 137 height 23
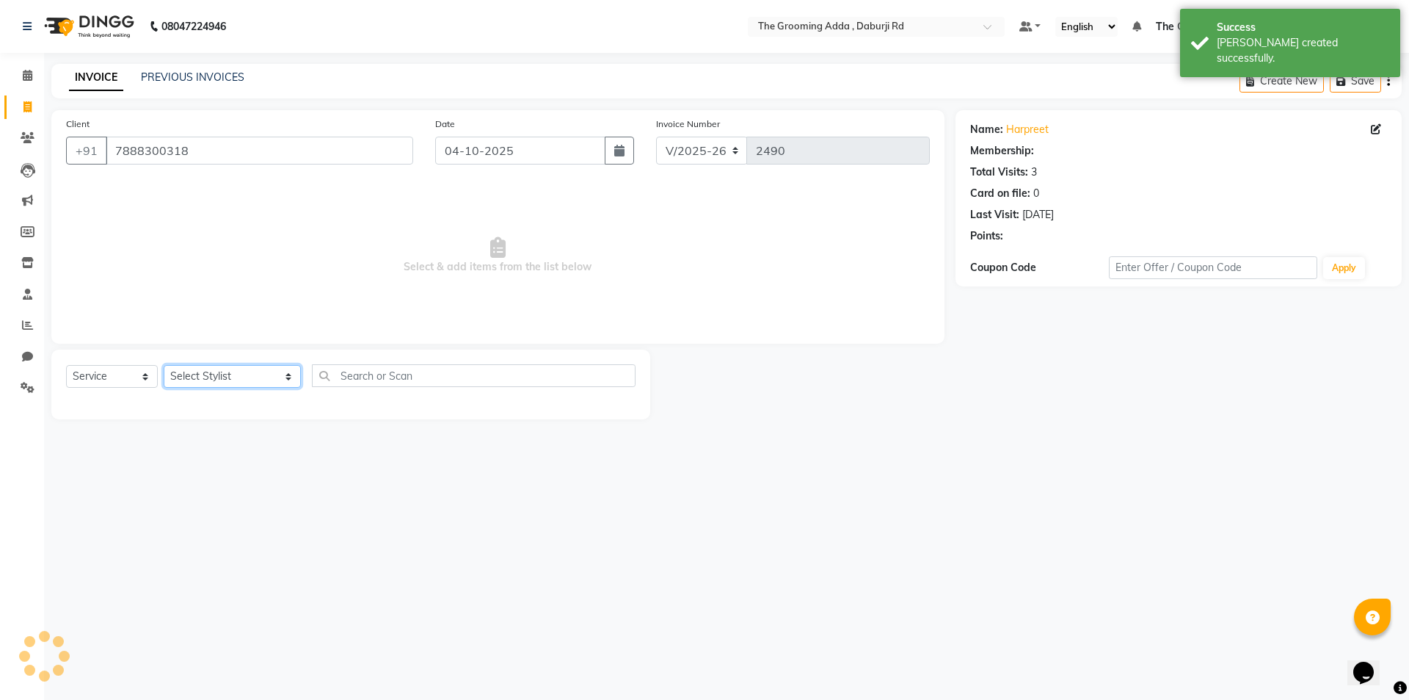
select select "1: Object"
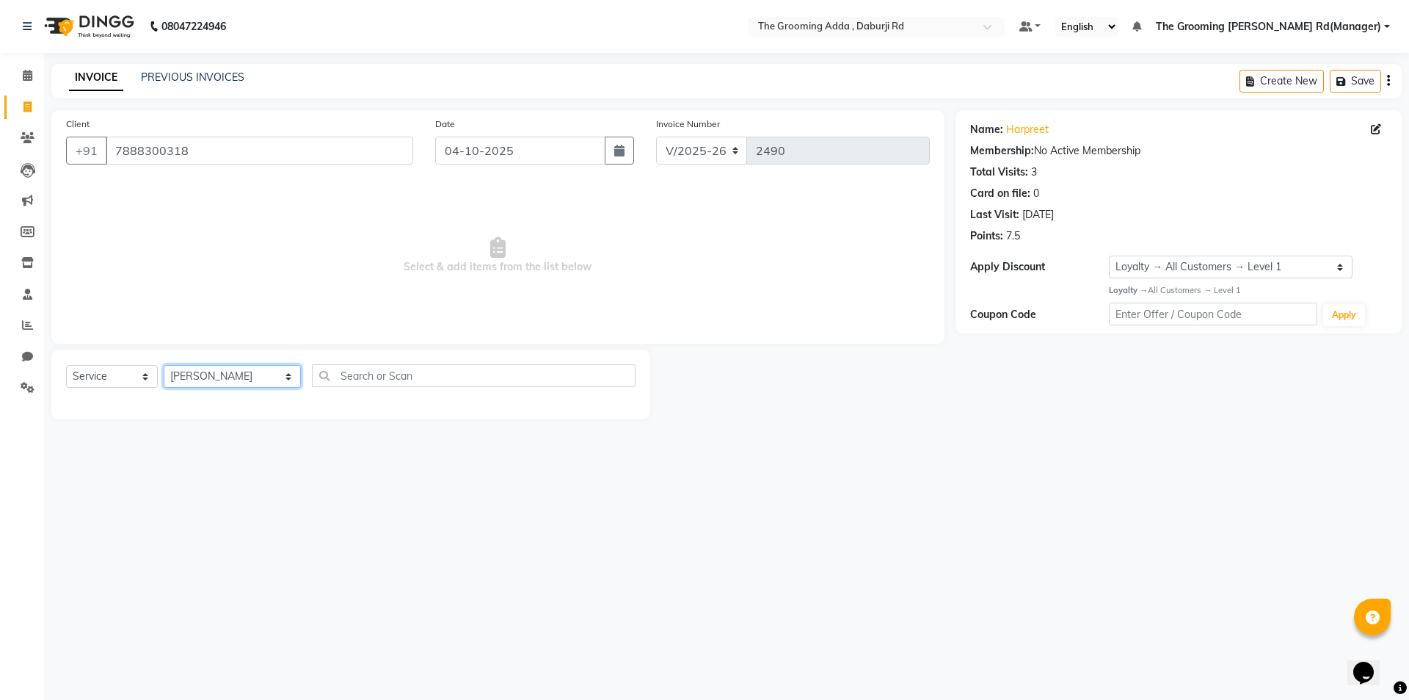
click at [164, 365] on select "Select Stylist [PERSON_NAME] [PERSON_NAME] [PERSON_NAME] [PERSON_NAME] [PERSON_…" at bounding box center [232, 376] width 137 height 23
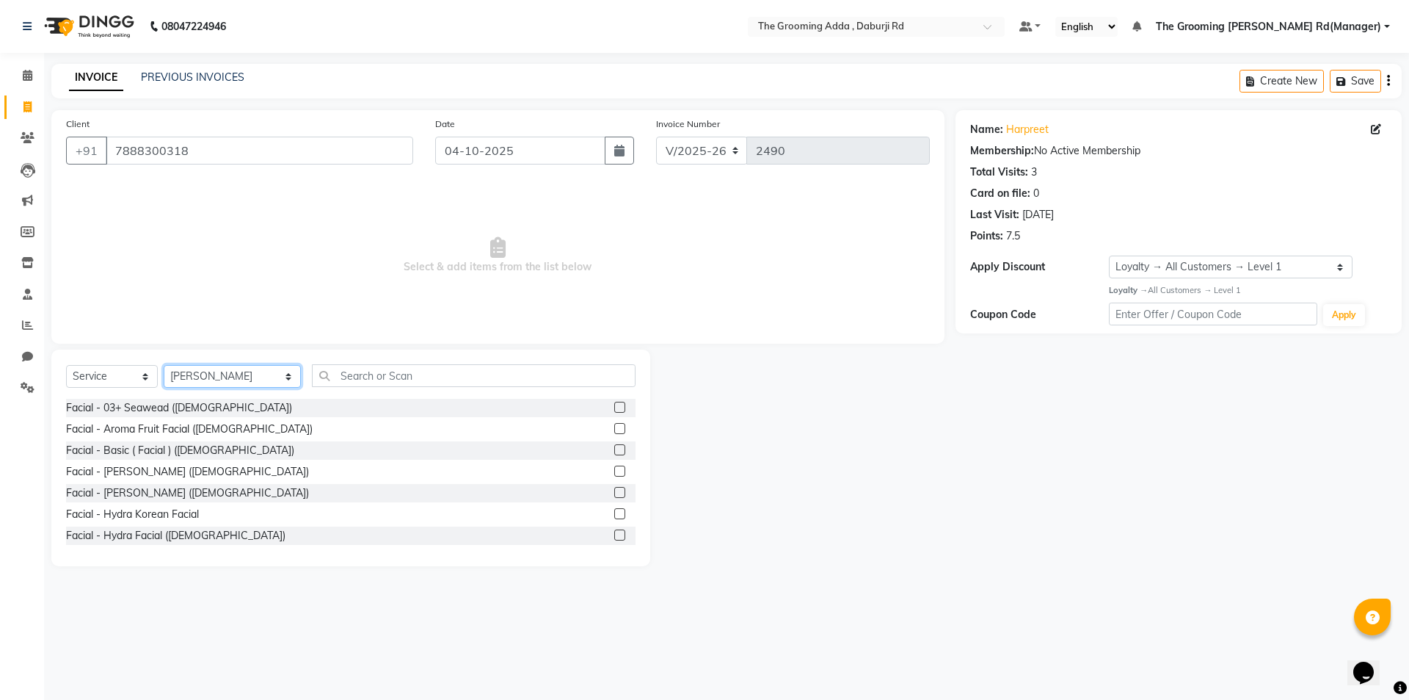
click at [208, 369] on select "Select Stylist [PERSON_NAME] [PERSON_NAME] [PERSON_NAME] [PERSON_NAME] [PERSON_…" at bounding box center [232, 376] width 137 height 23
select select "79351"
click at [164, 365] on select "Select Stylist [PERSON_NAME] [PERSON_NAME] [PERSON_NAME] [PERSON_NAME] [PERSON_…" at bounding box center [232, 376] width 137 height 23
click at [345, 384] on input "text" at bounding box center [474, 375] width 324 height 23
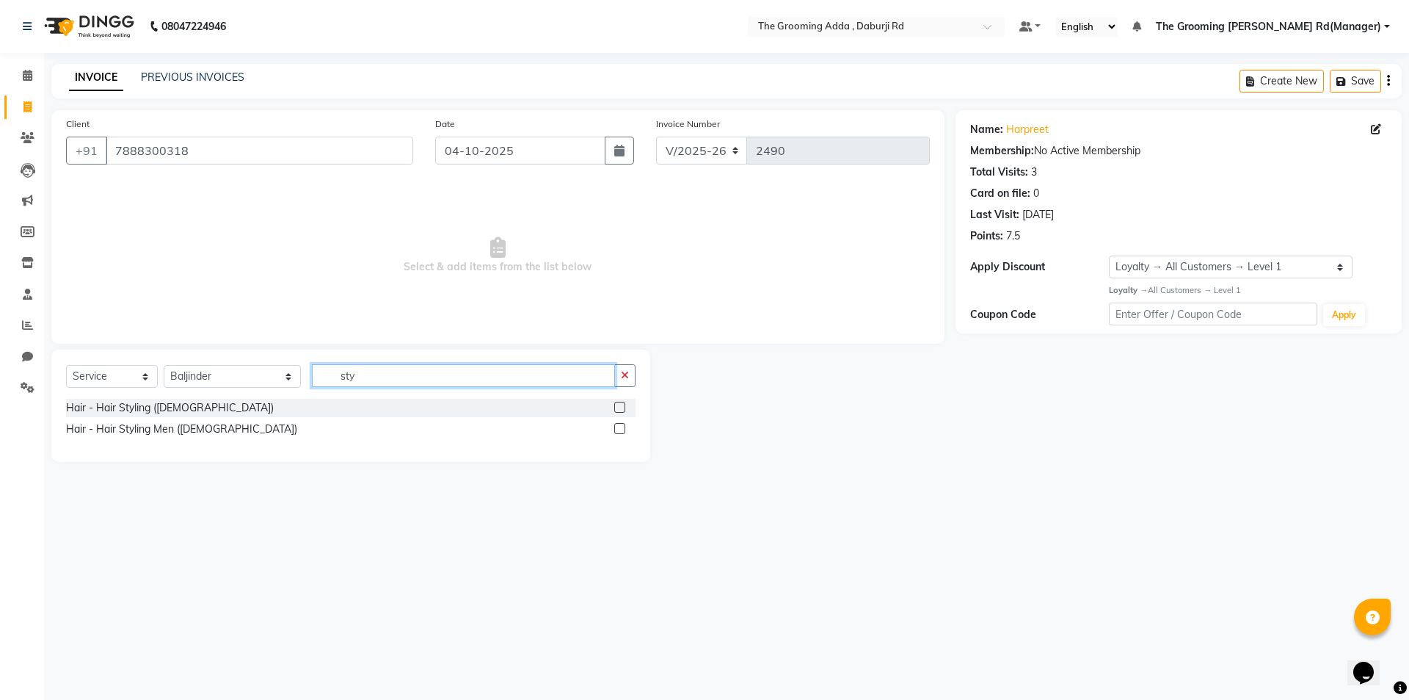
type input "sty"
click at [623, 430] on label at bounding box center [619, 428] width 11 height 11
click at [623, 430] on input "checkbox" at bounding box center [619, 429] width 10 height 10
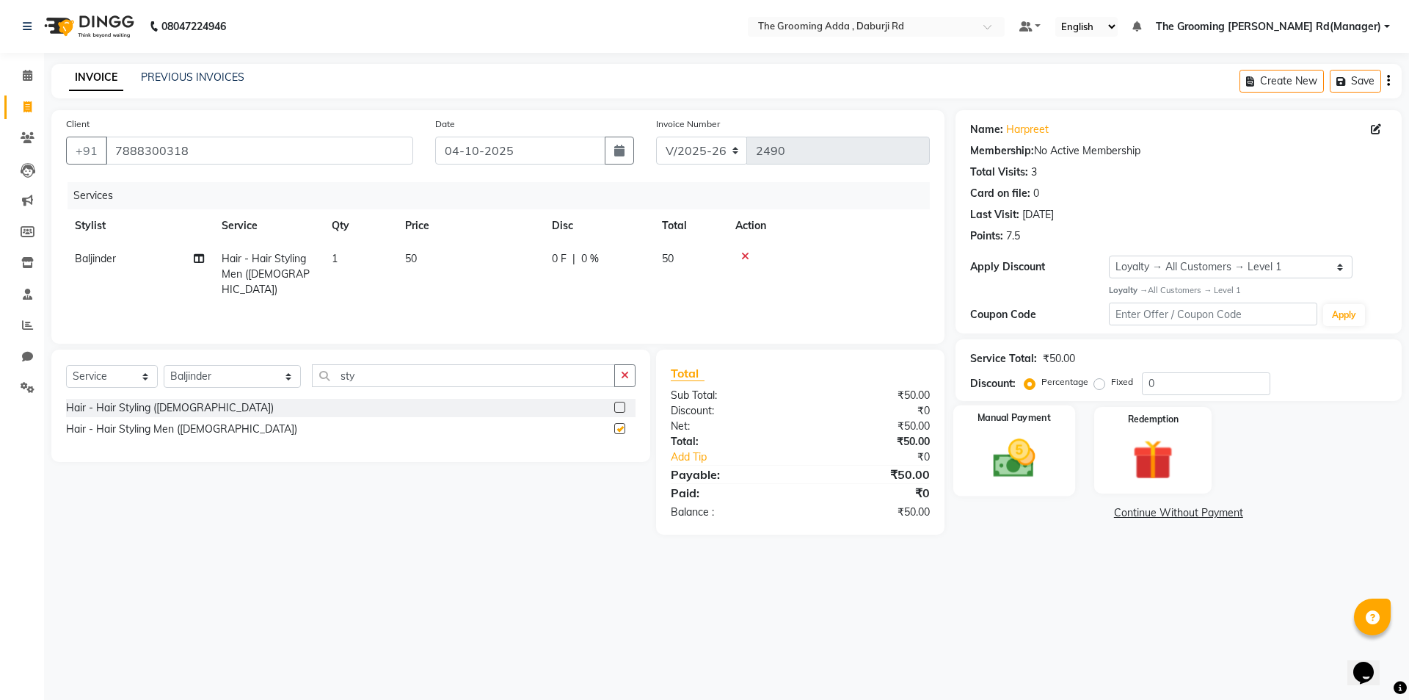
checkbox input "false"
click at [1014, 451] on img at bounding box center [1014, 458] width 68 height 48
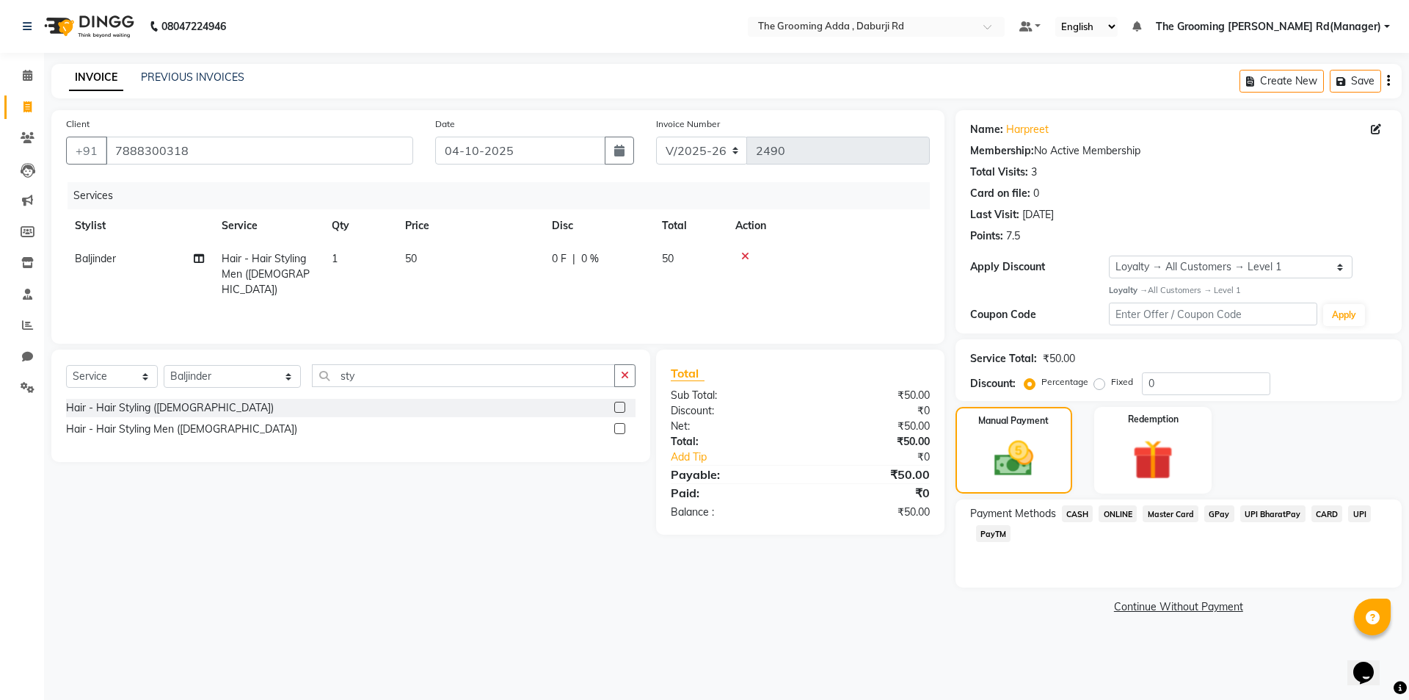
click at [1122, 508] on span "ONLINE" at bounding box center [1118, 513] width 38 height 17
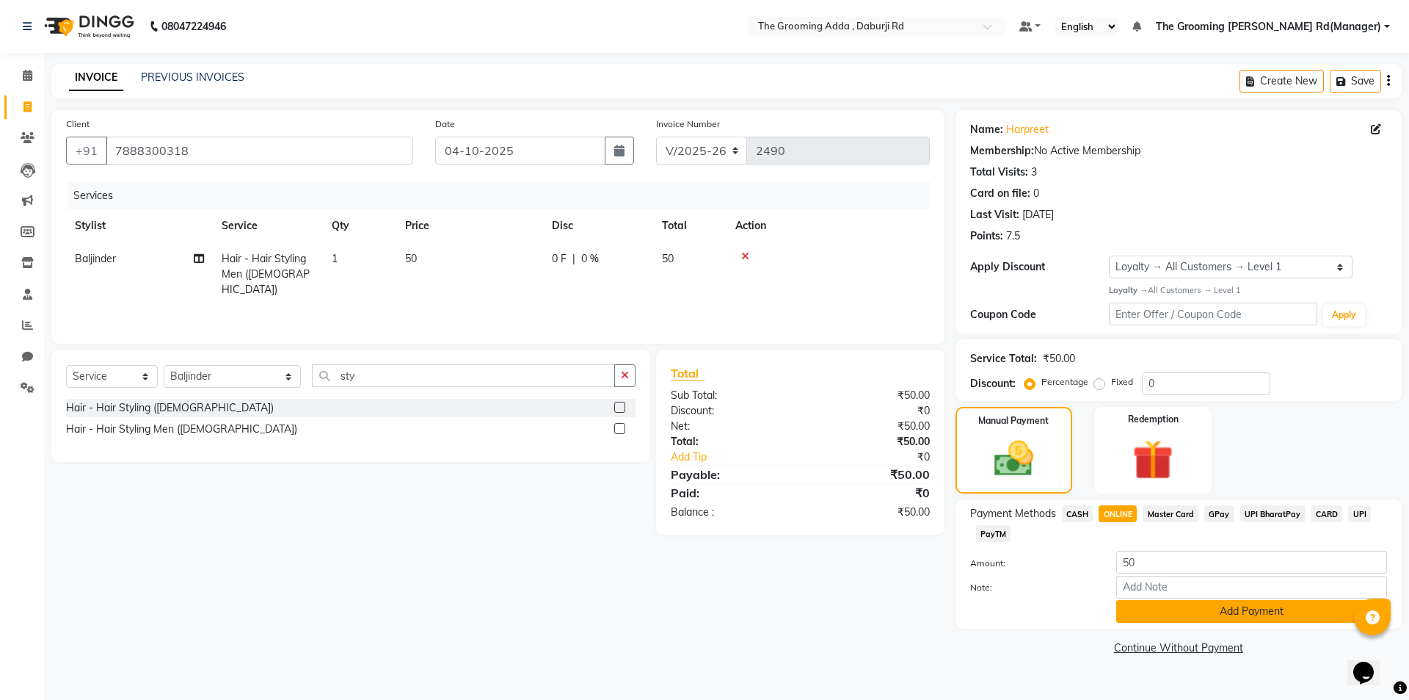
click at [1151, 616] on button "Add Payment" at bounding box center [1252, 611] width 271 height 23
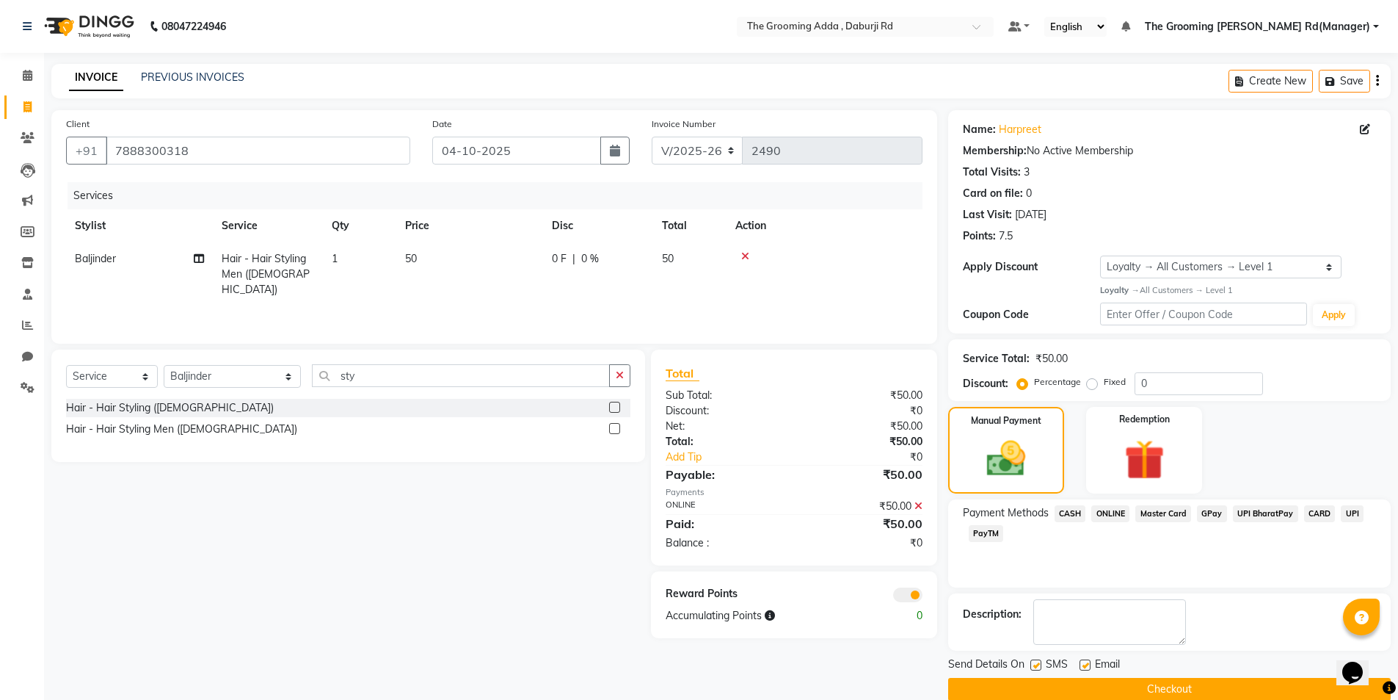
click at [1090, 661] on label at bounding box center [1085, 664] width 11 height 11
click at [1089, 661] on input "checkbox" at bounding box center [1085, 666] width 10 height 10
checkbox input "false"
click at [1036, 666] on label at bounding box center [1036, 664] width 11 height 11
click at [1036, 666] on input "checkbox" at bounding box center [1036, 666] width 10 height 10
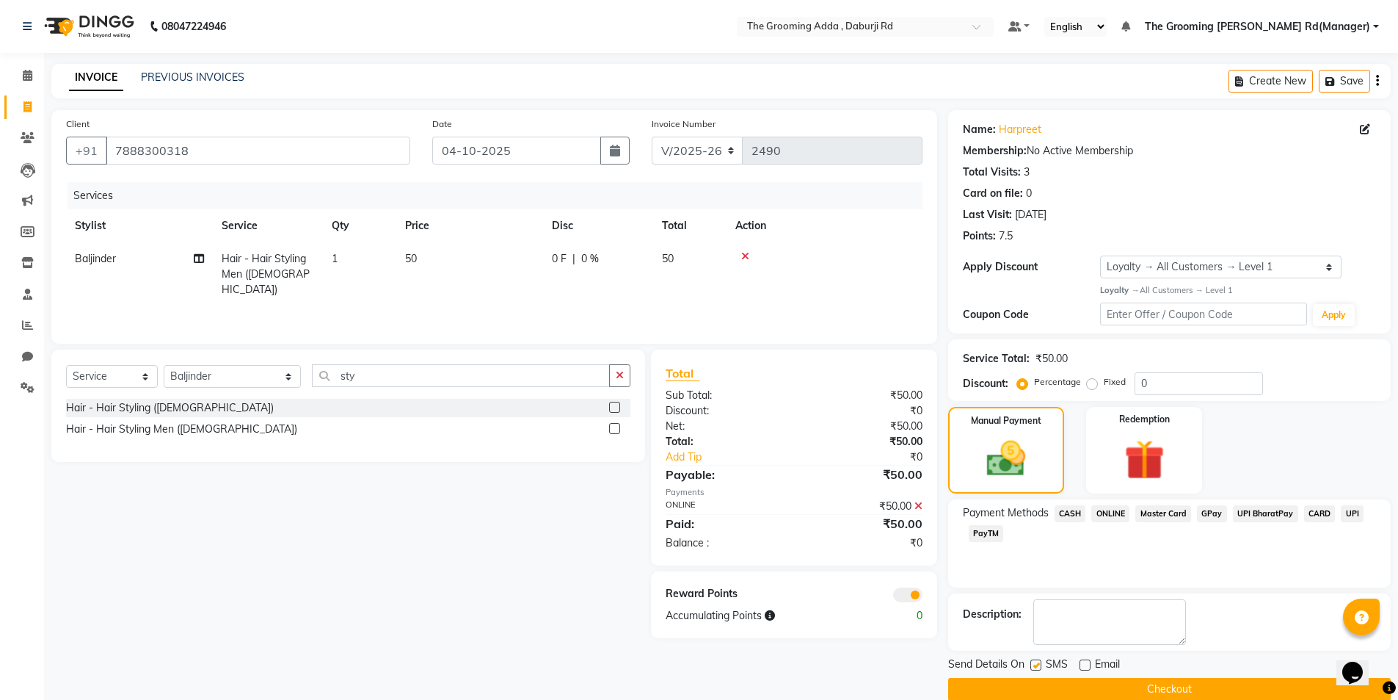
checkbox input "false"
click at [1031, 690] on button "Checkout" at bounding box center [1169, 689] width 443 height 23
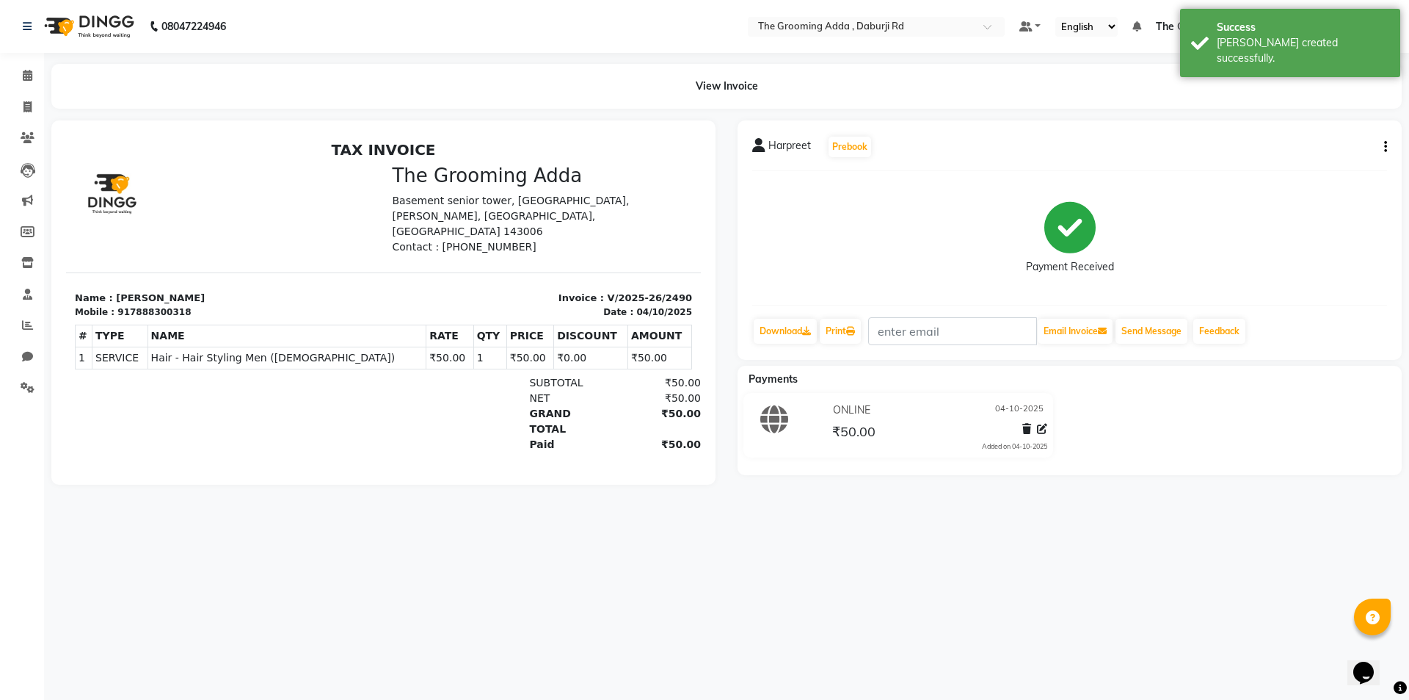
select select "service"
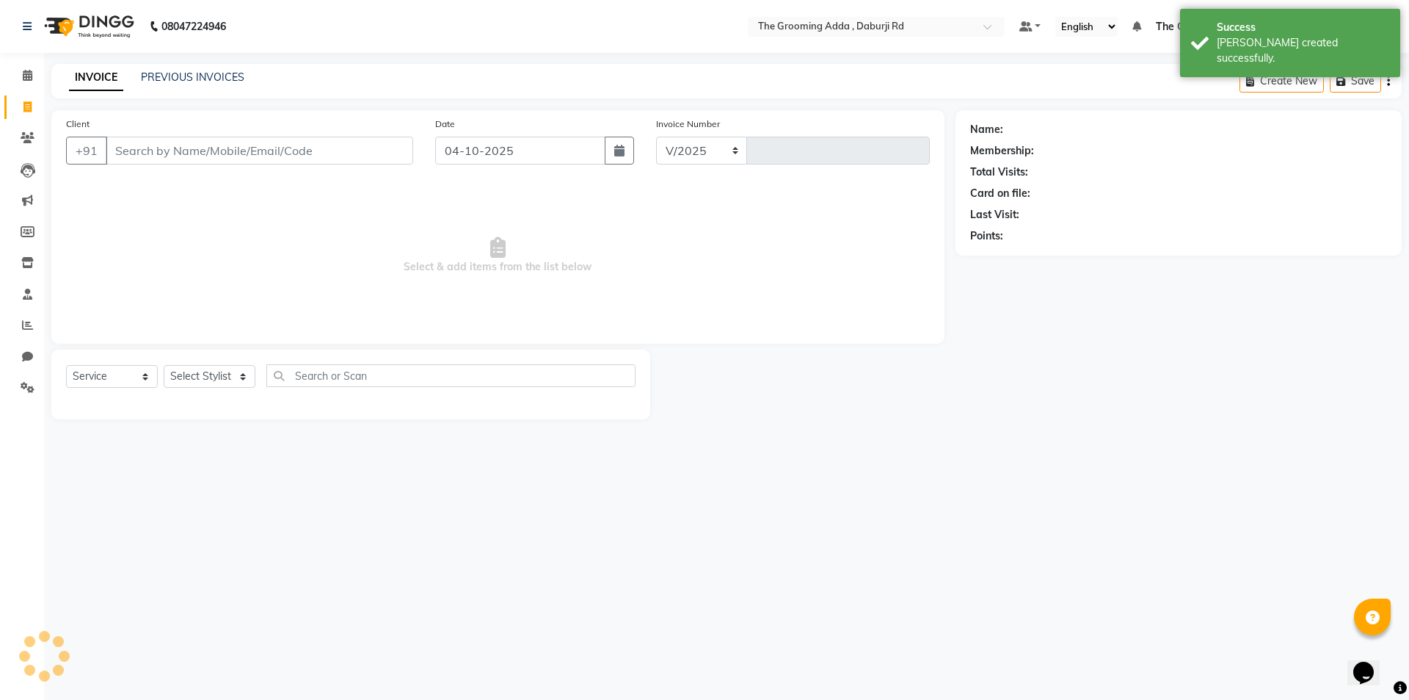
select select "8001"
type input "2491"
click at [169, 79] on link "PREVIOUS INVOICES" at bounding box center [193, 76] width 104 height 13
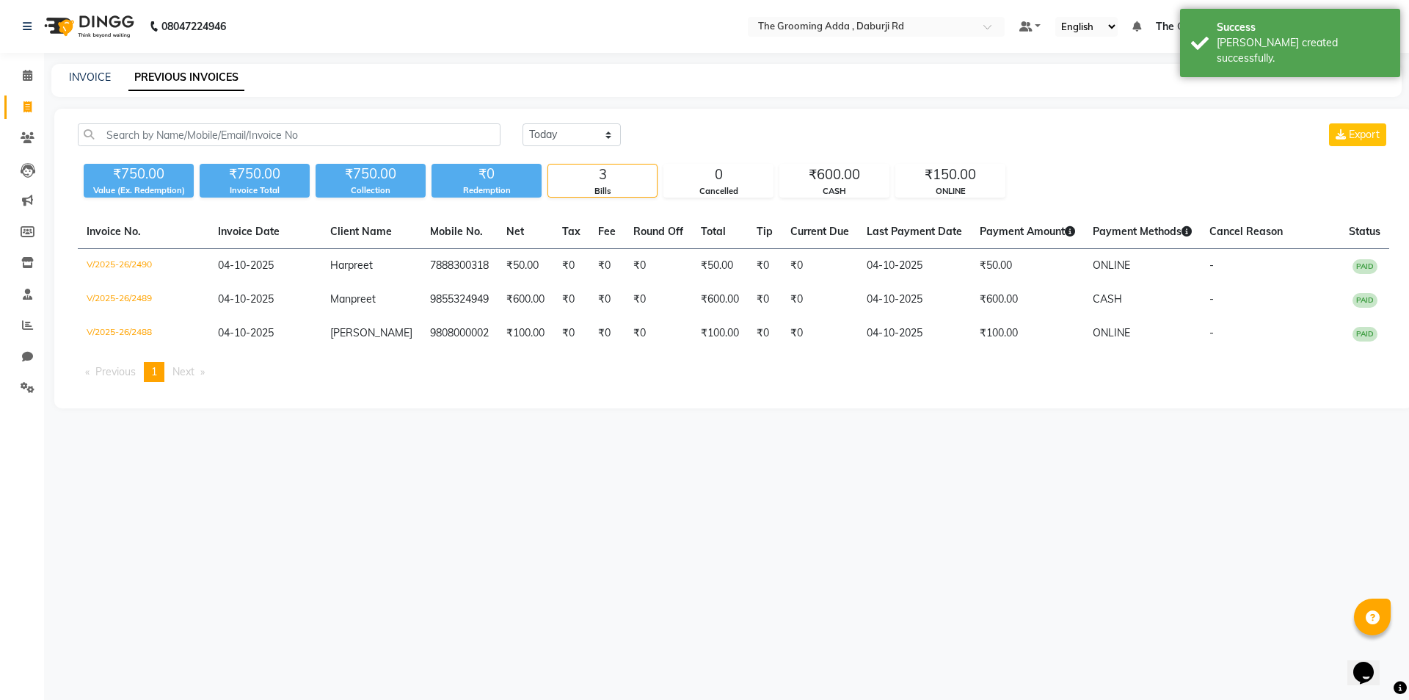
select select "service"
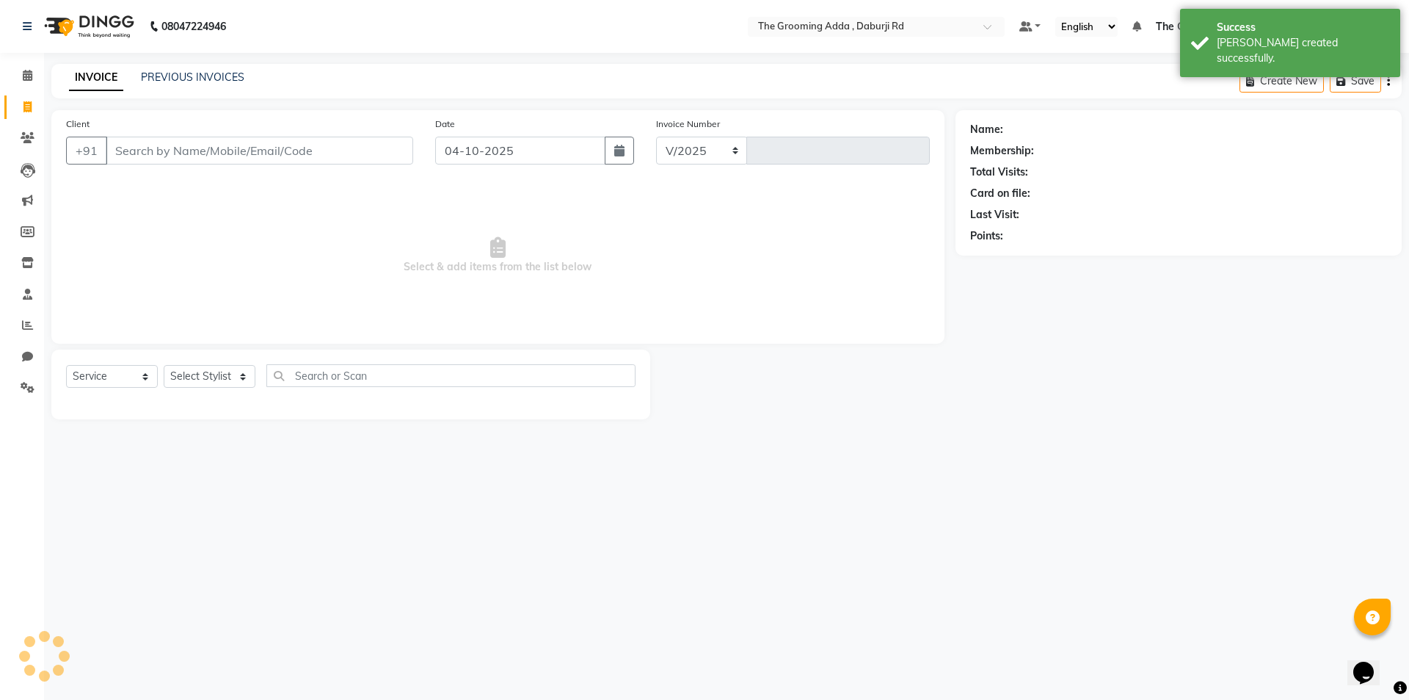
select select "8001"
type input "2491"
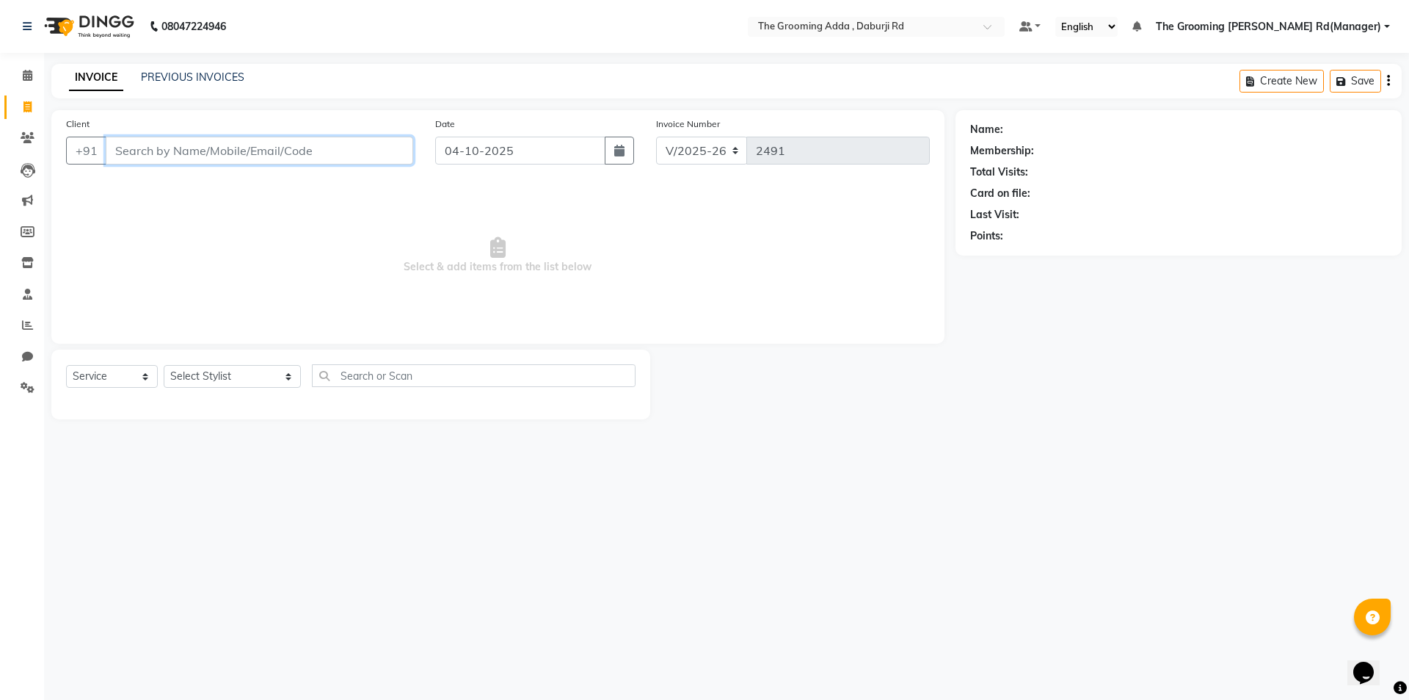
click at [132, 149] on input "Client" at bounding box center [260, 151] width 308 height 28
paste input "9803342333"
type input "9803342333"
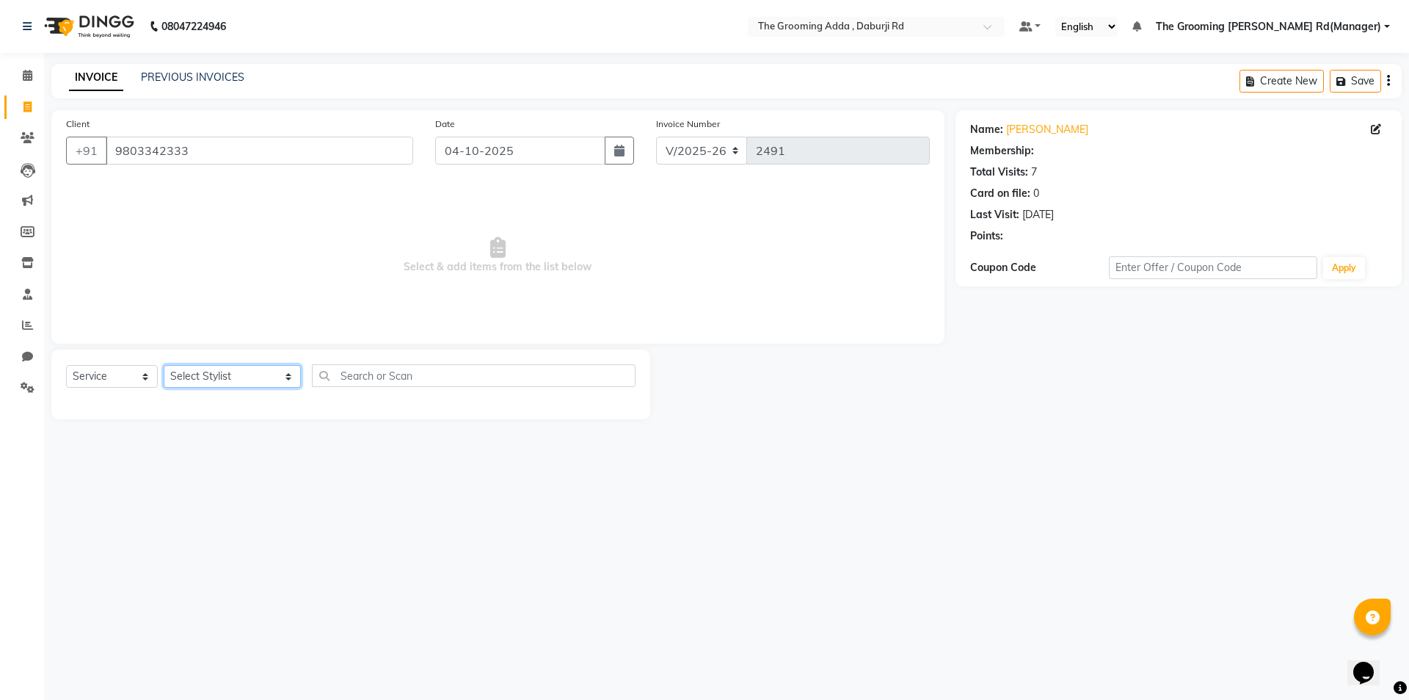
click at [247, 387] on select "Select Stylist [PERSON_NAME] [PERSON_NAME] [PERSON_NAME] [PERSON_NAME] [PERSON_…" at bounding box center [232, 376] width 137 height 23
select select "1: Object"
select select "79355"
click at [164, 365] on select "Select Stylist [PERSON_NAME] [PERSON_NAME] [PERSON_NAME] [PERSON_NAME] [PERSON_…" at bounding box center [232, 376] width 137 height 23
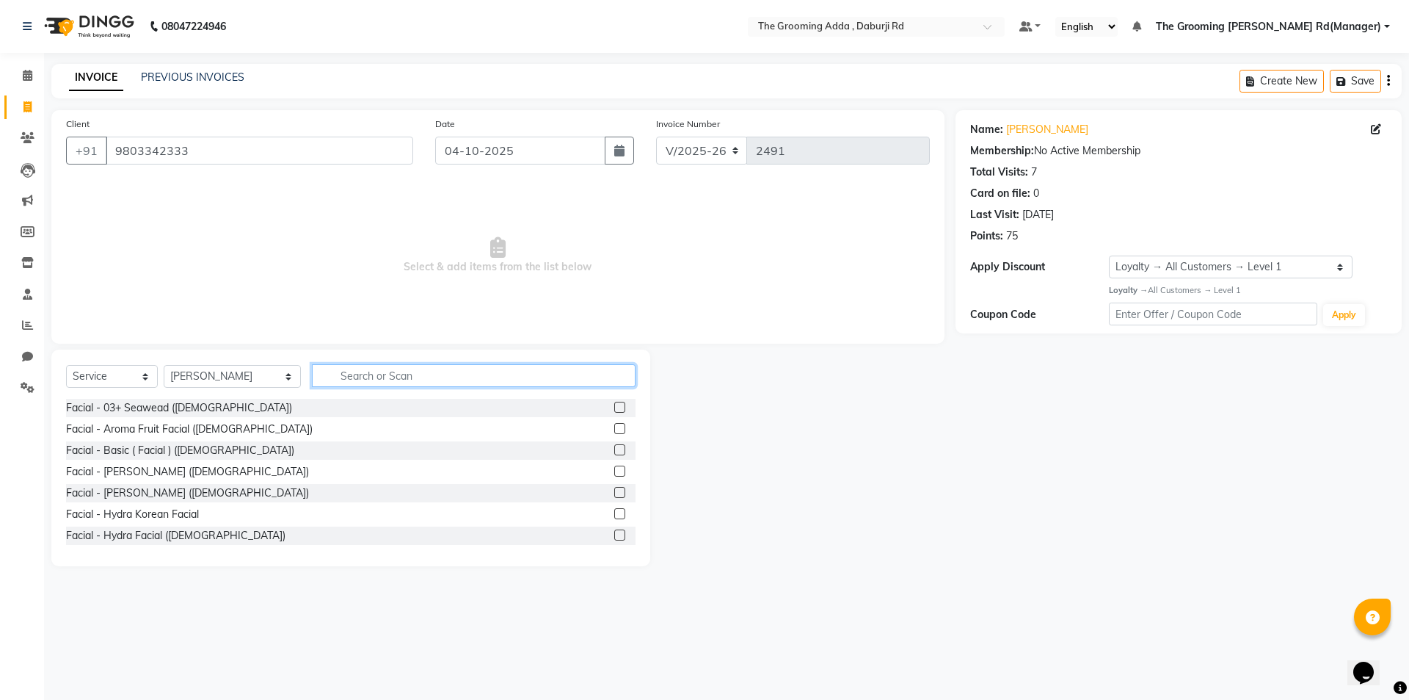
click at [341, 385] on input "text" at bounding box center [474, 375] width 324 height 23
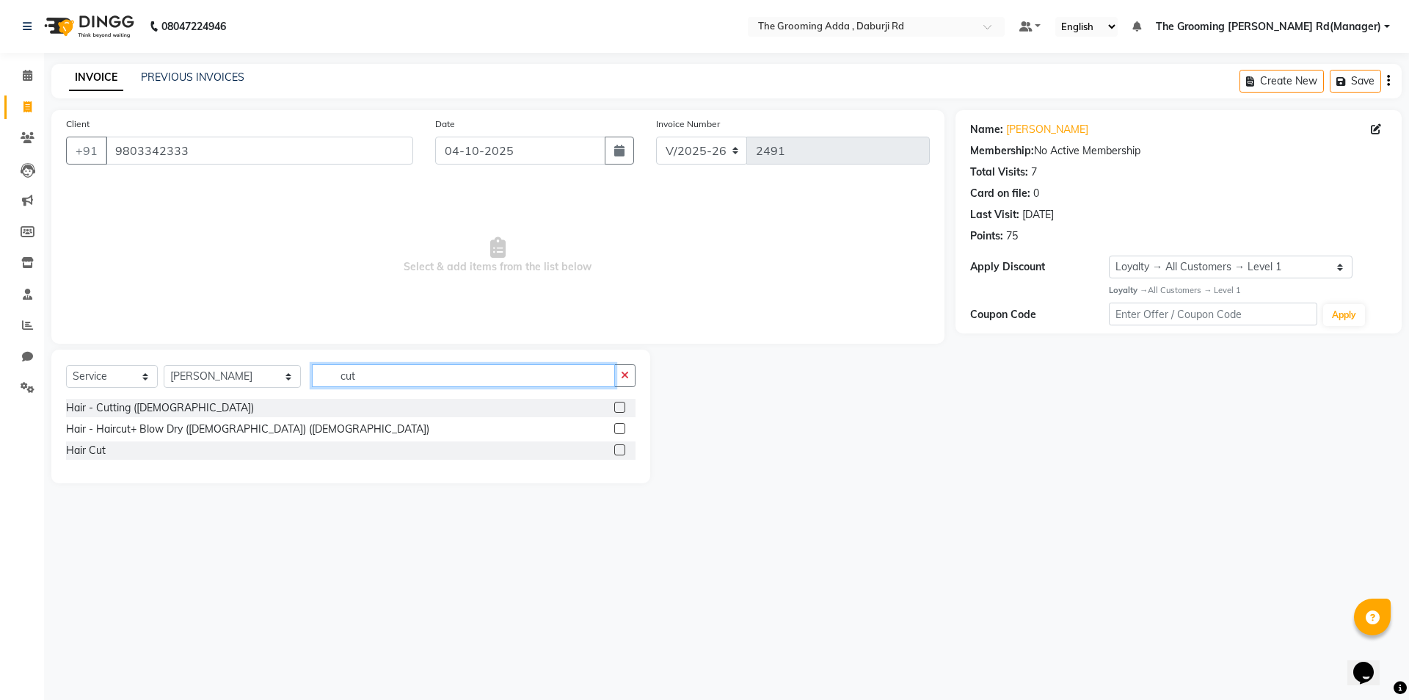
type input "cut"
click at [620, 410] on label at bounding box center [619, 407] width 11 height 11
click at [620, 410] on input "checkbox" at bounding box center [619, 408] width 10 height 10
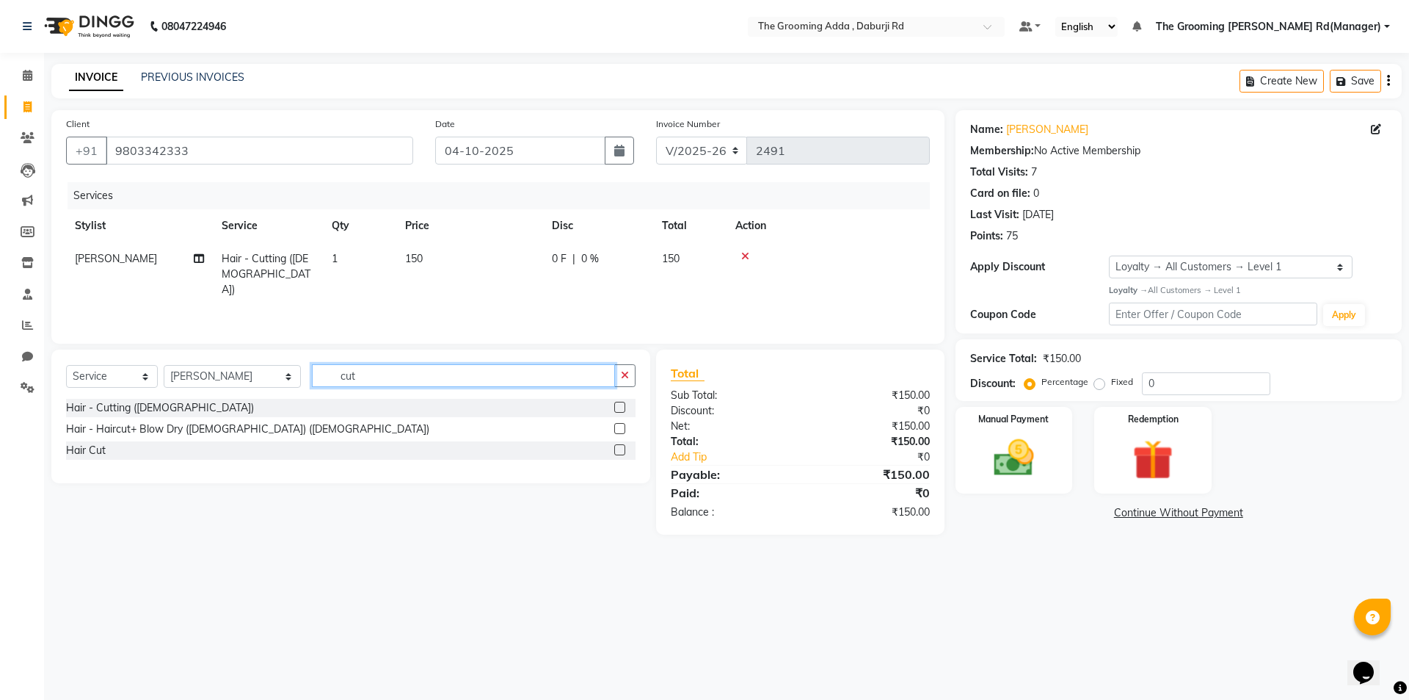
checkbox input "false"
drag, startPoint x: 477, startPoint y: 382, endPoint x: 275, endPoint y: 382, distance: 202.6
click at [275, 382] on div "Select Service Product Membership Package Voucher Prepaid Gift Card Select Styl…" at bounding box center [351, 381] width 570 height 35
type input "bea"
click at [620, 407] on label at bounding box center [619, 407] width 11 height 11
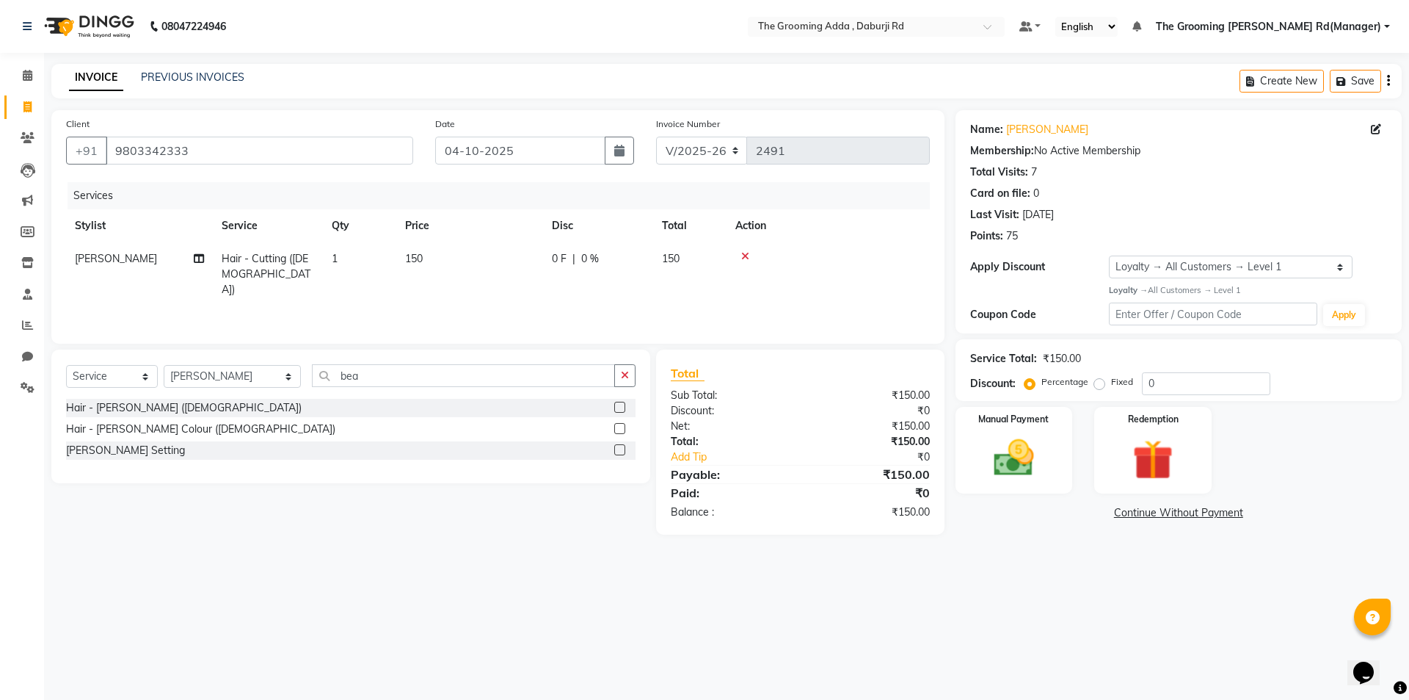
click at [620, 407] on input "checkbox" at bounding box center [619, 408] width 10 height 10
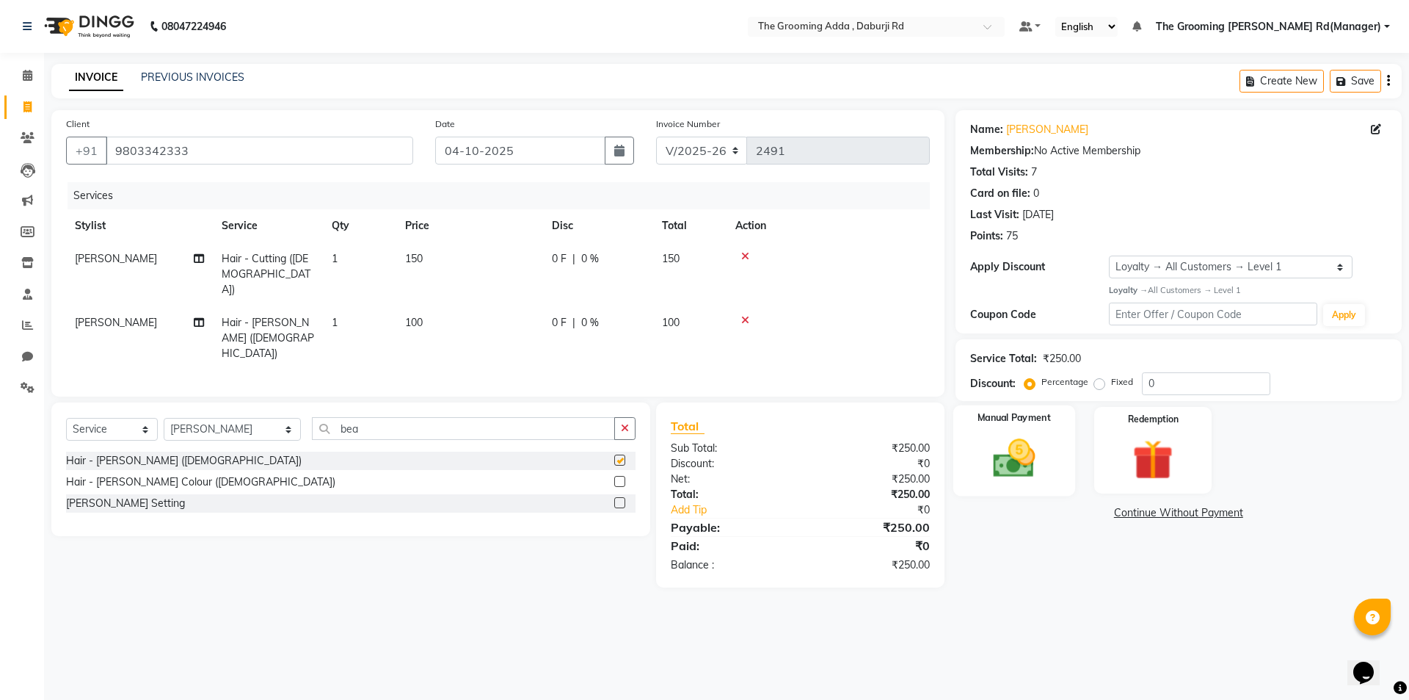
checkbox input "false"
click at [1059, 434] on div "Manual Payment" at bounding box center [1014, 449] width 122 height 90
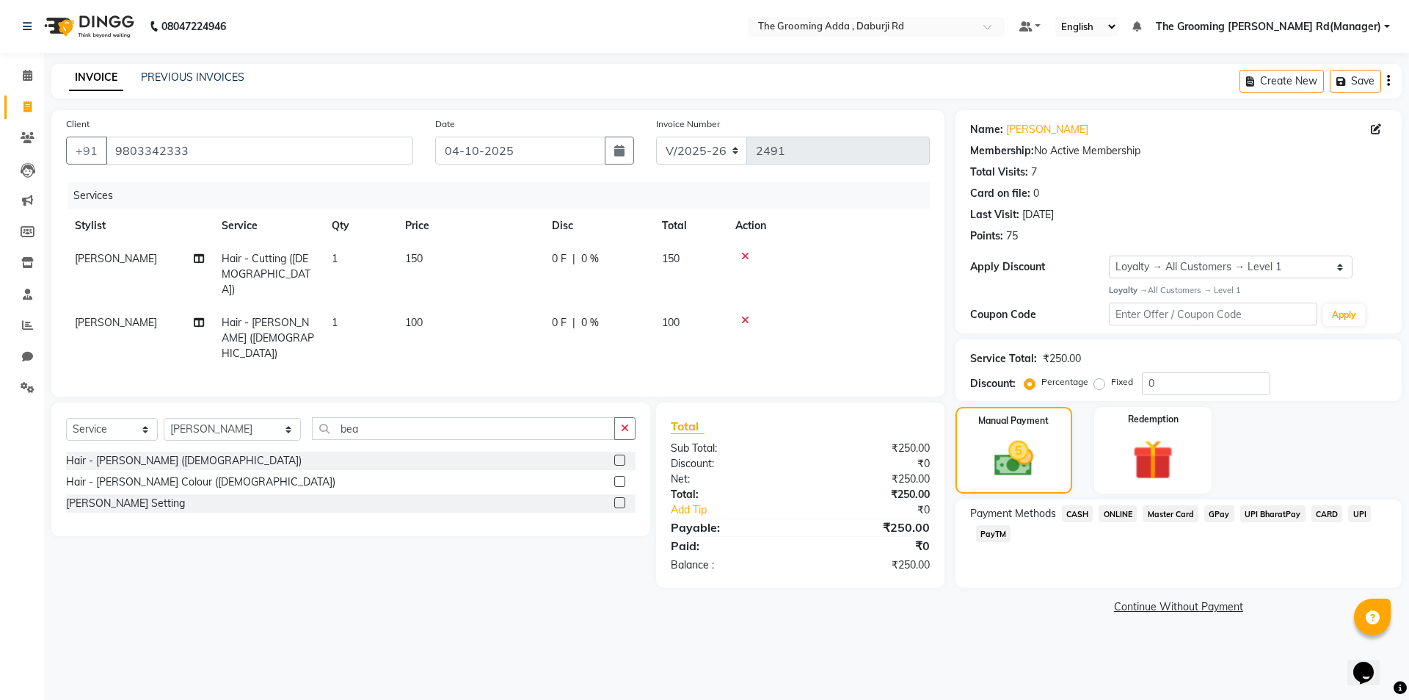
click at [1115, 508] on span "ONLINE" at bounding box center [1118, 513] width 38 height 17
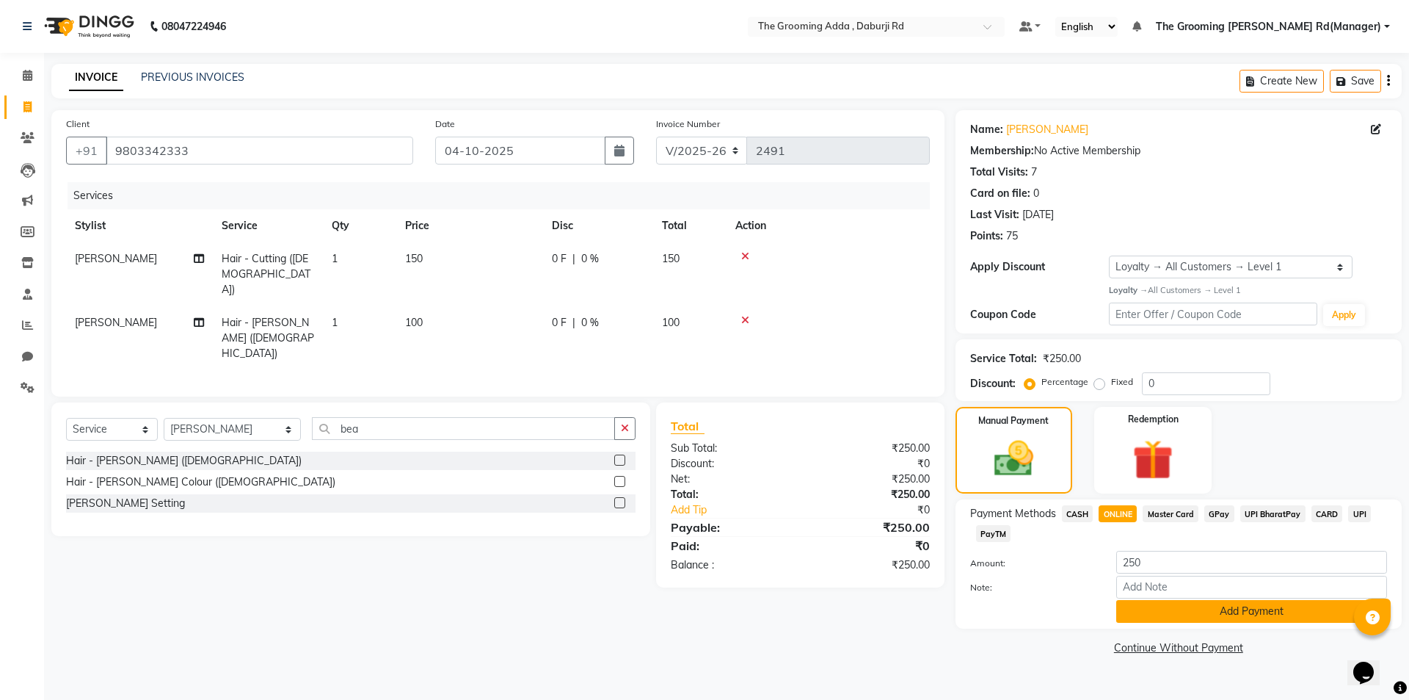
click at [1138, 612] on button "Add Payment" at bounding box center [1252, 611] width 271 height 23
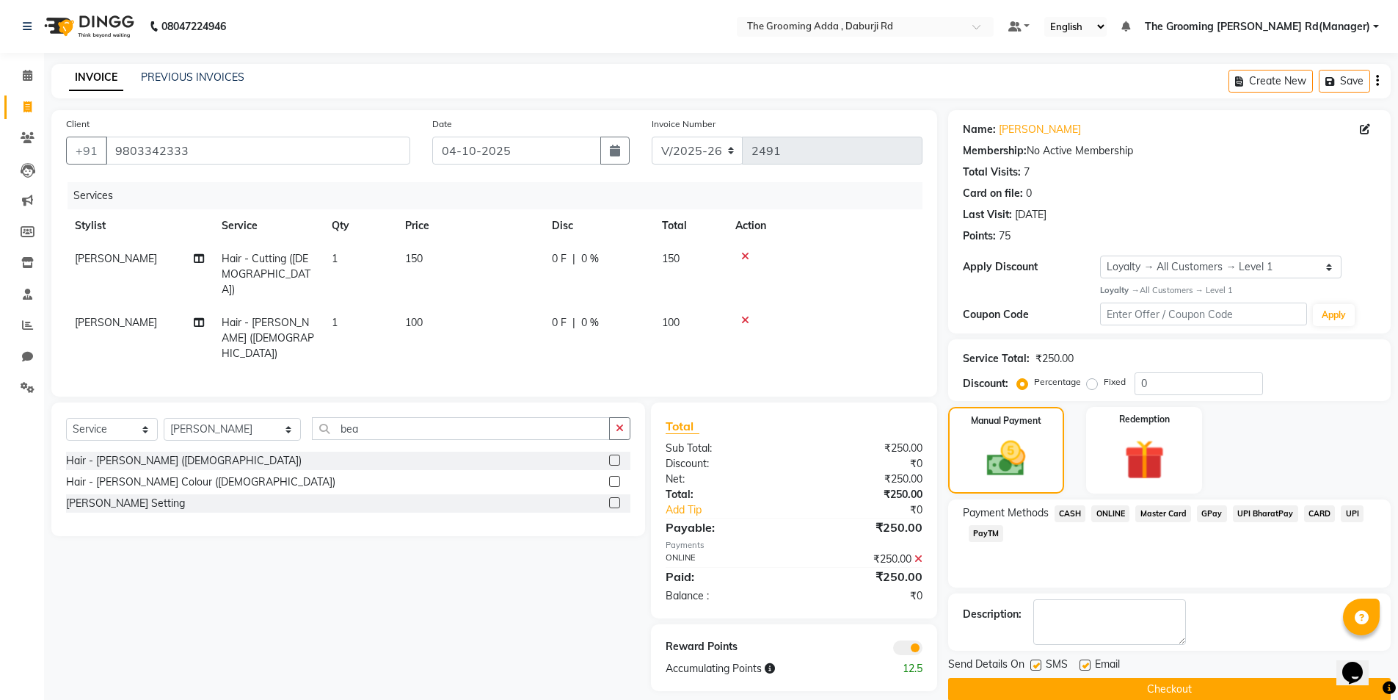
click at [1084, 663] on label at bounding box center [1085, 664] width 11 height 11
click at [1084, 663] on input "checkbox" at bounding box center [1085, 666] width 10 height 10
checkbox input "false"
click at [1037, 664] on label at bounding box center [1036, 664] width 11 height 11
click at [1037, 664] on input "checkbox" at bounding box center [1036, 666] width 10 height 10
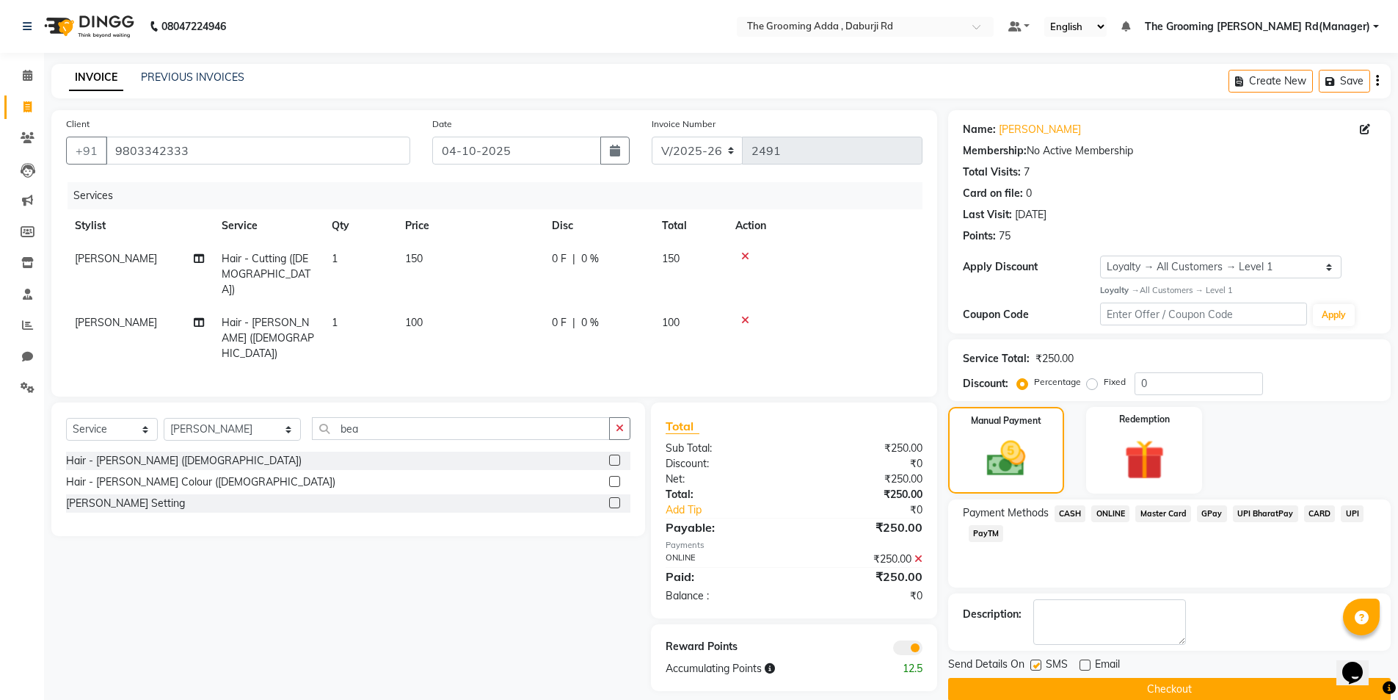
checkbox input "false"
click at [1034, 697] on button "Checkout" at bounding box center [1169, 689] width 443 height 23
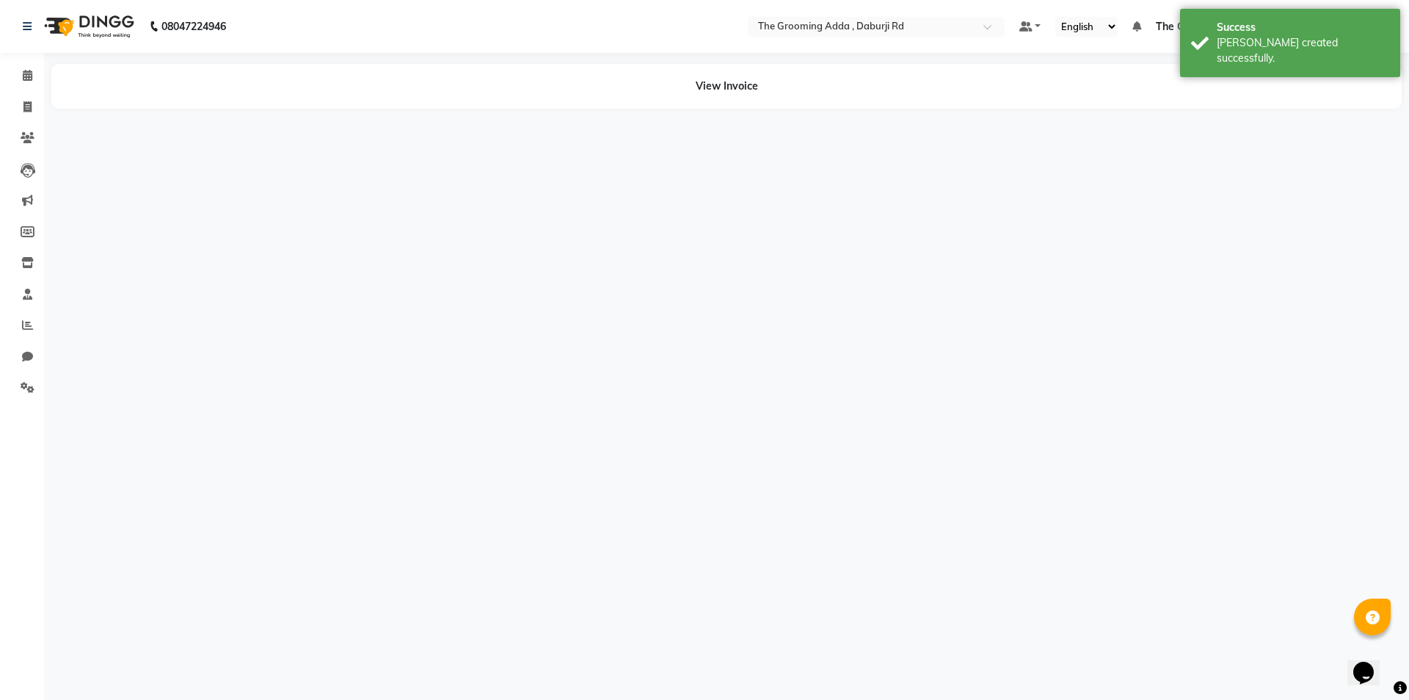
select select "service"
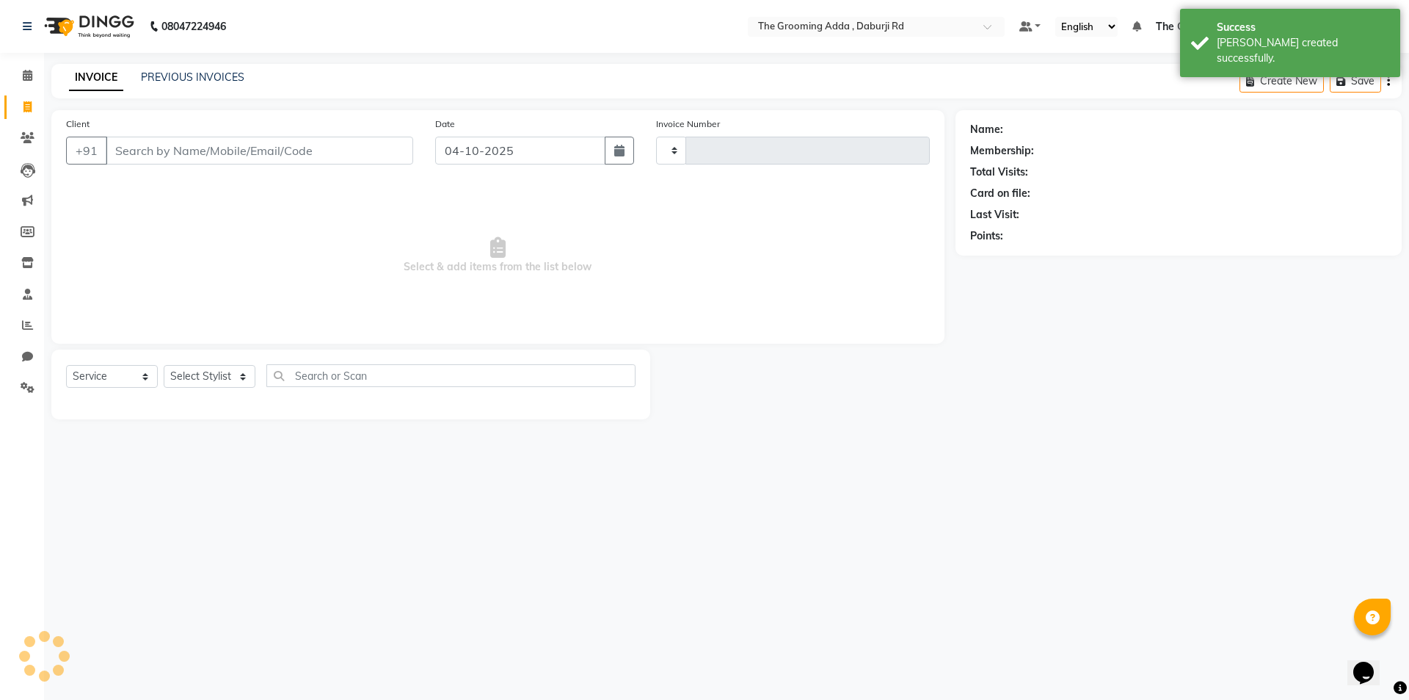
type input "2492"
select select "8001"
drag, startPoint x: 6, startPoint y: 2, endPoint x: 261, endPoint y: 239, distance: 347.5
click at [280, 261] on span "Select & add items from the list below" at bounding box center [498, 255] width 864 height 147
